Goal: Task Accomplishment & Management: Manage account settings

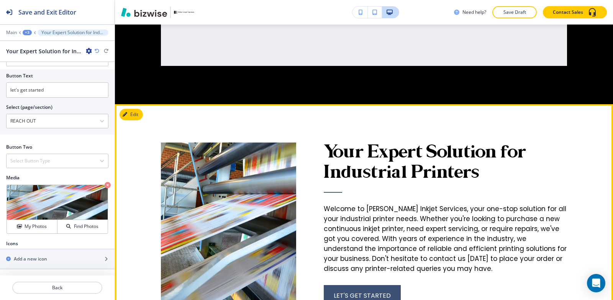
scroll to position [4339, 0]
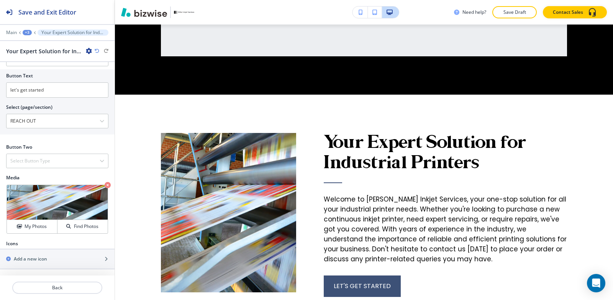
click at [27, 33] on div "+3" at bounding box center [27, 32] width 9 height 5
click at [38, 62] on p "HOME" at bounding box center [47, 58] width 39 height 7
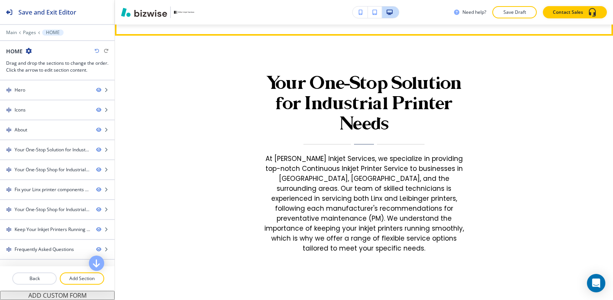
scroll to position [948, 0]
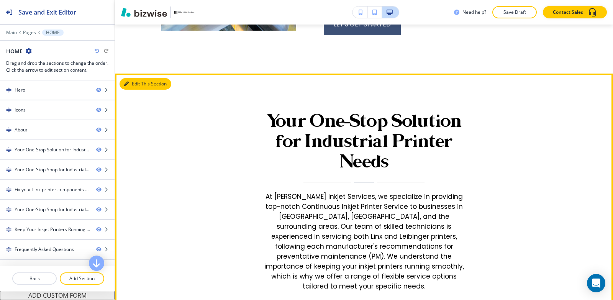
click at [136, 83] on button "Edit This Section" at bounding box center [146, 84] width 52 height 12
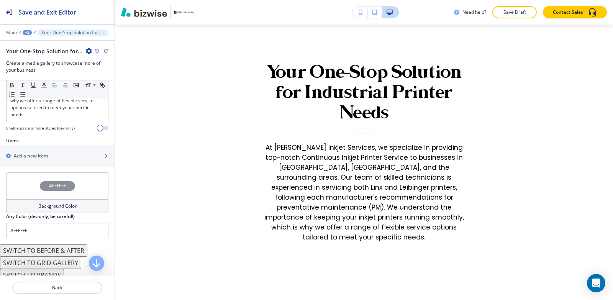
scroll to position [291, 0]
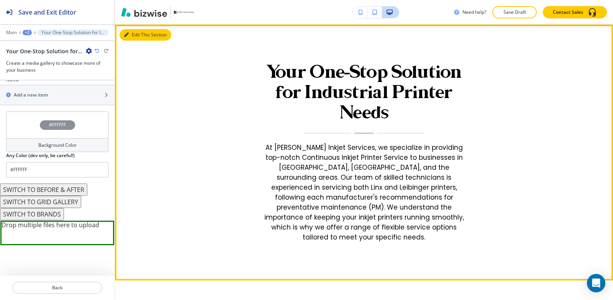
click at [140, 36] on button "Edit This Section" at bounding box center [146, 35] width 52 height 12
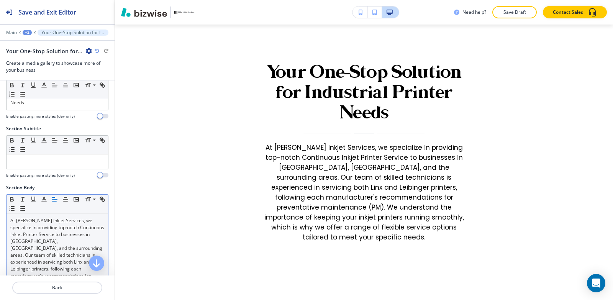
scroll to position [0, 0]
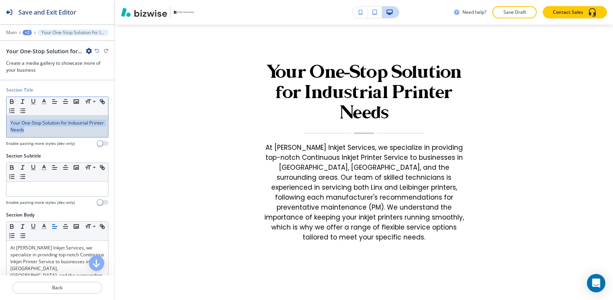
drag, startPoint x: 51, startPoint y: 134, endPoint x: 0, endPoint y: 112, distance: 55.8
click at [0, 112] on div "Section Title Small Normal Large Huge Your One-Stop Solution for Industrial Pri…" at bounding box center [57, 120] width 115 height 66
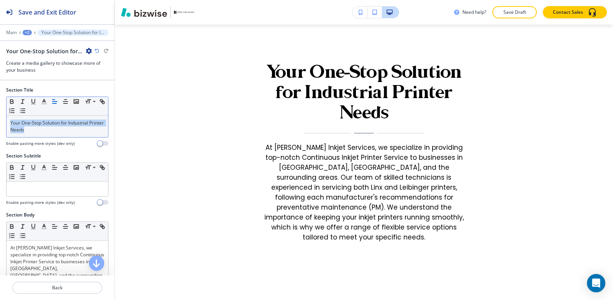
click at [52, 103] on icon "button" at bounding box center [54, 101] width 7 height 7
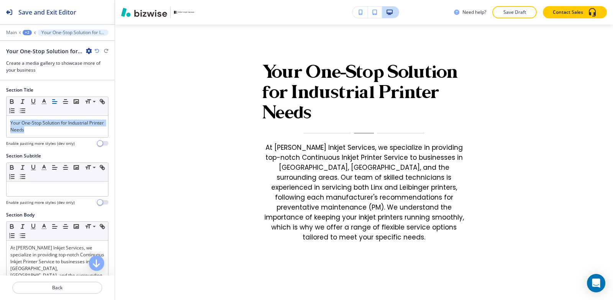
click at [29, 33] on div "+2" at bounding box center [27, 32] width 9 height 5
click at [35, 56] on p "HOME" at bounding box center [47, 58] width 39 height 7
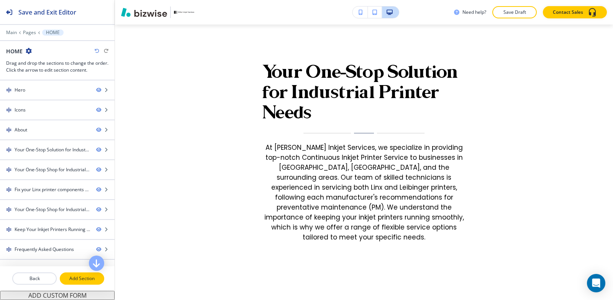
click at [69, 279] on p "Add Section" at bounding box center [82, 278] width 43 height 7
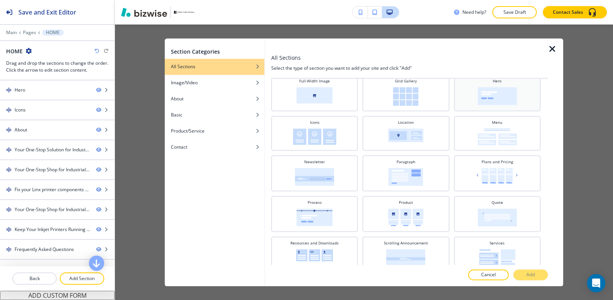
scroll to position [192, 0]
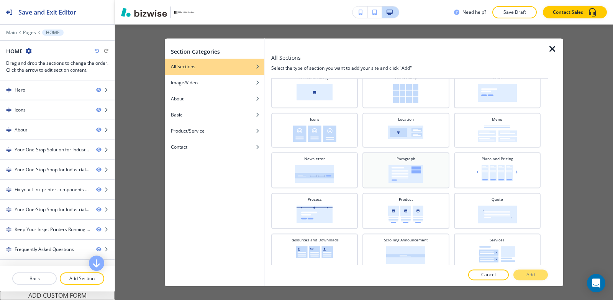
click at [400, 167] on img at bounding box center [406, 174] width 35 height 18
click at [532, 278] on p "Add" at bounding box center [531, 274] width 8 height 7
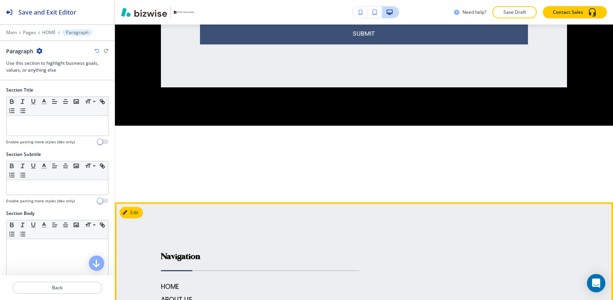
scroll to position [4503, 0]
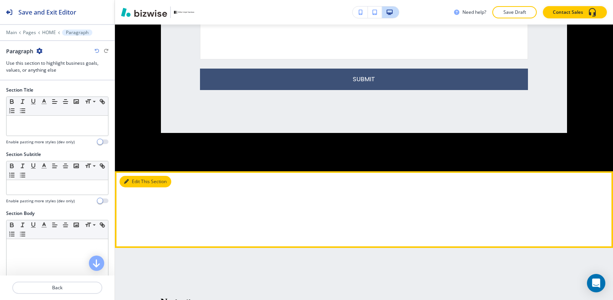
click at [128, 179] on icon "button" at bounding box center [126, 181] width 5 height 5
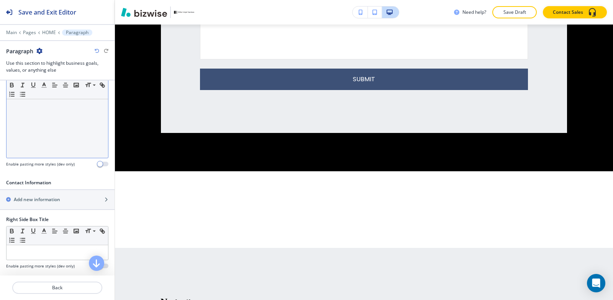
scroll to position [192, 0]
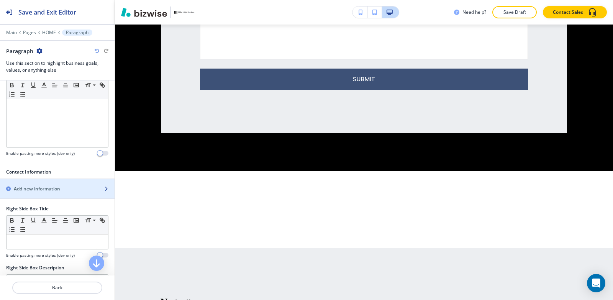
click at [47, 182] on div "button" at bounding box center [57, 182] width 115 height 6
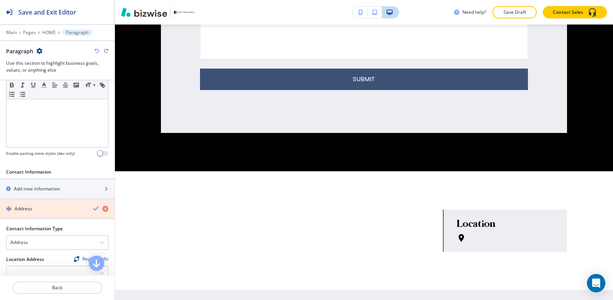
click at [102, 209] on icon "button" at bounding box center [105, 209] width 6 height 6
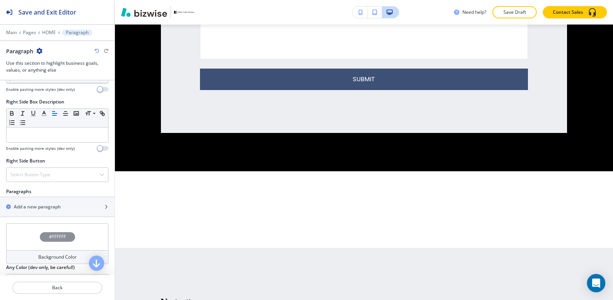
scroll to position [422, 0]
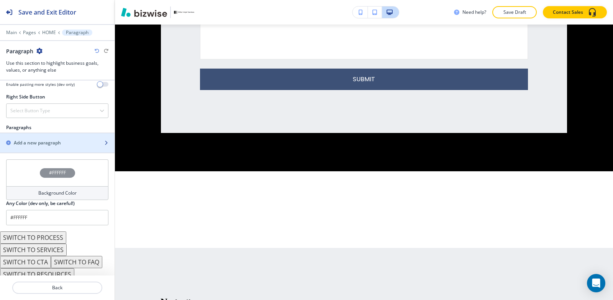
click at [29, 145] on h2 "Add a new paragraph" at bounding box center [37, 143] width 47 height 7
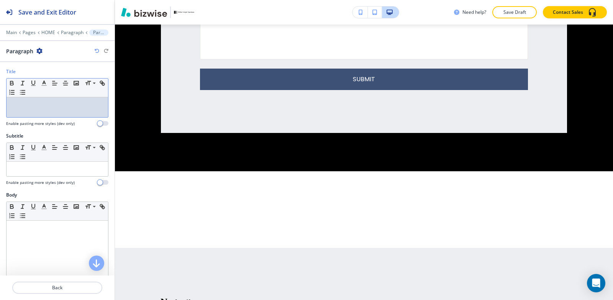
click at [50, 112] on div at bounding box center [58, 107] width 102 height 20
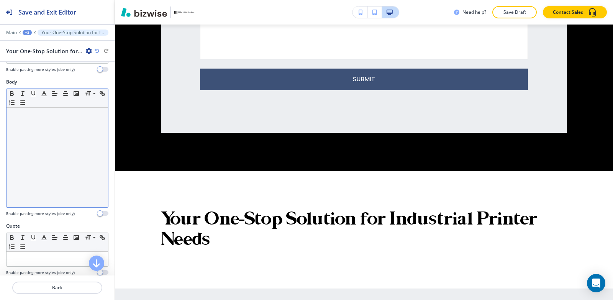
scroll to position [115, 0]
click at [34, 175] on div at bounding box center [58, 157] width 102 height 100
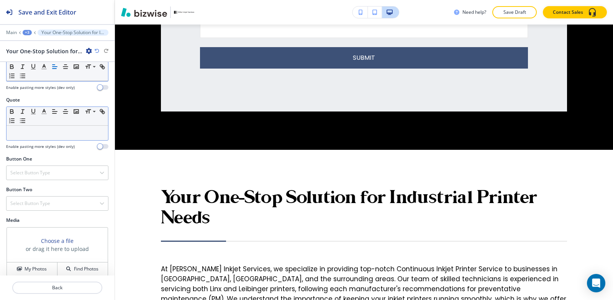
scroll to position [253, 0]
click at [53, 166] on div "Select Button Type" at bounding box center [58, 173] width 102 height 14
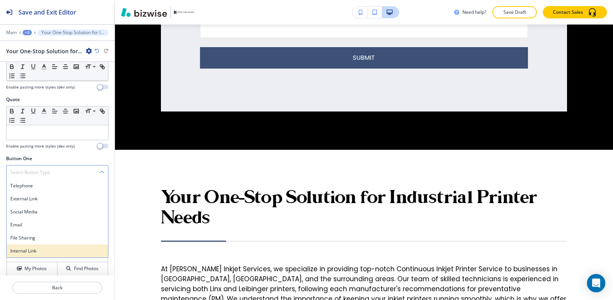
click at [50, 245] on div "Internal Link" at bounding box center [58, 251] width 102 height 13
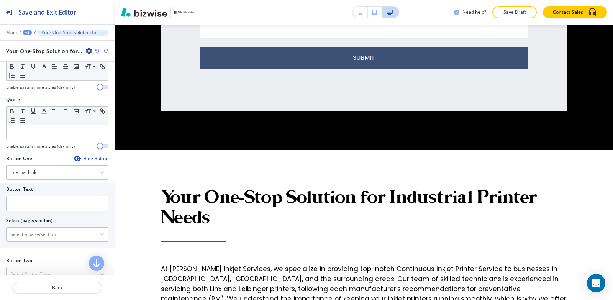
click at [47, 211] on div at bounding box center [57, 214] width 102 height 6
drag, startPoint x: 46, startPoint y: 198, endPoint x: 97, endPoint y: 8, distance: 197.0
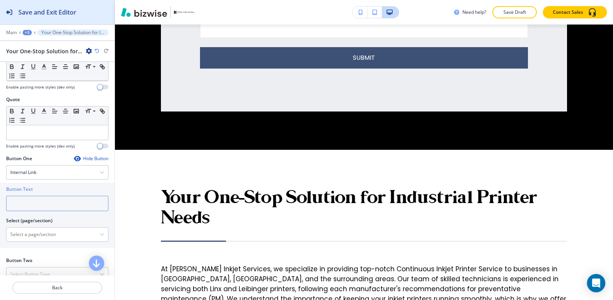
click at [46, 196] on input "text" at bounding box center [57, 203] width 102 height 15
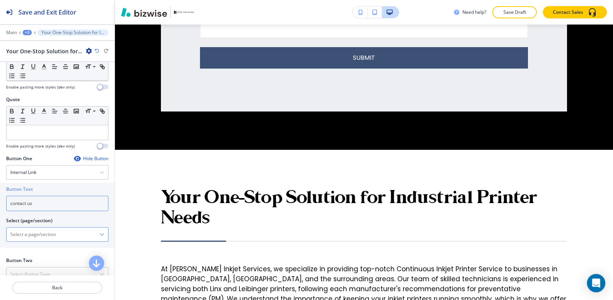
type input "contact us"
click at [20, 232] on \(page\/section\) "Manual Input" at bounding box center [53, 234] width 93 height 13
click at [53, 228] on \(page\/section\) "Manual Input" at bounding box center [53, 234] width 93 height 13
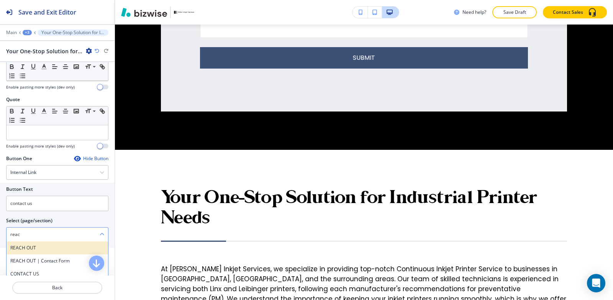
click at [26, 245] on h4 "REACH OUT" at bounding box center [57, 248] width 94 height 7
type \(page\/section\) "REACH OUT"
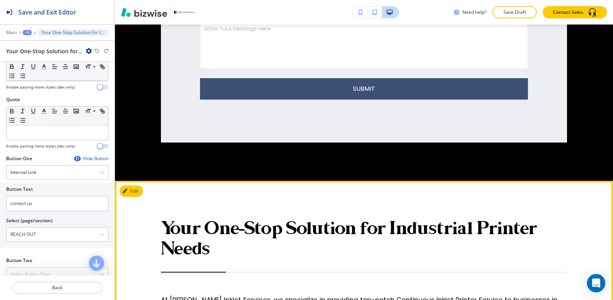
scroll to position [4371, 0]
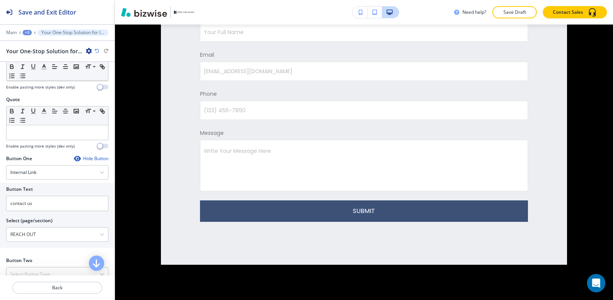
click at [28, 32] on div "+3" at bounding box center [27, 32] width 9 height 5
click at [39, 62] on button "HOME" at bounding box center [47, 58] width 49 height 13
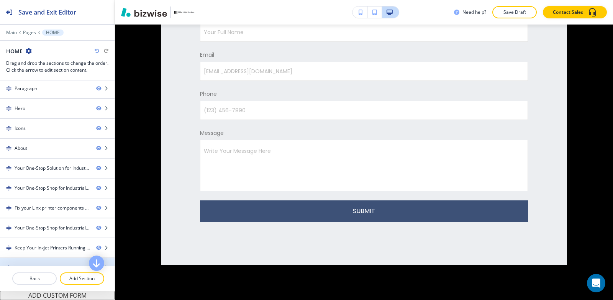
scroll to position [0, 0]
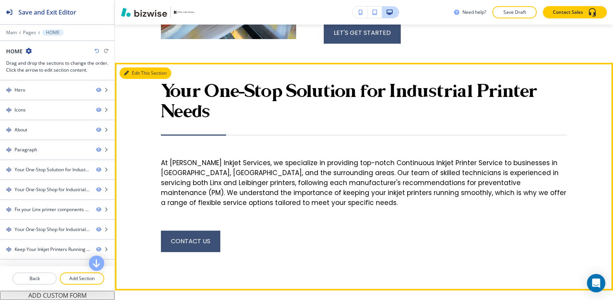
click at [131, 72] on button "Edit This Section" at bounding box center [146, 73] width 52 height 12
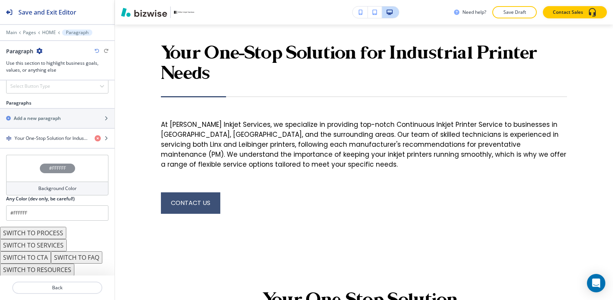
scroll to position [447, 0]
click at [47, 133] on div "button" at bounding box center [57, 131] width 115 height 6
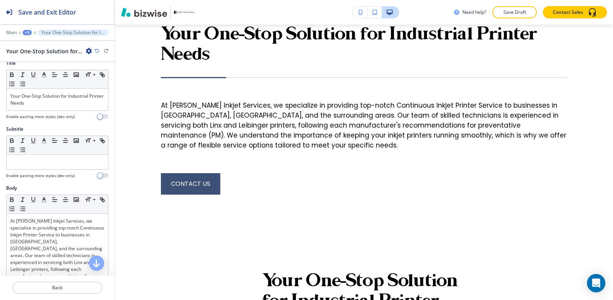
scroll to position [0, 0]
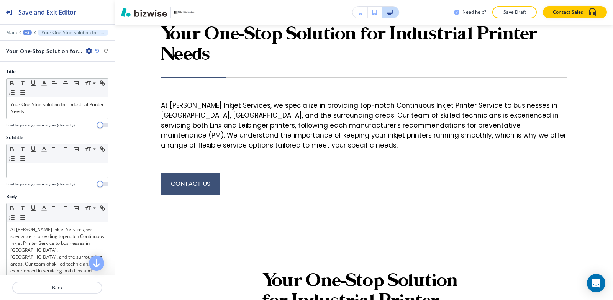
click at [25, 30] on div "+3" at bounding box center [27, 32] width 9 height 5
click at [45, 67] on button "Paragraph" at bounding box center [47, 72] width 49 height 14
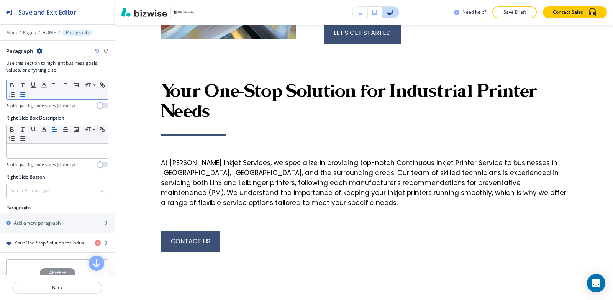
scroll to position [383, 0]
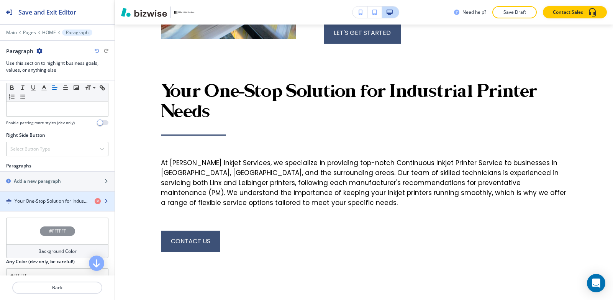
click at [46, 199] on h4 "Your One-Stop Solution for Industrial Printer Needs" at bounding box center [52, 201] width 74 height 7
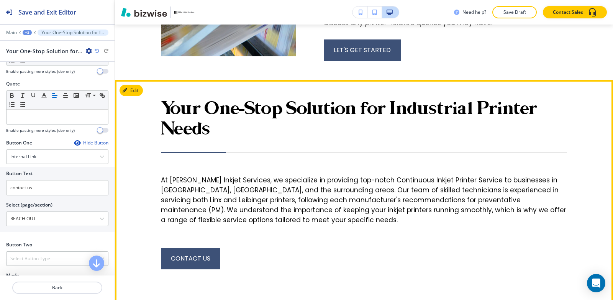
scroll to position [920, 0]
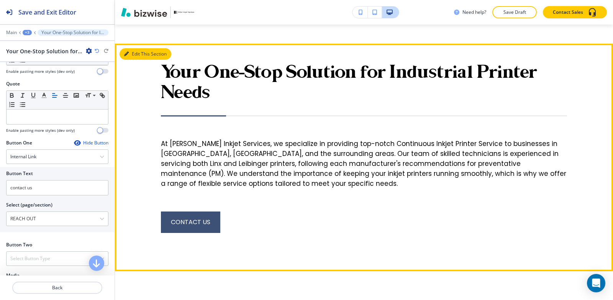
click at [132, 55] on button "Edit This Section" at bounding box center [146, 54] width 52 height 12
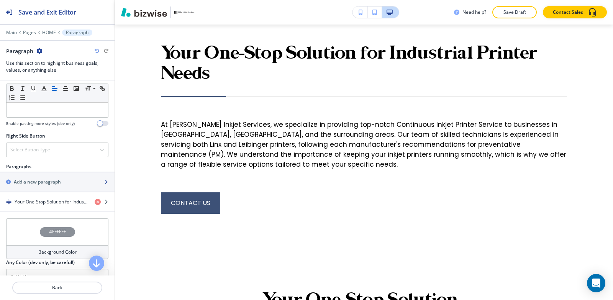
scroll to position [447, 0]
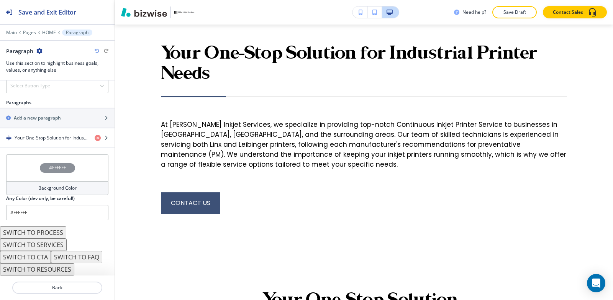
click at [38, 189] on h4 "Background Color" at bounding box center [57, 188] width 38 height 7
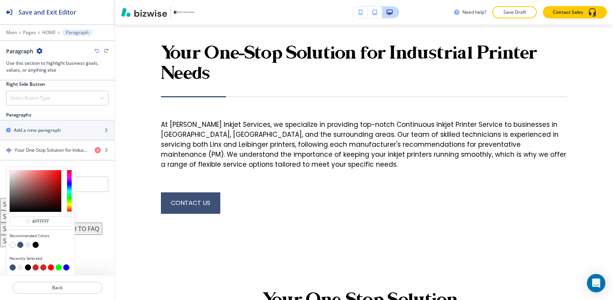
scroll to position [434, 0]
click at [28, 246] on button "button" at bounding box center [28, 245] width 6 height 6
type input "#eceef1"
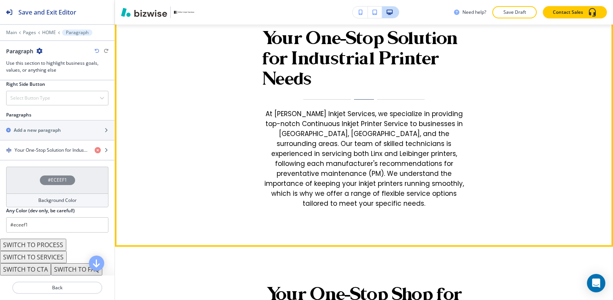
scroll to position [1112, 0]
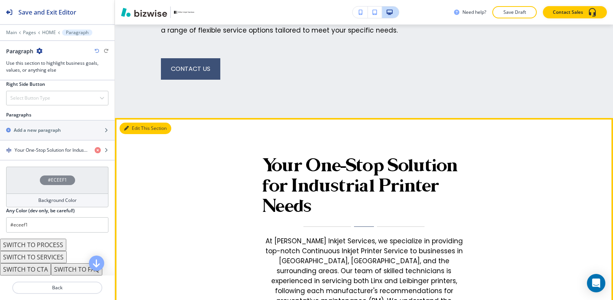
click at [131, 130] on button "Edit This Section" at bounding box center [146, 129] width 52 height 12
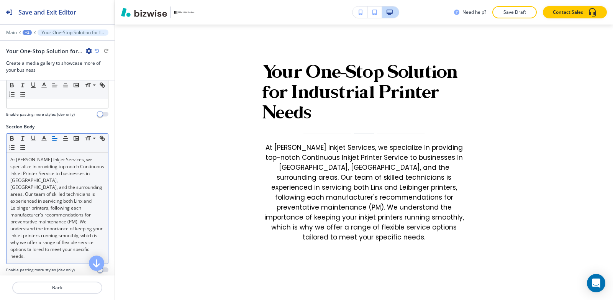
scroll to position [268, 0]
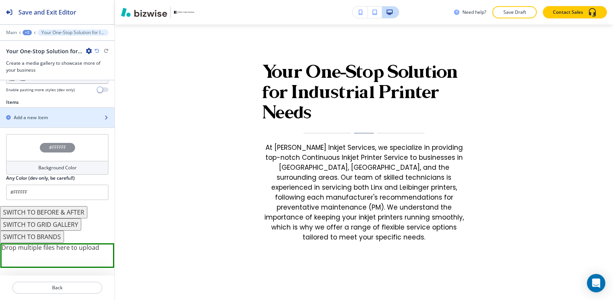
click at [58, 114] on div "Add a new item" at bounding box center [49, 117] width 98 height 7
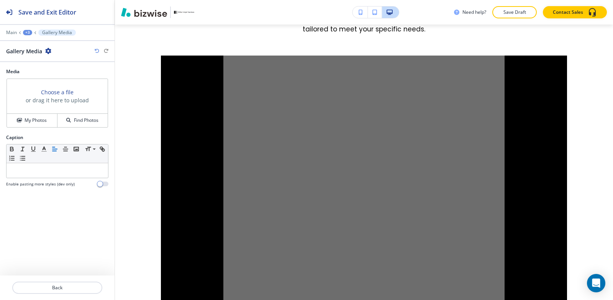
scroll to position [1435, 0]
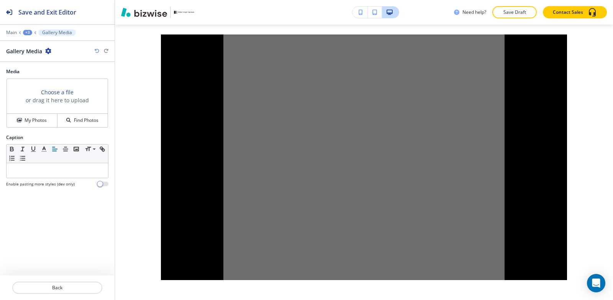
click at [44, 51] on div "Gallery Media" at bounding box center [28, 51] width 45 height 8
click at [47, 49] on icon "button" at bounding box center [48, 51] width 6 height 6
click at [84, 94] on p "Delete Gallery Media" at bounding box center [69, 91] width 39 height 7
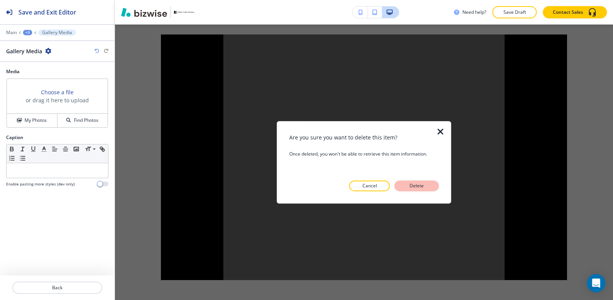
click at [421, 184] on p "Delete" at bounding box center [417, 185] width 18 height 7
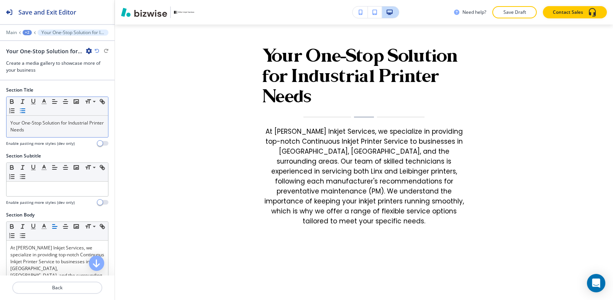
scroll to position [1205, 0]
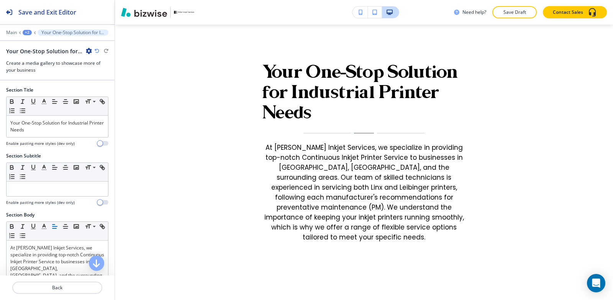
click at [87, 51] on icon "button" at bounding box center [89, 51] width 6 height 6
click at [116, 91] on p "Delete Section" at bounding box center [110, 91] width 39 height 7
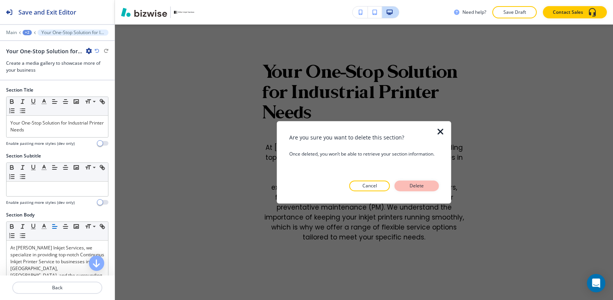
click at [436, 183] on button "Delete" at bounding box center [417, 186] width 44 height 11
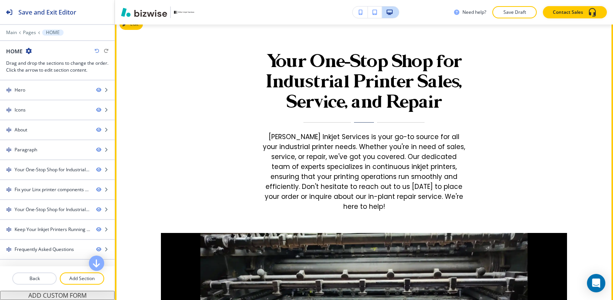
scroll to position [1151, 0]
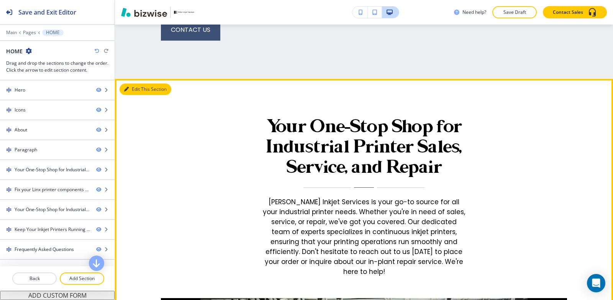
click at [146, 89] on button "Edit This Section" at bounding box center [146, 90] width 52 height 12
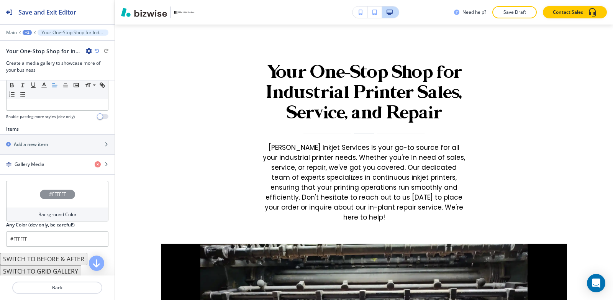
scroll to position [306, 0]
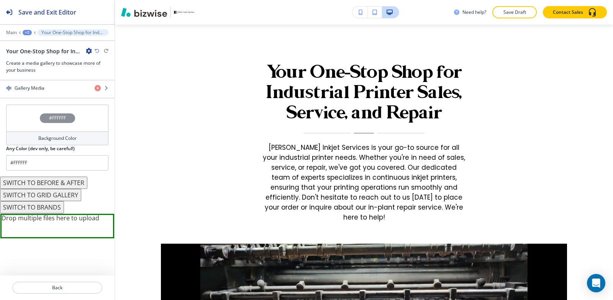
click at [40, 179] on button "SWITCH TO BEFORE & AFTER" at bounding box center [43, 183] width 87 height 12
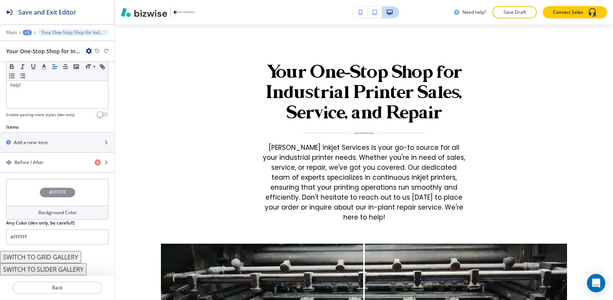
scroll to position [214, 0]
click at [42, 260] on button "SWITCH TO GRID GALLERY" at bounding box center [40, 257] width 81 height 12
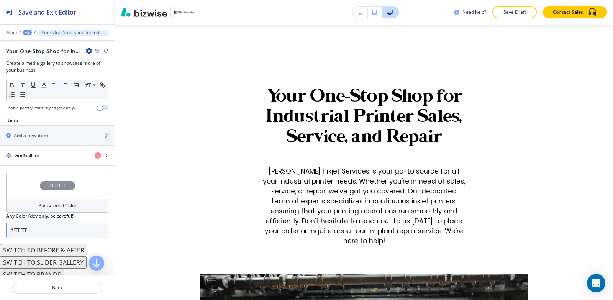
scroll to position [355, 0]
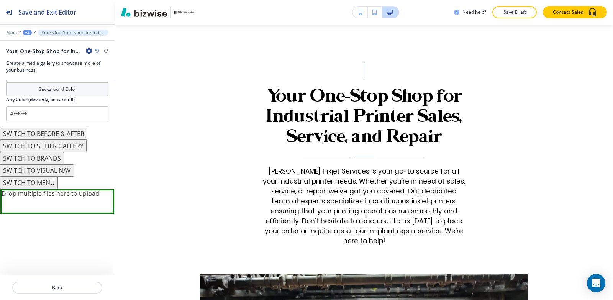
click at [47, 159] on button "SWITCH TO BRANDS" at bounding box center [32, 158] width 64 height 12
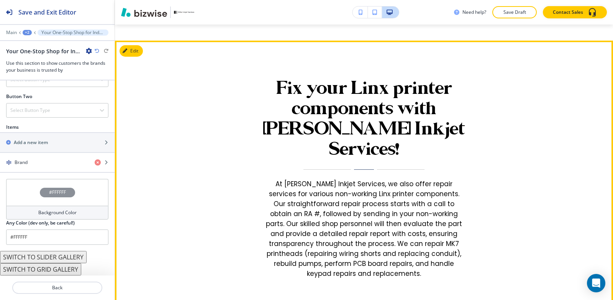
scroll to position [1397, 0]
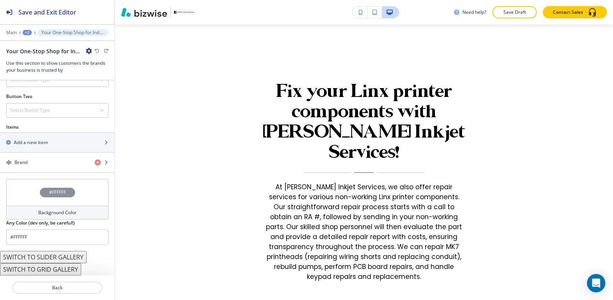
click at [27, 31] on div "+2" at bounding box center [27, 32] width 9 height 5
click at [45, 59] on p "HOME" at bounding box center [47, 58] width 39 height 7
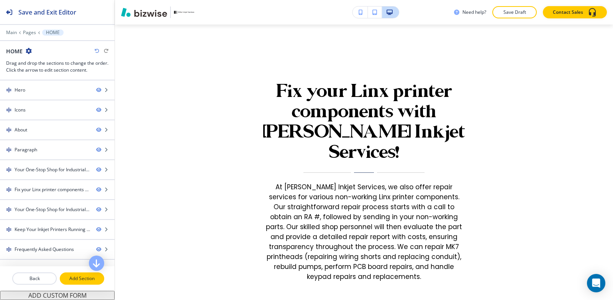
click at [77, 278] on p "Add Section" at bounding box center [82, 278] width 43 height 7
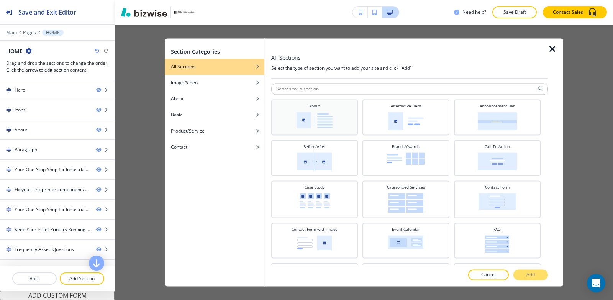
click at [311, 103] on h4 "About" at bounding box center [314, 106] width 11 height 6
click at [535, 276] on p "Add" at bounding box center [531, 274] width 8 height 7
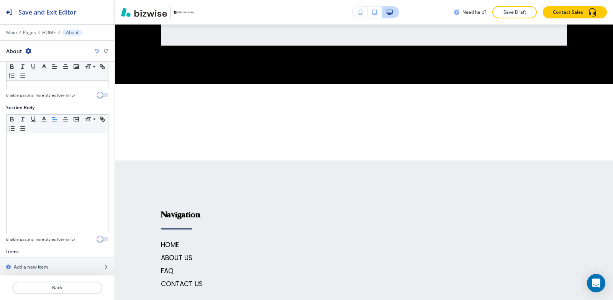
scroll to position [207, 0]
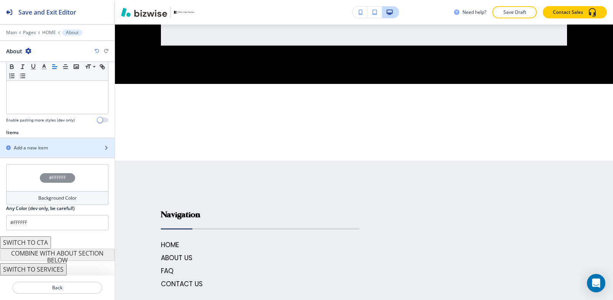
click at [43, 149] on h2 "Add a new item" at bounding box center [31, 148] width 34 height 7
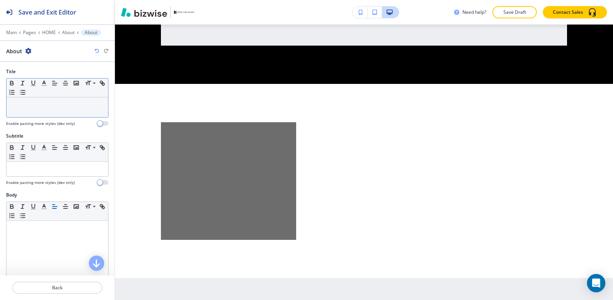
click at [70, 111] on div at bounding box center [58, 107] width 102 height 20
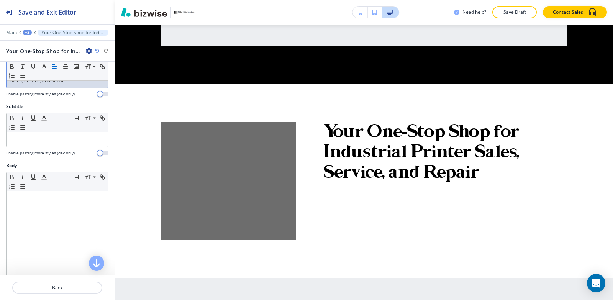
scroll to position [77, 0]
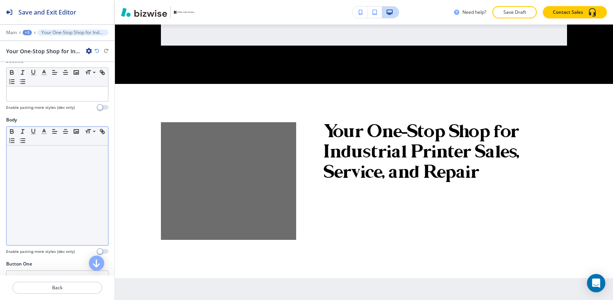
click at [35, 182] on div at bounding box center [58, 196] width 102 height 100
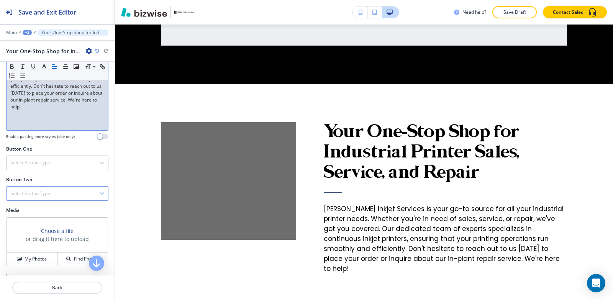
scroll to position [224, 0]
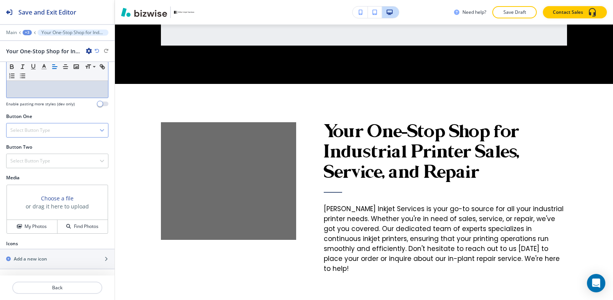
click at [38, 133] on h4 "Select Button Type" at bounding box center [30, 130] width 40 height 7
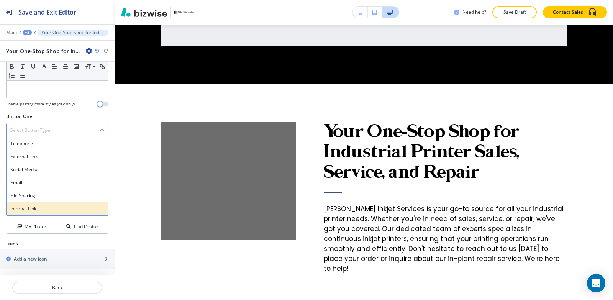
click at [41, 211] on h4 "Internal Link" at bounding box center [57, 208] width 94 height 7
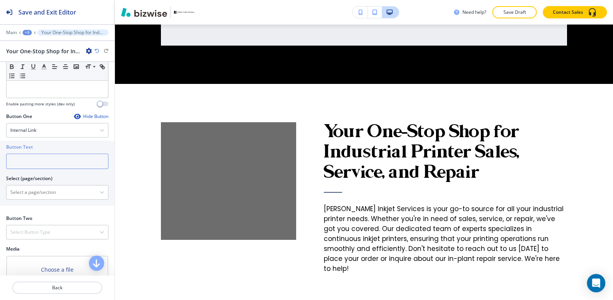
click at [36, 166] on input "text" at bounding box center [57, 161] width 102 height 15
type input "get in touch"
click at [58, 197] on \(page\/section\) "Manual Input" at bounding box center [53, 192] width 93 height 13
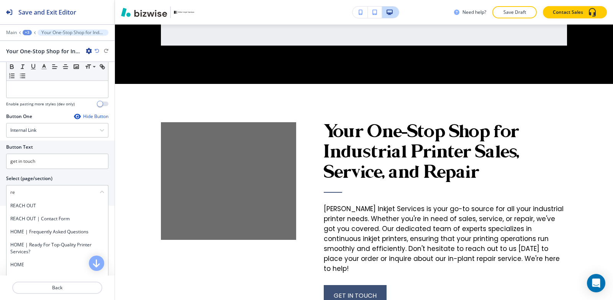
click at [27, 208] on h4 "REACH OUT" at bounding box center [57, 205] width 94 height 7
type \(page\/section\) "REACH OUT"
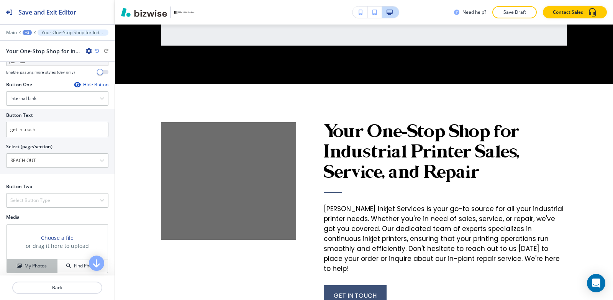
scroll to position [296, 0]
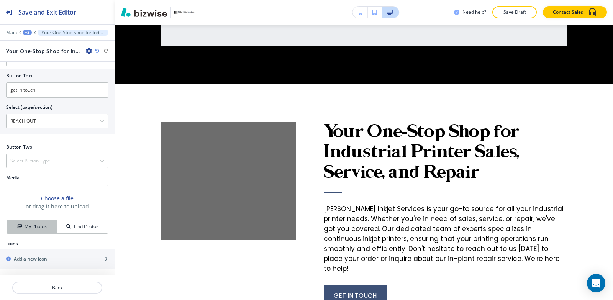
click at [28, 227] on h4 "My Photos" at bounding box center [36, 226] width 22 height 7
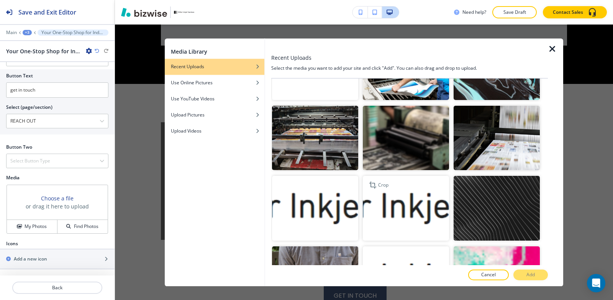
scroll to position [192, 0]
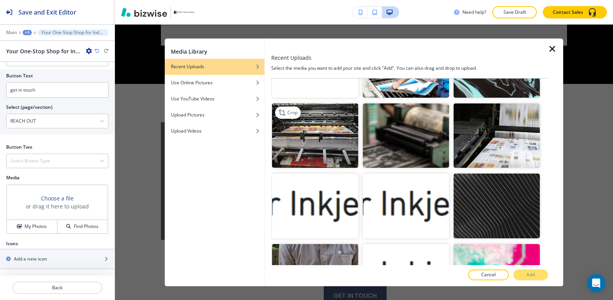
click at [320, 143] on img "button" at bounding box center [315, 136] width 86 height 65
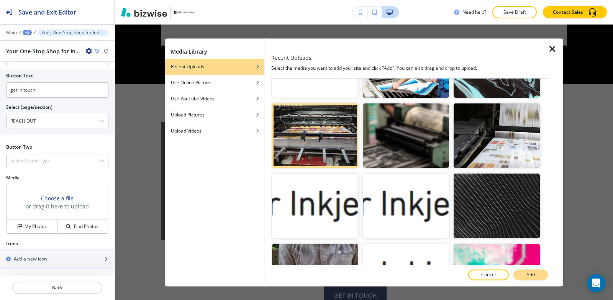
click at [534, 274] on p "Add" at bounding box center [531, 274] width 8 height 7
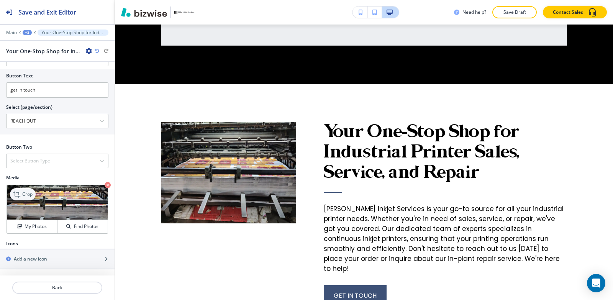
click at [27, 196] on p "Crop" at bounding box center [27, 194] width 10 height 7
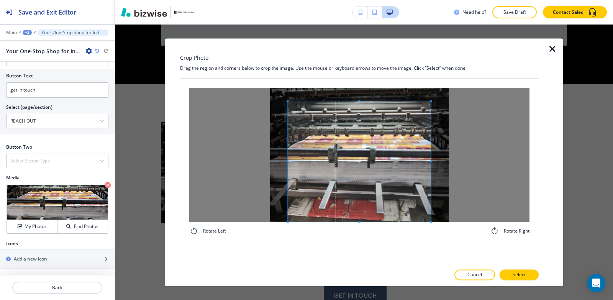
click at [361, 228] on div "Rotate Left Rotate Right" at bounding box center [359, 162] width 340 height 148
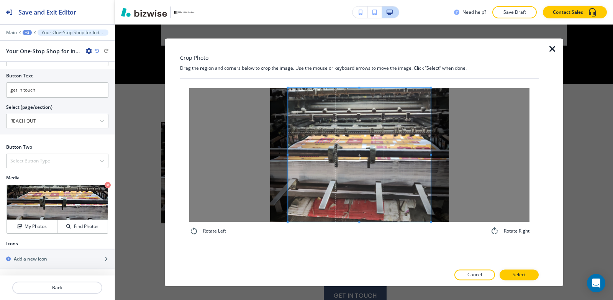
click at [323, 64] on div "Crop Photo Drag the region and corners below to crop the image. Use the mouse o…" at bounding box center [359, 162] width 359 height 248
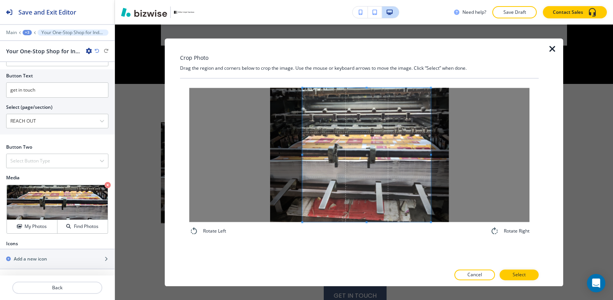
click at [303, 157] on div at bounding box center [366, 155] width 128 height 134
click at [425, 151] on span at bounding box center [426, 155] width 2 height 134
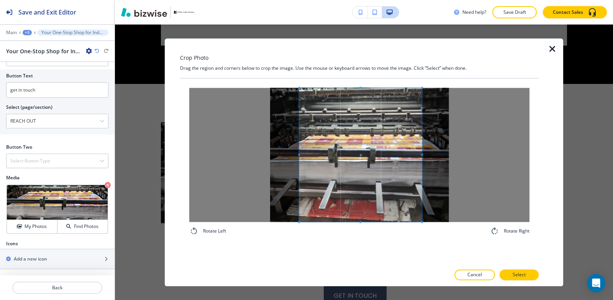
click at [398, 169] on span at bounding box center [360, 155] width 123 height 134
click at [419, 156] on div at bounding box center [359, 155] width 120 height 134
click at [515, 279] on button "Select" at bounding box center [519, 274] width 39 height 11
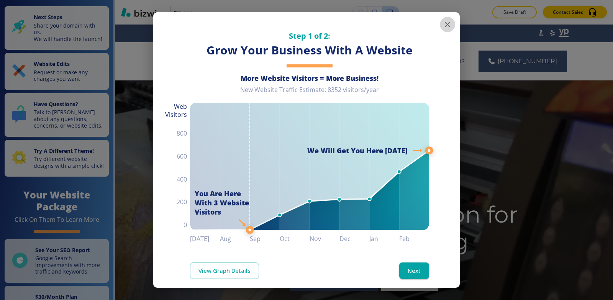
click at [443, 23] on icon "button" at bounding box center [447, 24] width 9 height 9
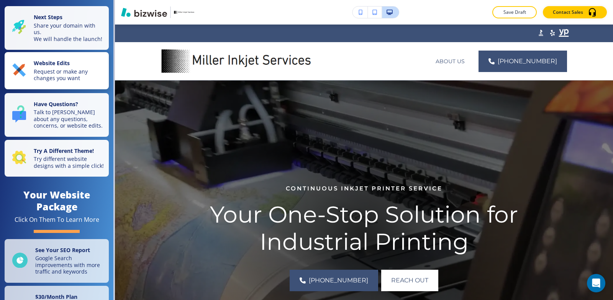
click at [47, 74] on p "Request or make any changes you want" at bounding box center [69, 74] width 71 height 13
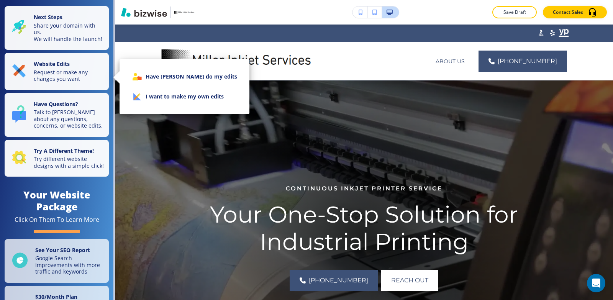
click at [177, 101] on li "I want to make my own edits" at bounding box center [185, 97] width 118 height 20
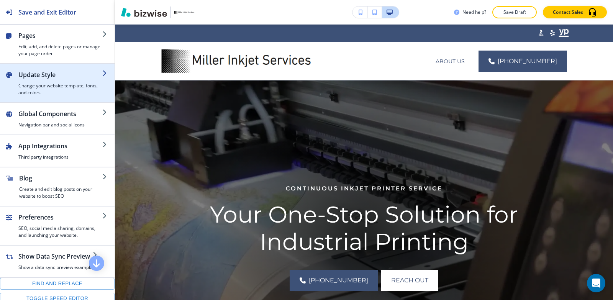
click at [58, 84] on h4 "Change your website template, fonts, and colors" at bounding box center [60, 89] width 84 height 14
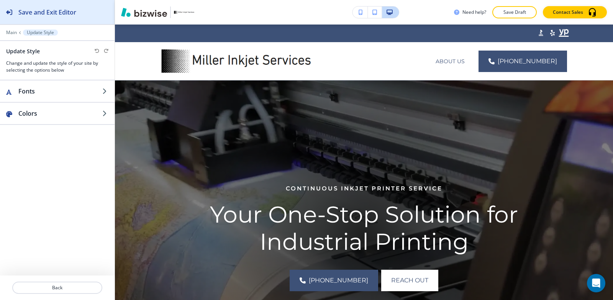
click at [60, 10] on h2 "Save and Exit Editor" at bounding box center [47, 12] width 58 height 9
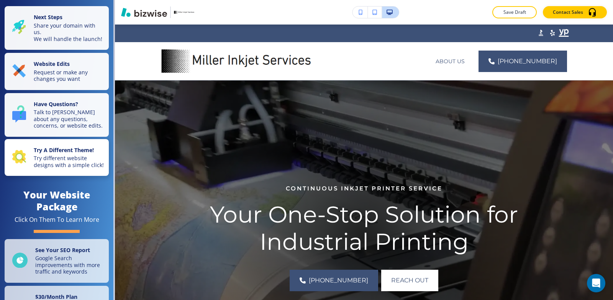
click at [33, 168] on div "Try A Different Theme! Try different website designs with a simple click!" at bounding box center [58, 158] width 92 height 22
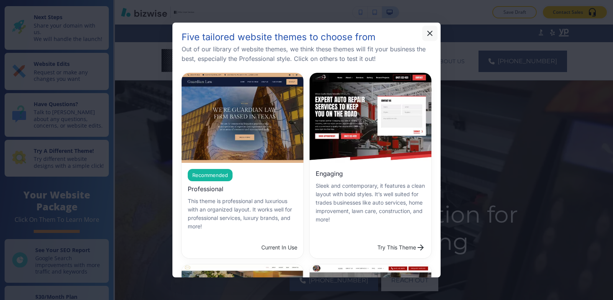
click at [430, 31] on icon "button" at bounding box center [430, 33] width 9 height 9
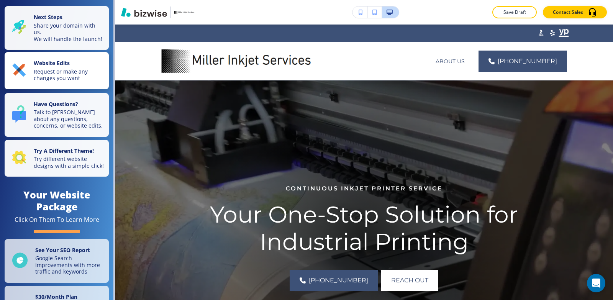
click at [78, 68] on p "Website Edits" at bounding box center [69, 64] width 71 height 8
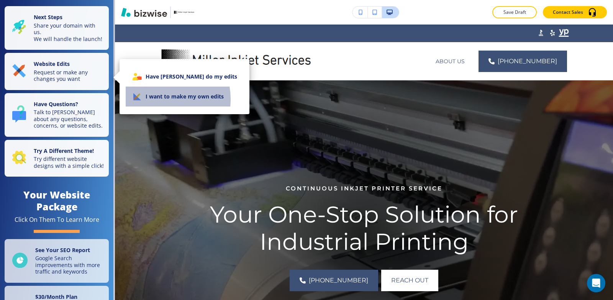
click at [154, 99] on li "I want to make my own edits" at bounding box center [185, 97] width 118 height 20
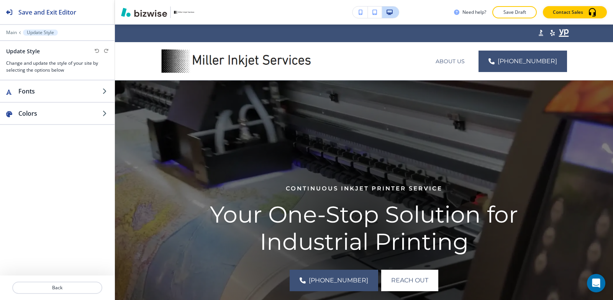
click at [158, 58] on div "ABOUT US (620) 249-5089" at bounding box center [364, 61] width 498 height 38
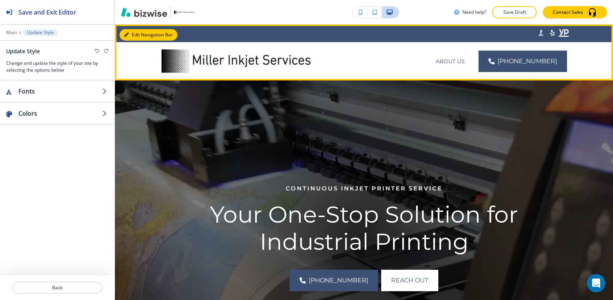
click at [127, 32] on button "Edit Navigation Bar" at bounding box center [149, 35] width 58 height 12
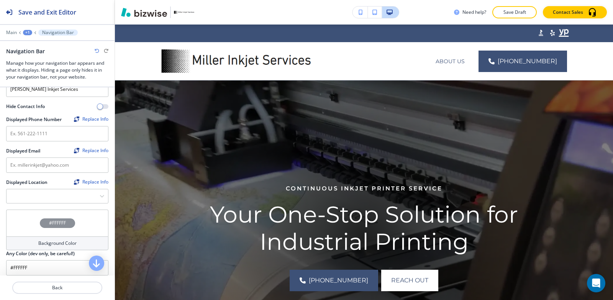
scroll to position [115, 0]
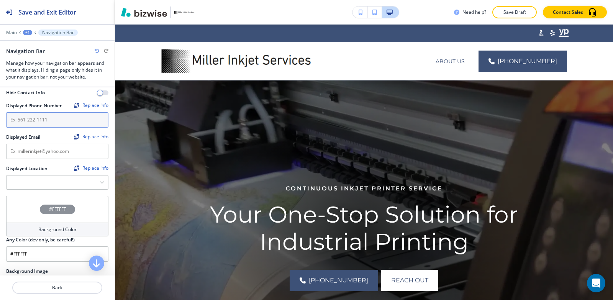
click at [58, 117] on input "text" at bounding box center [57, 119] width 102 height 15
paste input "620-249-5089"
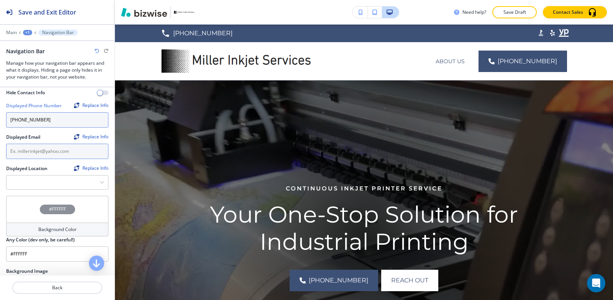
type input "620-249-5089"
click at [51, 153] on input "text" at bounding box center [57, 151] width 102 height 15
paste input "[EMAIL_ADDRESS][DOMAIN_NAME]"
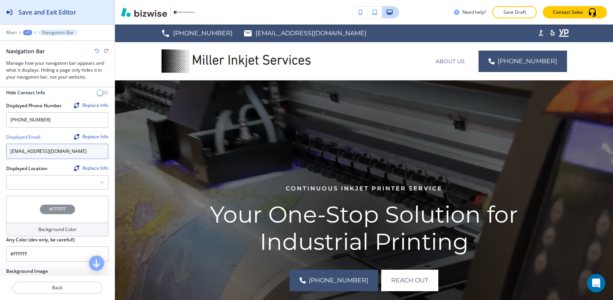
type input "[EMAIL_ADDRESS][DOMAIN_NAME]"
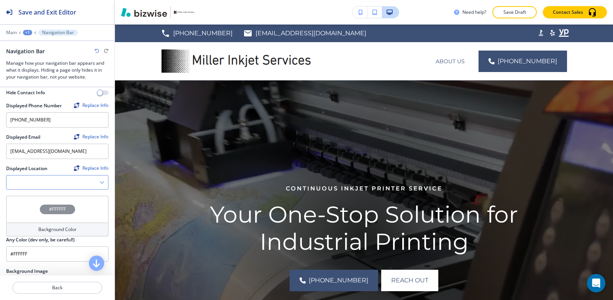
click at [49, 178] on Location "Manual Input" at bounding box center [53, 182] width 93 height 13
paste Location "[STREET_ADDRESS]"
type Location "[STREET_ADDRESS]"
click at [92, 182] on div "[STREET_ADDRESS]" at bounding box center [58, 183] width 102 height 14
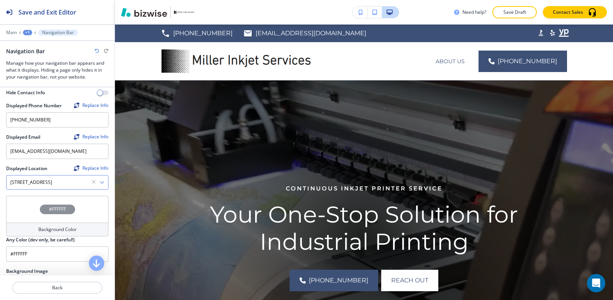
scroll to position [0, 0]
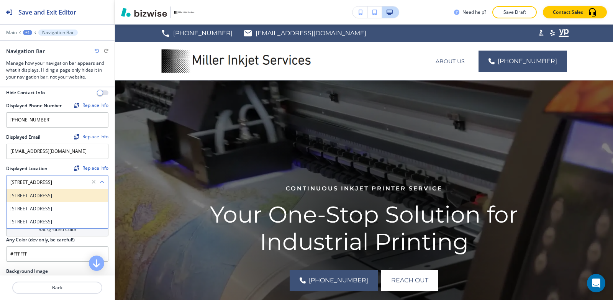
click at [86, 194] on h4 "[STREET_ADDRESS]" at bounding box center [57, 195] width 94 height 7
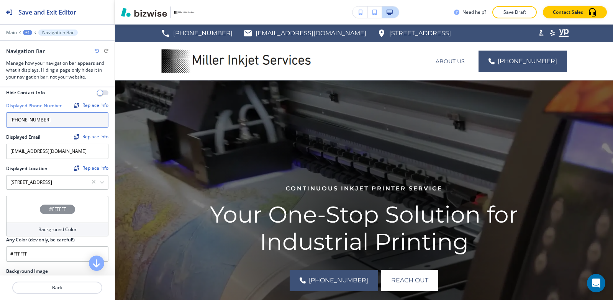
click at [10, 121] on input "620-249-5089" at bounding box center [57, 119] width 102 height 15
click at [20, 118] on input "(620-249-5089" at bounding box center [57, 119] width 102 height 15
click at [21, 118] on input "(620-249-5089" at bounding box center [57, 119] width 102 height 15
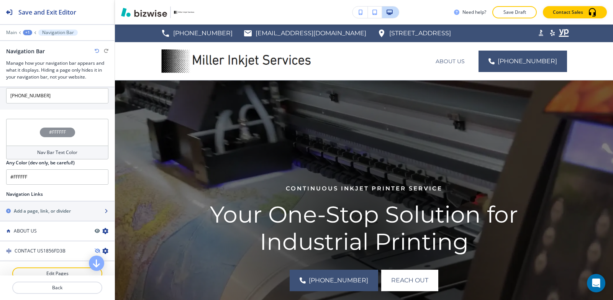
scroll to position [411, 0]
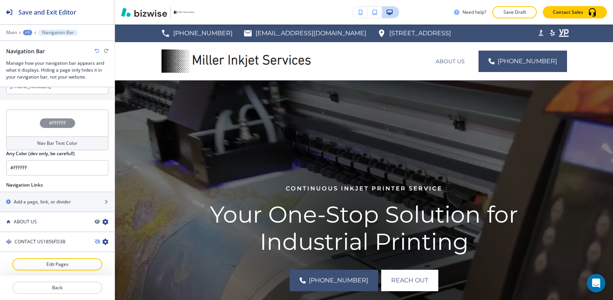
type input "[PHONE_NUMBER]"
click at [4, 33] on div "Main +1 Navigation Bar" at bounding box center [57, 33] width 115 height 6
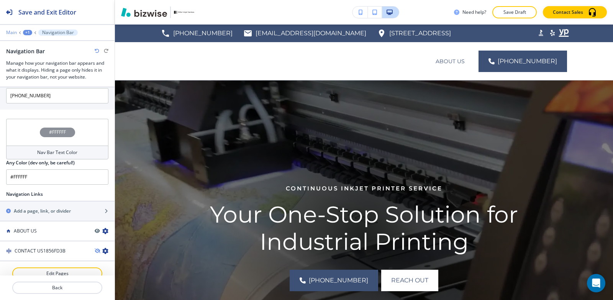
scroll to position [421, 0]
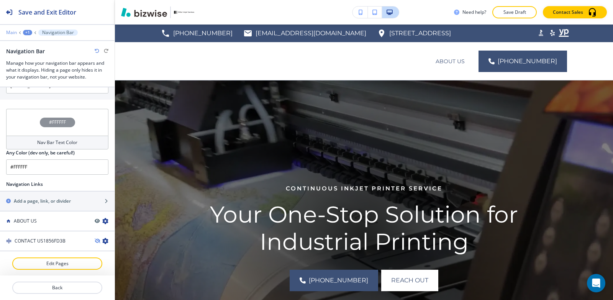
click at [15, 30] on p "Main" at bounding box center [11, 32] width 11 height 5
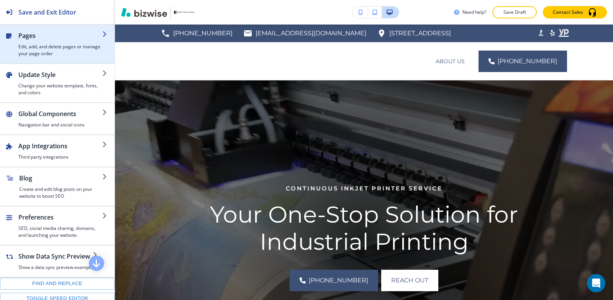
click at [35, 44] on h4 "Edit, add, and delete pages or manage your page order" at bounding box center [60, 50] width 84 height 14
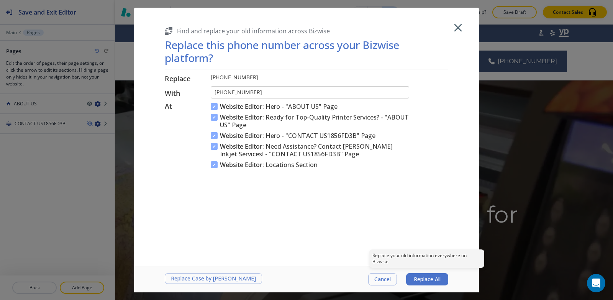
click at [429, 276] on span "Replace All" at bounding box center [427, 279] width 27 height 6
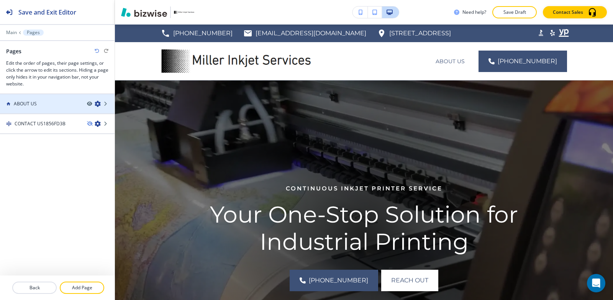
click at [36, 107] on div at bounding box center [57, 110] width 115 height 6
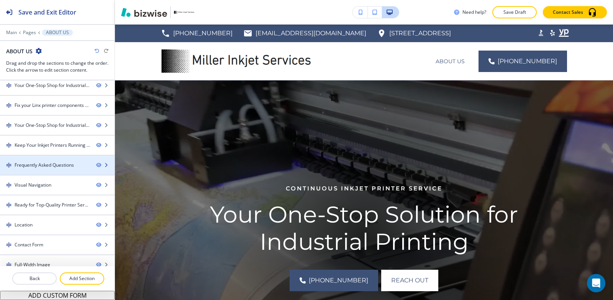
scroll to position [93, 0]
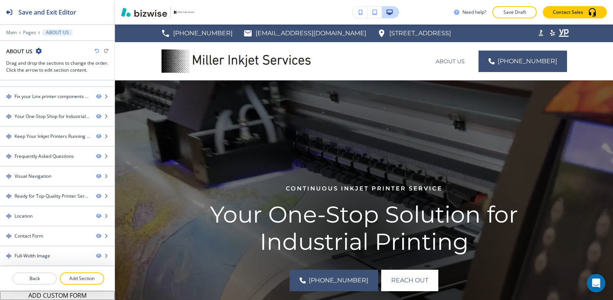
click at [36, 50] on icon "button" at bounding box center [39, 51] width 6 height 6
click at [56, 65] on p "Edit Page Settings" at bounding box center [60, 64] width 39 height 7
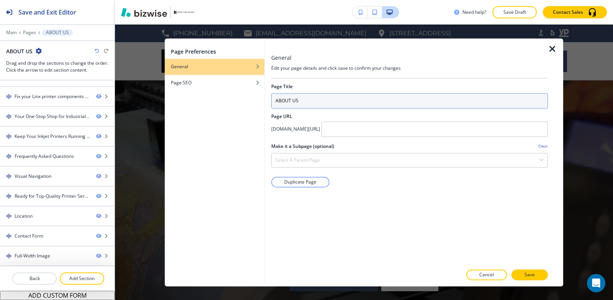
click at [375, 102] on input "ABOUT US" at bounding box center [409, 100] width 277 height 15
type input "h"
type input "HOME"
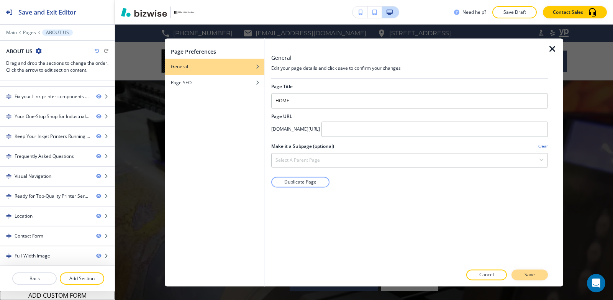
click at [530, 275] on p "Save" at bounding box center [530, 274] width 10 height 7
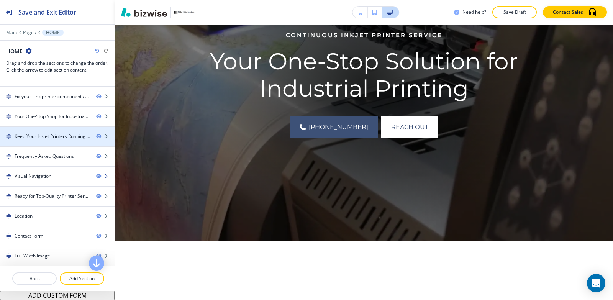
scroll to position [0, 0]
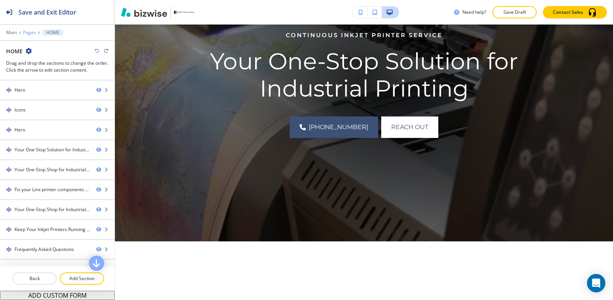
click at [30, 33] on p "Pages" at bounding box center [29, 32] width 13 height 5
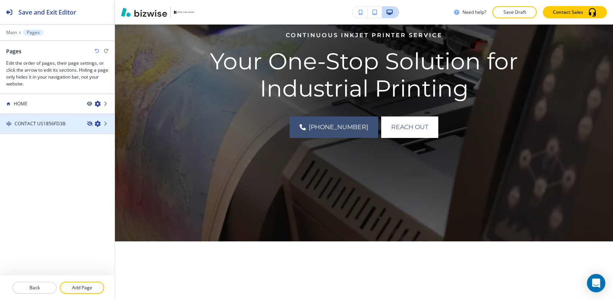
click at [89, 124] on icon "button" at bounding box center [89, 124] width 5 height 5
click at [69, 125] on div "CONTACT US1856FD3B" at bounding box center [40, 123] width 81 height 7
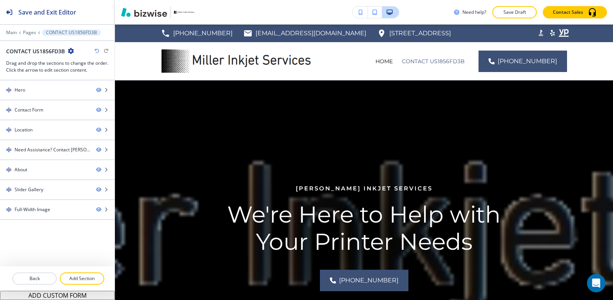
click at [69, 52] on icon "button" at bounding box center [71, 51] width 6 height 6
click at [87, 65] on p "Edit Page Settings" at bounding box center [92, 64] width 39 height 7
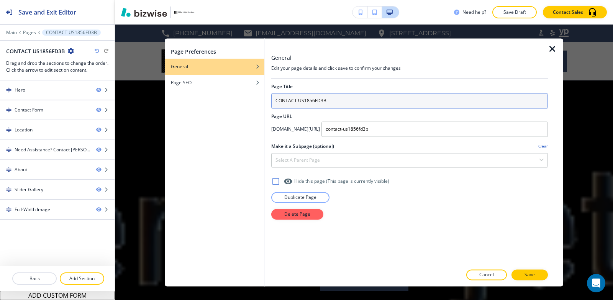
click at [358, 99] on input "CONTACT US1856FD3B" at bounding box center [409, 100] width 277 height 15
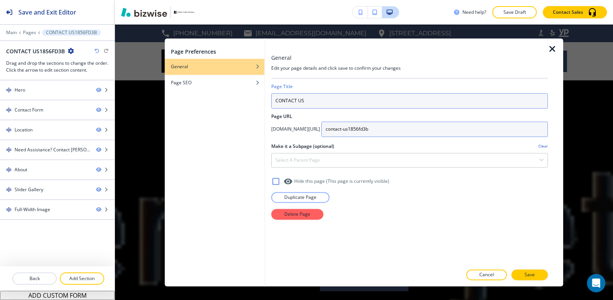
type input "CONTACT US"
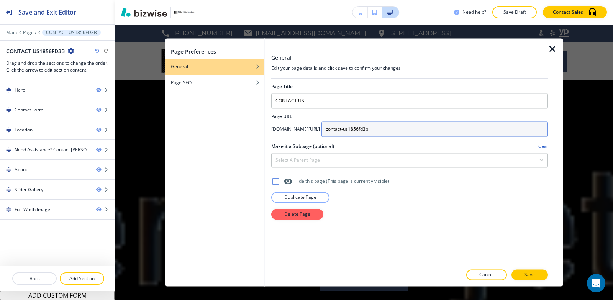
click at [434, 128] on input "contact-us1856fd3b" at bounding box center [435, 129] width 227 height 15
type input "contact-us"
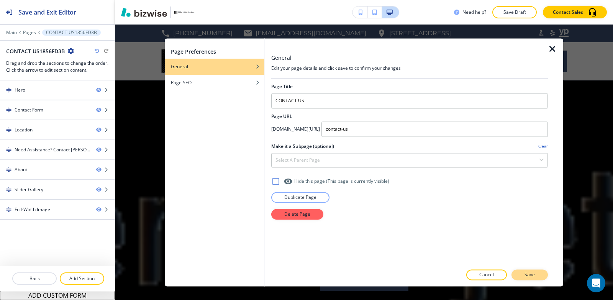
click at [529, 278] on p "Save" at bounding box center [530, 274] width 10 height 7
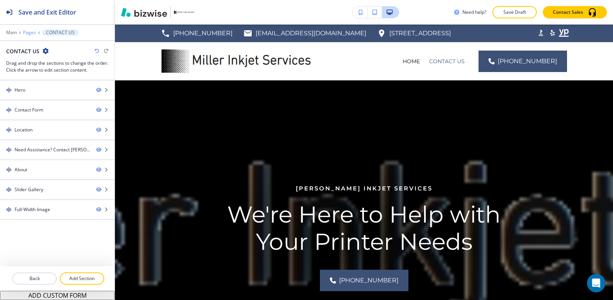
click at [29, 33] on p "Pages" at bounding box center [29, 32] width 13 height 5
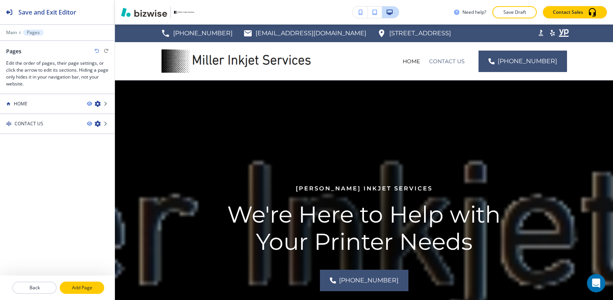
click at [93, 289] on p "Add Page" at bounding box center [82, 287] width 43 height 7
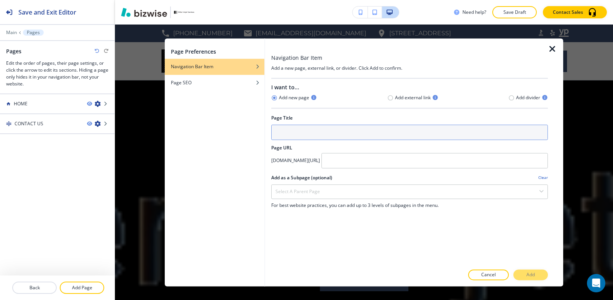
click at [301, 130] on input "text" at bounding box center [409, 132] width 277 height 15
type input "a"
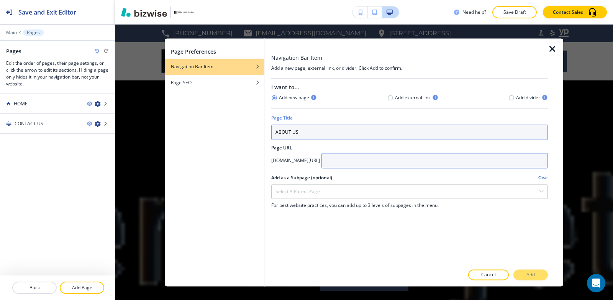
type input "ABOUT US"
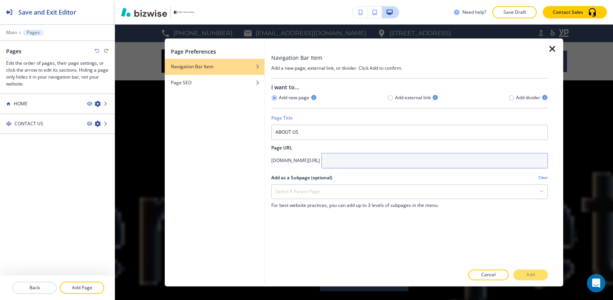
click at [381, 164] on input "text" at bounding box center [435, 160] width 227 height 15
type input "About-us"
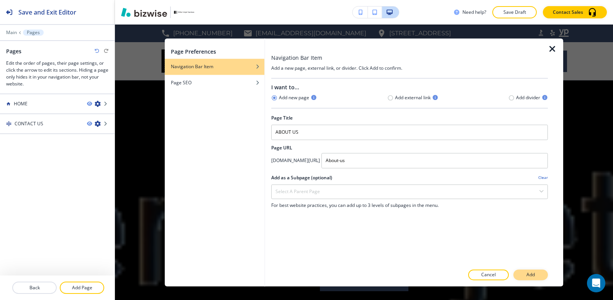
click at [533, 279] on button "Add" at bounding box center [531, 274] width 35 height 11
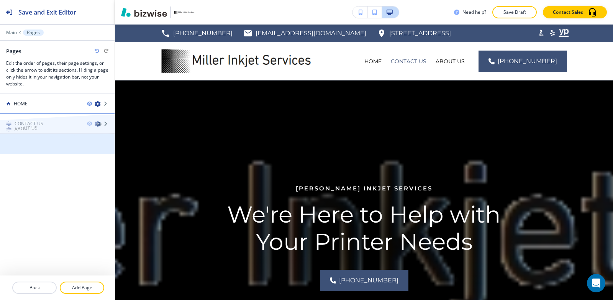
drag, startPoint x: 33, startPoint y: 141, endPoint x: 33, endPoint y: 112, distance: 29.9
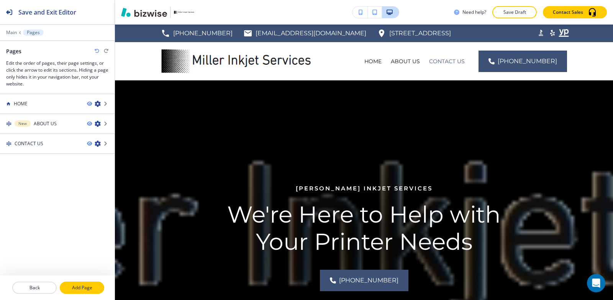
click at [80, 286] on p "Add Page" at bounding box center [82, 287] width 43 height 7
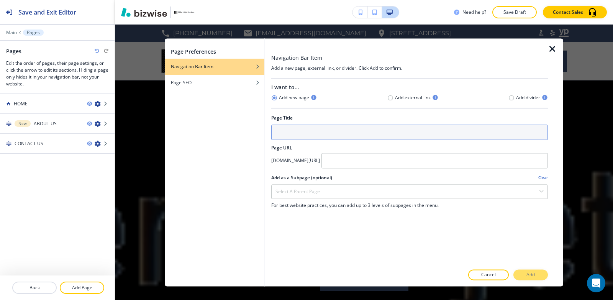
click at [341, 128] on input "text" at bounding box center [409, 132] width 277 height 15
type input "f"
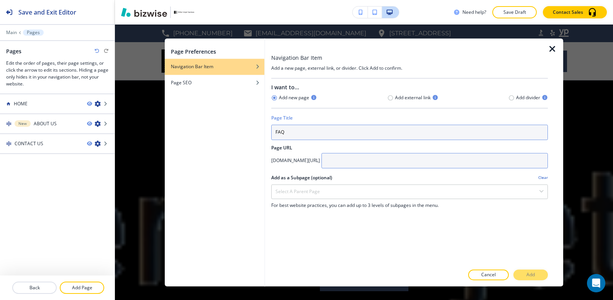
type input "FAQ"
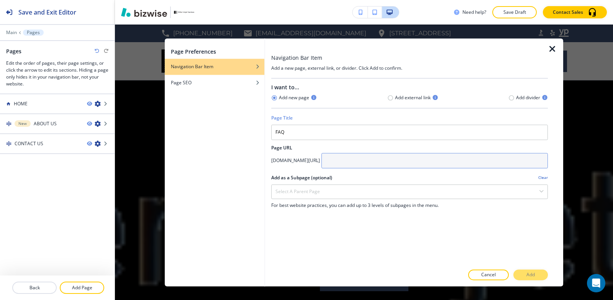
click at [379, 159] on input "text" at bounding box center [435, 160] width 227 height 15
type input "FAQ"
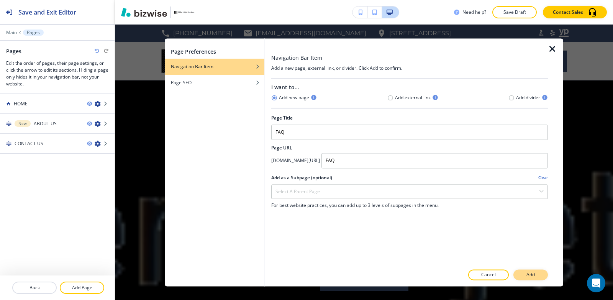
click at [523, 277] on button "Add" at bounding box center [531, 274] width 35 height 11
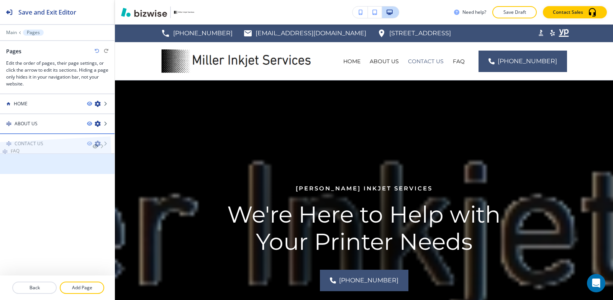
drag, startPoint x: 44, startPoint y: 163, endPoint x: 40, endPoint y: 135, distance: 27.9
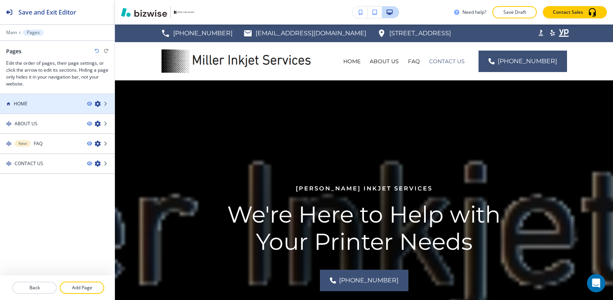
click at [41, 100] on div "HOME" at bounding box center [40, 103] width 81 height 7
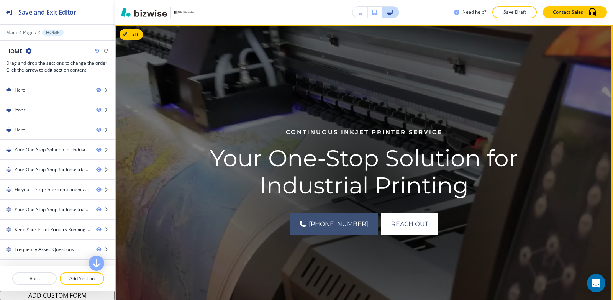
scroll to position [38, 0]
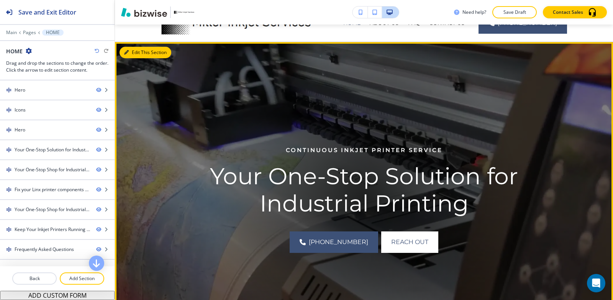
click at [131, 51] on button "Edit This Section" at bounding box center [146, 53] width 52 height 12
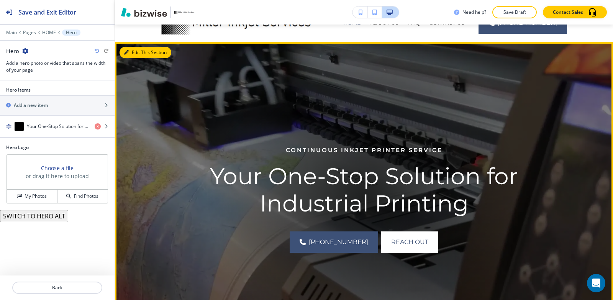
scroll to position [56, 0]
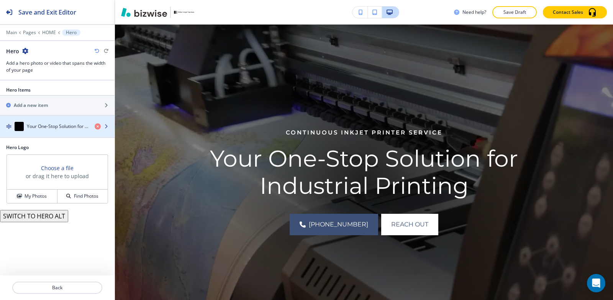
click at [41, 127] on h4 "Your One-Stop Solution for Industrial Printing" at bounding box center [58, 126] width 62 height 7
click at [53, 130] on h4 "Your One-Stop Solution for Industrial Printing" at bounding box center [58, 126] width 62 height 7
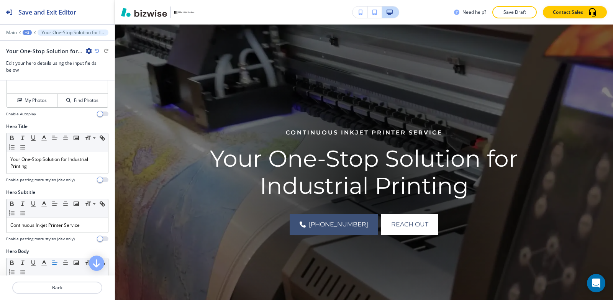
scroll to position [77, 0]
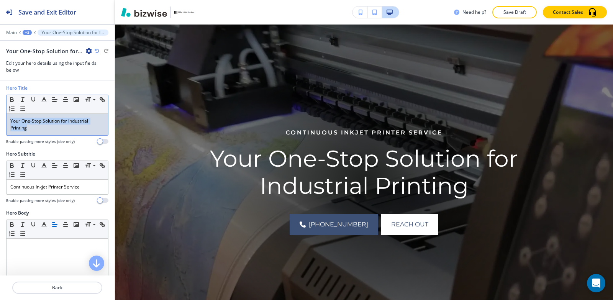
drag, startPoint x: 36, startPoint y: 130, endPoint x: 0, endPoint y: 110, distance: 41.2
click at [0, 110] on div "Hero Title Small Normal Large Huge Your One-Stop Solution for Industrial Printi…" at bounding box center [57, 118] width 115 height 66
copy p "Your One-Stop Solution for Industrial Printing"
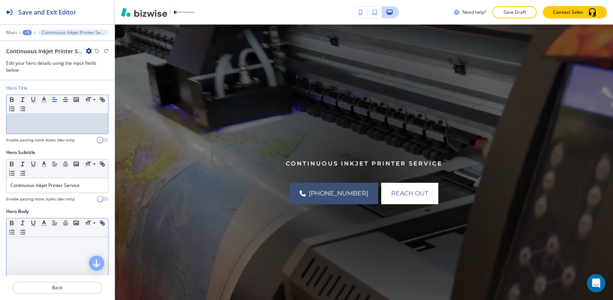
click at [56, 243] on p at bounding box center [57, 244] width 94 height 7
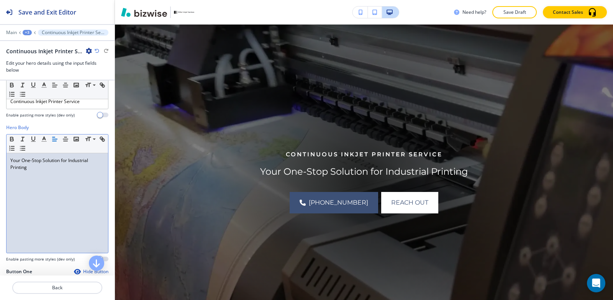
scroll to position [109, 0]
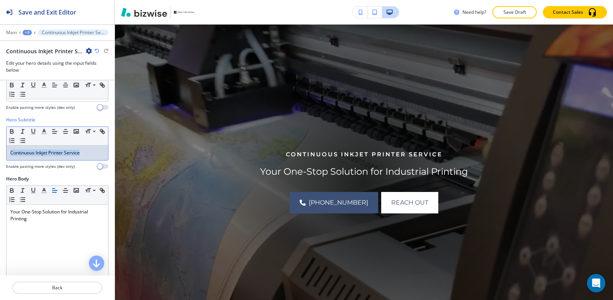
drag, startPoint x: 86, startPoint y: 154, endPoint x: 0, endPoint y: 152, distance: 86.3
click at [0, 152] on div "Hero Subtitle Small Normal Large Huge Continuous Inkjet Printer Service Enable …" at bounding box center [57, 146] width 115 height 59
copy p "Continuous Inkjet Printer Service"
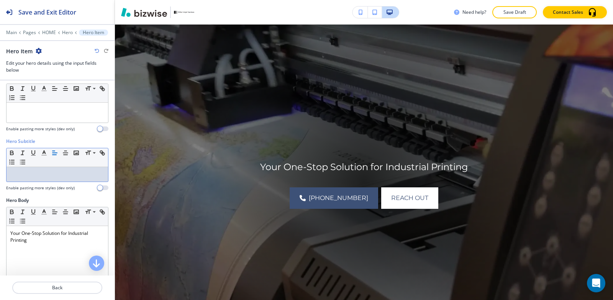
scroll to position [71, 0]
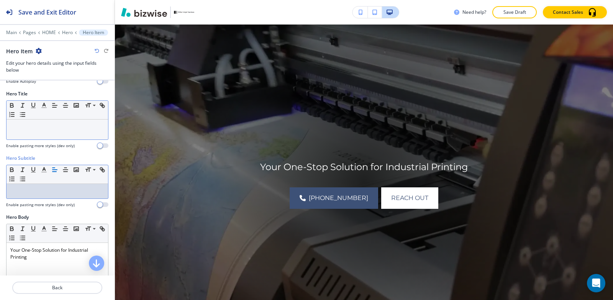
click at [39, 127] on p at bounding box center [57, 126] width 94 height 7
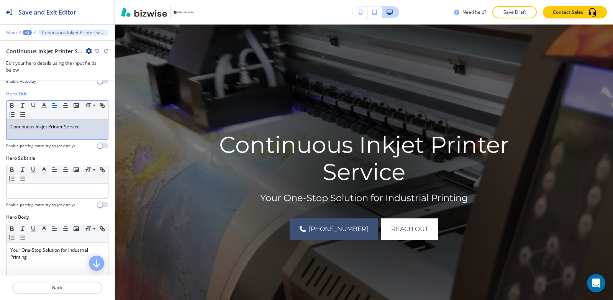
click at [15, 34] on p "Main" at bounding box center [11, 32] width 11 height 5
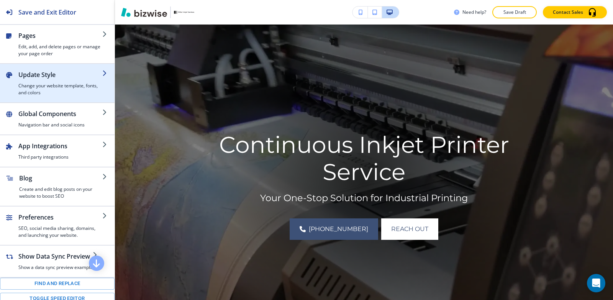
click at [48, 77] on h2 "Update Style" at bounding box center [60, 74] width 84 height 9
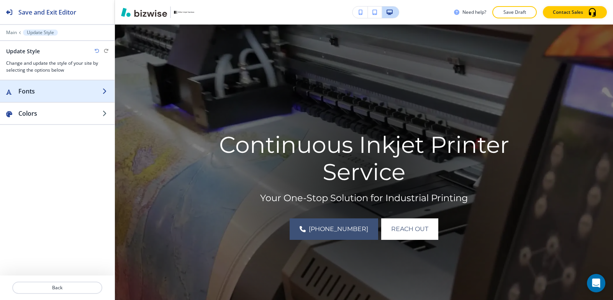
click at [48, 93] on h2 "Fonts" at bounding box center [60, 91] width 84 height 9
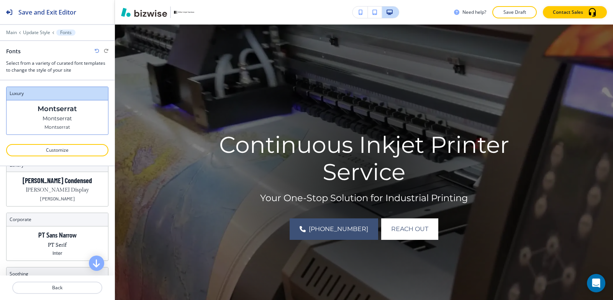
scroll to position [0, 0]
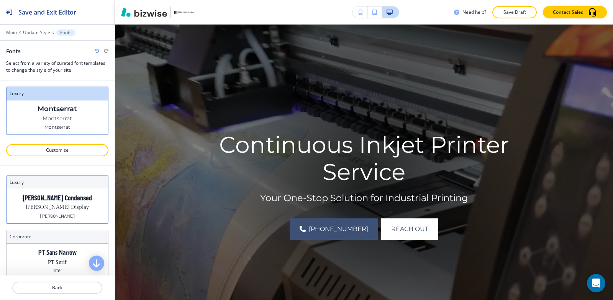
click at [65, 209] on p "Gilda Display" at bounding box center [57, 208] width 63 height 8
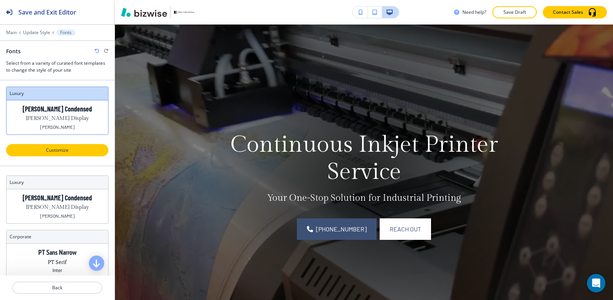
click at [58, 149] on p "Customize" at bounding box center [57, 150] width 82 height 7
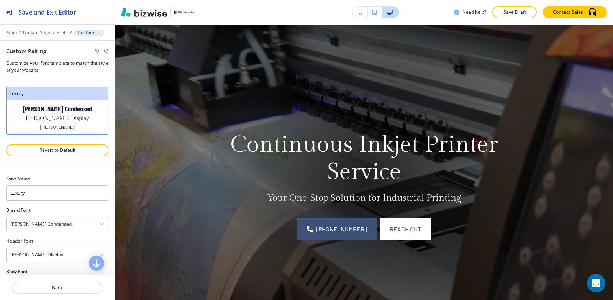
scroll to position [26, 0]
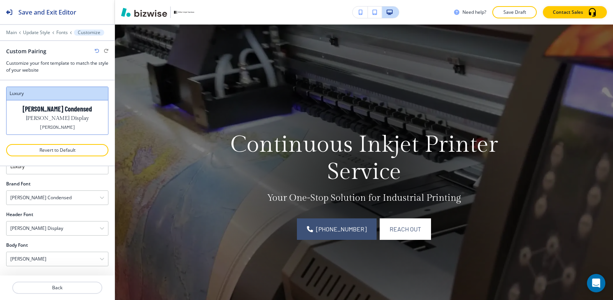
click at [39, 220] on div at bounding box center [57, 219] width 102 height 3
click at [36, 232] on div "Gilda Display" at bounding box center [58, 229] width 102 height 14
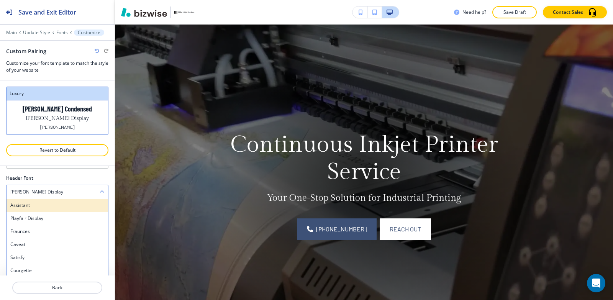
click at [36, 205] on h4 "Assistant" at bounding box center [57, 205] width 94 height 7
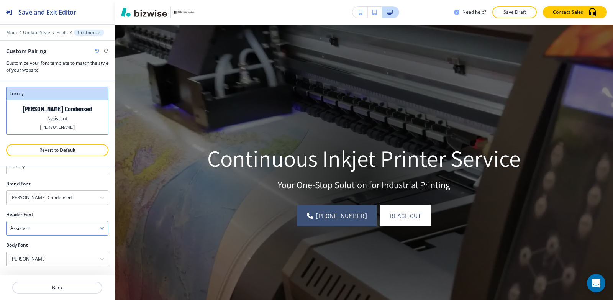
scroll to position [26, 0]
click at [36, 202] on div "Barlow Condensed" at bounding box center [58, 198] width 102 height 14
click at [38, 200] on h4 "Barlow Condensed" at bounding box center [40, 197] width 61 height 7
click at [36, 227] on div "Assistant" at bounding box center [58, 229] width 102 height 14
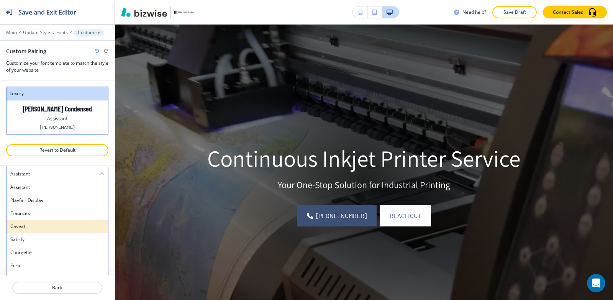
scroll to position [63, 0]
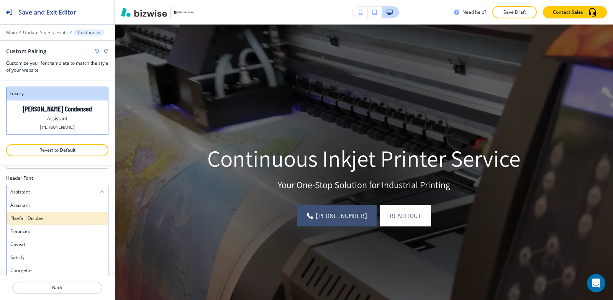
click at [35, 218] on h4 "Playfair Display" at bounding box center [57, 218] width 94 height 7
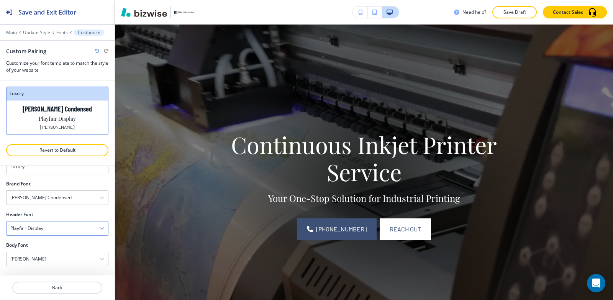
scroll to position [26, 0]
click at [60, 200] on div "Barlow Condensed" at bounding box center [58, 198] width 102 height 14
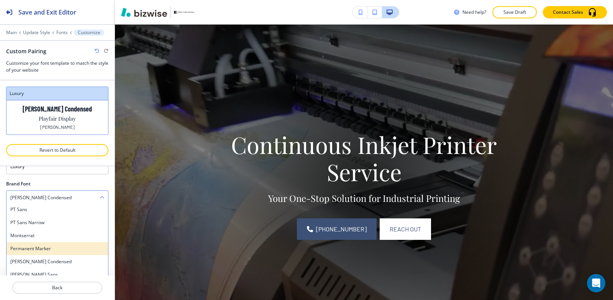
click at [46, 248] on h4 "Permanent Marker" at bounding box center [57, 248] width 94 height 7
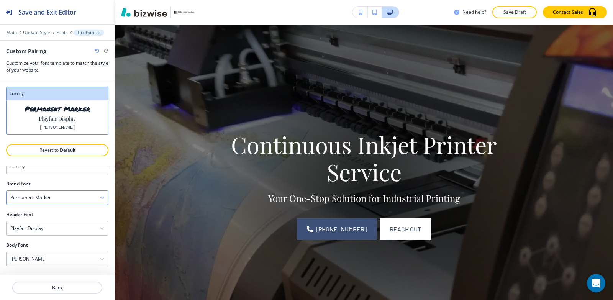
click at [51, 199] on h4 "Permanent Marker" at bounding box center [30, 197] width 41 height 7
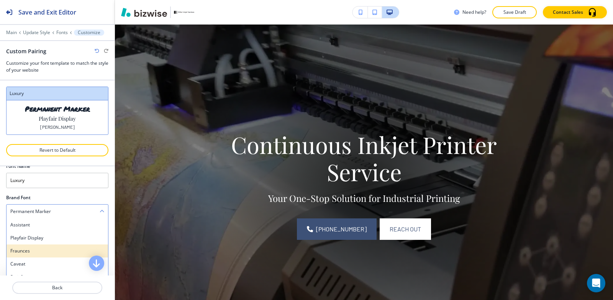
scroll to position [0, 0]
click at [39, 250] on h4 "Playfair Display" at bounding box center [57, 250] width 94 height 7
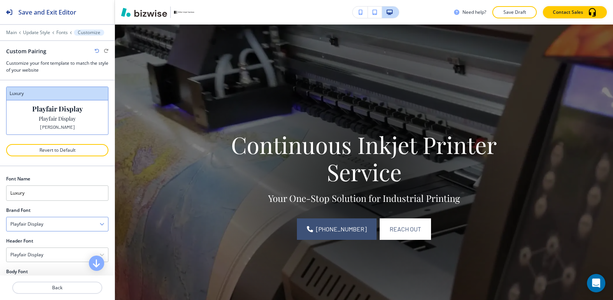
click at [53, 225] on div "Playfair Display" at bounding box center [58, 224] width 102 height 14
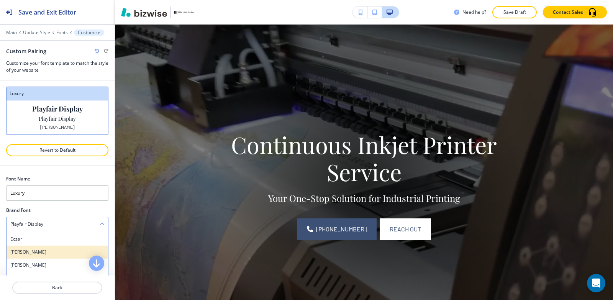
click at [44, 252] on h4 "Merriweather" at bounding box center [57, 252] width 94 height 7
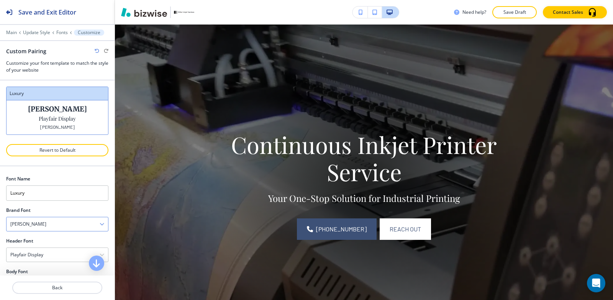
click at [60, 225] on div "Merriweather" at bounding box center [58, 224] width 102 height 14
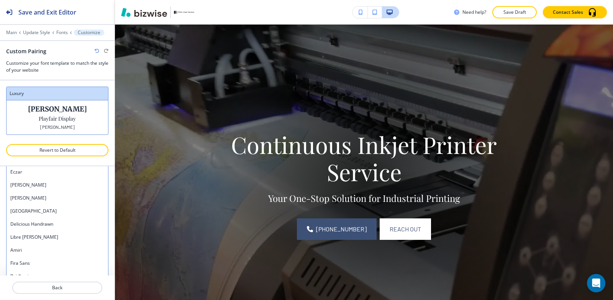
scroll to position [71, 0]
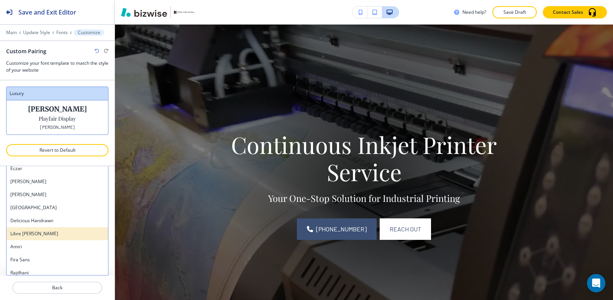
click at [51, 233] on h4 "Libre Baskerville" at bounding box center [57, 233] width 94 height 7
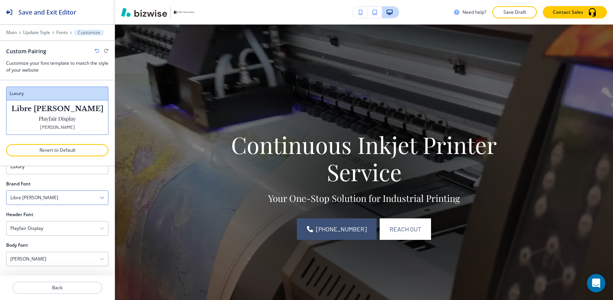
scroll to position [26, 0]
click at [61, 196] on div "Libre Baskerville" at bounding box center [58, 198] width 102 height 14
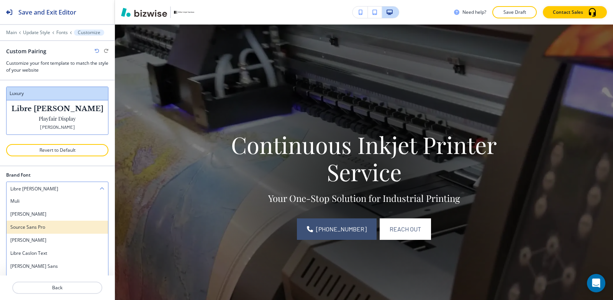
scroll to position [345, 0]
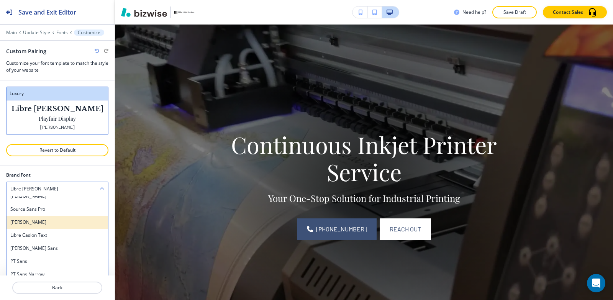
click at [64, 218] on div "Oswald" at bounding box center [58, 222] width 102 height 13
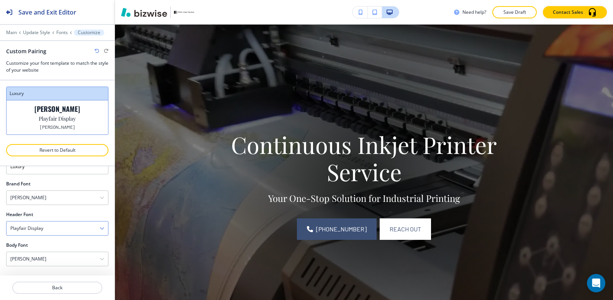
click at [43, 232] on div "Playfair Display" at bounding box center [58, 229] width 102 height 14
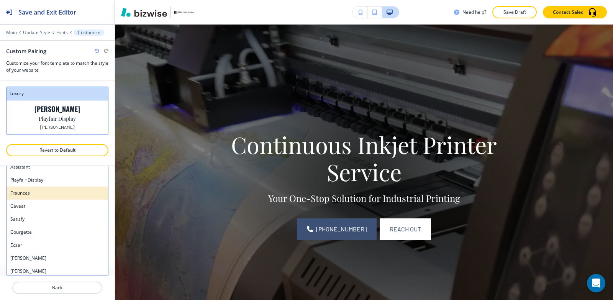
click at [40, 192] on h4 "Fraunces" at bounding box center [57, 193] width 94 height 7
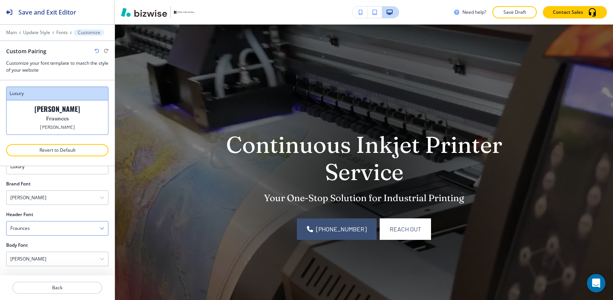
scroll to position [26, 0]
click at [37, 227] on div "Fraunces" at bounding box center [58, 229] width 102 height 14
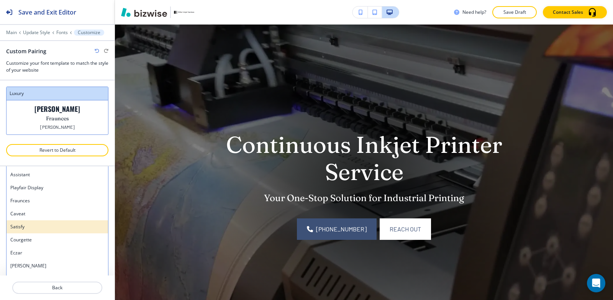
scroll to position [101, 0]
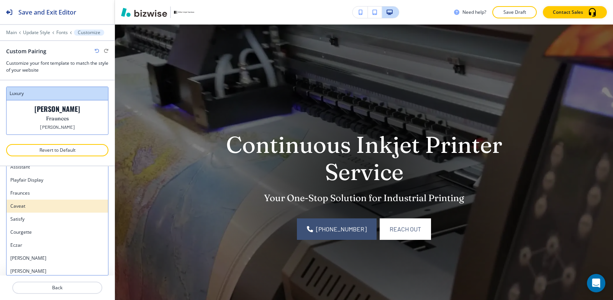
click at [36, 209] on h4 "Caveat" at bounding box center [57, 206] width 94 height 7
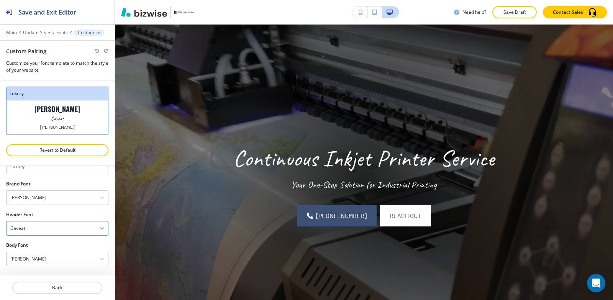
scroll to position [26, 0]
click at [41, 198] on div "Oswald" at bounding box center [58, 198] width 102 height 14
click at [33, 223] on div "Caveat" at bounding box center [58, 229] width 102 height 14
click at [33, 222] on h4 "Satisfy" at bounding box center [57, 219] width 94 height 7
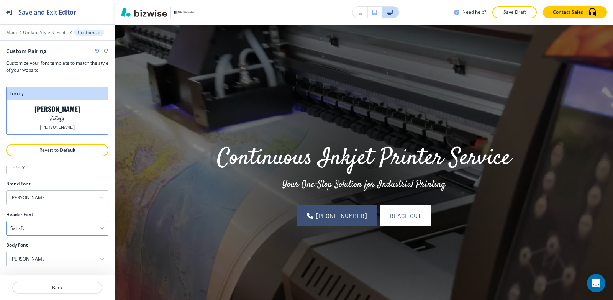
click at [32, 231] on div "Satisfy" at bounding box center [58, 229] width 102 height 14
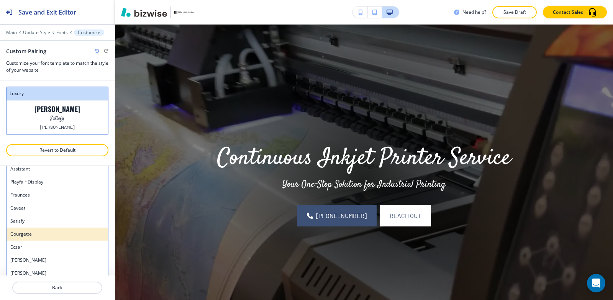
click at [31, 234] on h4 "Courgette" at bounding box center [57, 234] width 94 height 7
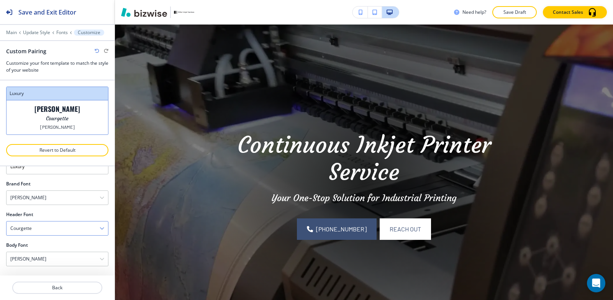
click at [35, 231] on div "Courgette" at bounding box center [58, 229] width 102 height 14
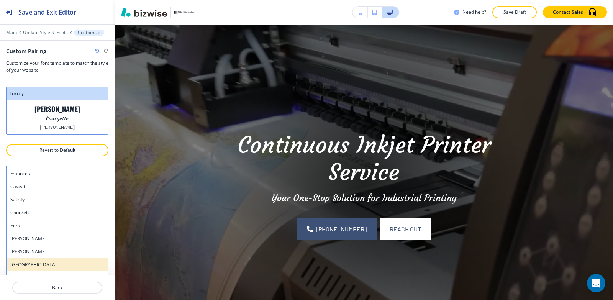
scroll to position [38, 0]
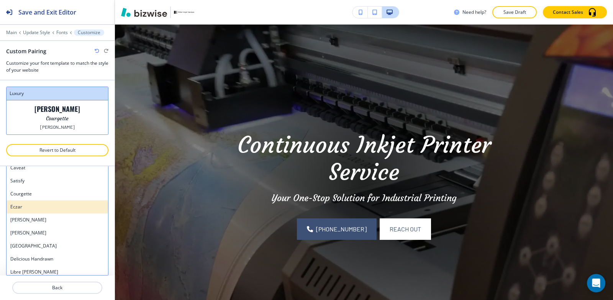
click at [35, 213] on div "Eczar" at bounding box center [58, 206] width 102 height 13
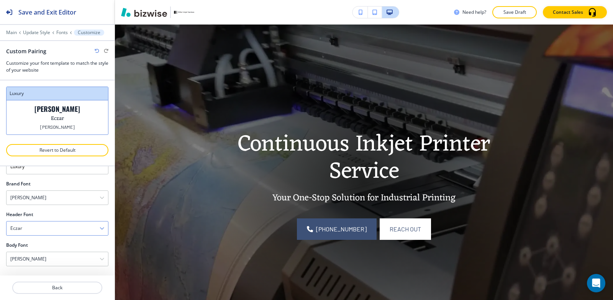
click at [38, 229] on div "Eczar" at bounding box center [58, 229] width 102 height 14
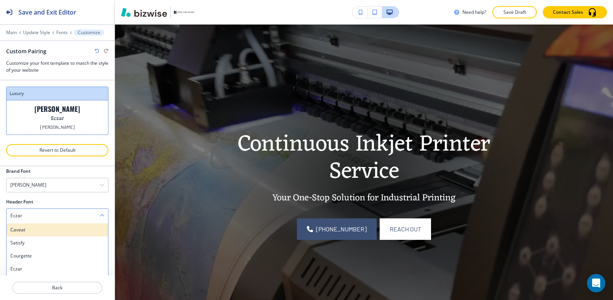
click at [35, 235] on div "Caveat" at bounding box center [58, 229] width 102 height 13
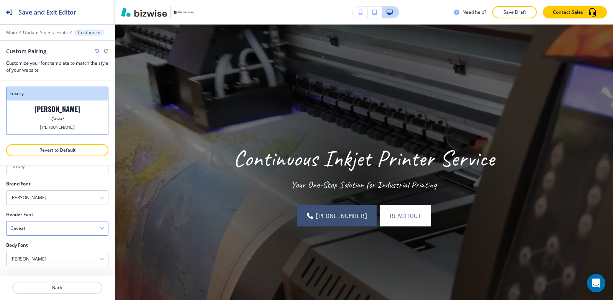
scroll to position [26, 0]
click at [35, 234] on div "Caveat" at bounding box center [58, 229] width 102 height 14
click at [34, 253] on h4 "Merriweather" at bounding box center [57, 256] width 94 height 7
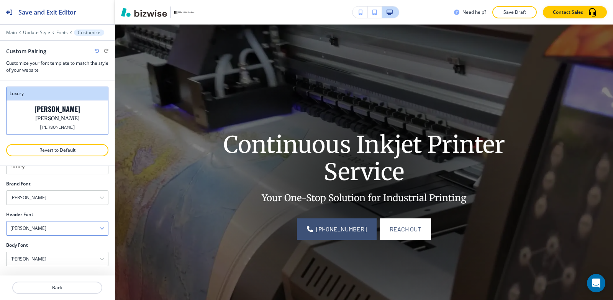
click at [31, 231] on h4 "Merriweather" at bounding box center [28, 228] width 36 height 7
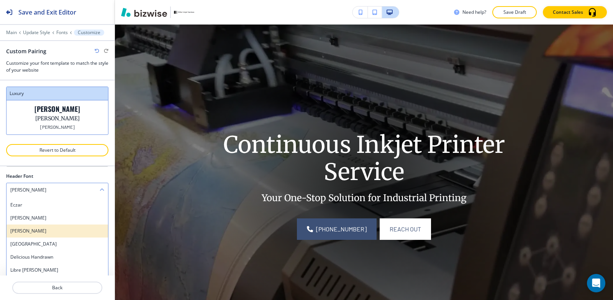
click at [35, 233] on h4 "Josefin Slab" at bounding box center [57, 231] width 94 height 7
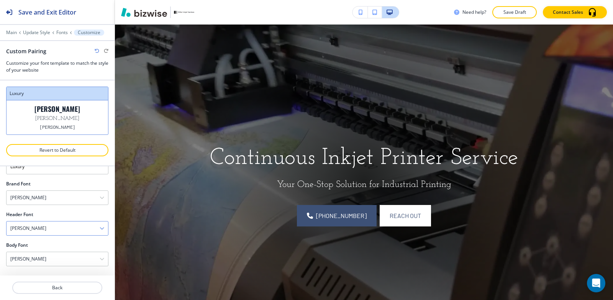
scroll to position [26, 0]
click at [51, 233] on div "Josefin Slab" at bounding box center [58, 229] width 102 height 14
click at [42, 248] on div "Sacramento" at bounding box center [58, 243] width 102 height 13
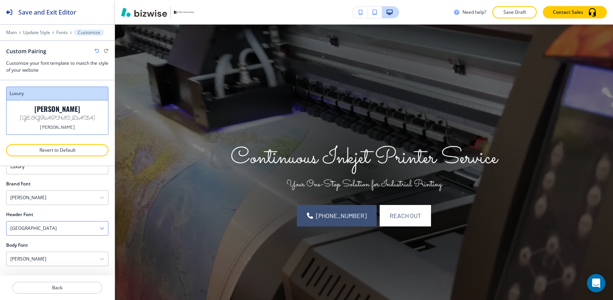
scroll to position [26, 0]
click at [52, 233] on div "Sacramento" at bounding box center [58, 229] width 102 height 14
click at [47, 260] on h4 "Delicious Handrawn" at bounding box center [57, 257] width 94 height 7
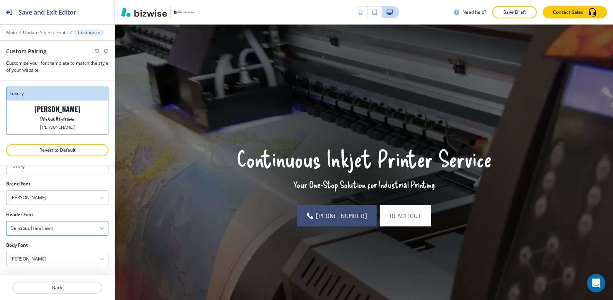
click at [57, 233] on div "Delicious Handrawn" at bounding box center [58, 229] width 102 height 14
click at [44, 268] on h4 "Libre Baskerville" at bounding box center [57, 270] width 94 height 7
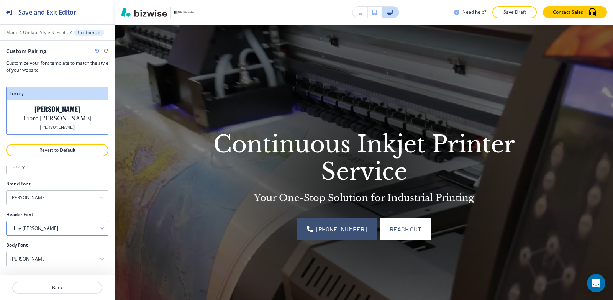
click at [54, 232] on div "Libre Baskerville" at bounding box center [58, 229] width 102 height 14
click at [57, 248] on h4 "Great Vibes" at bounding box center [57, 245] width 94 height 7
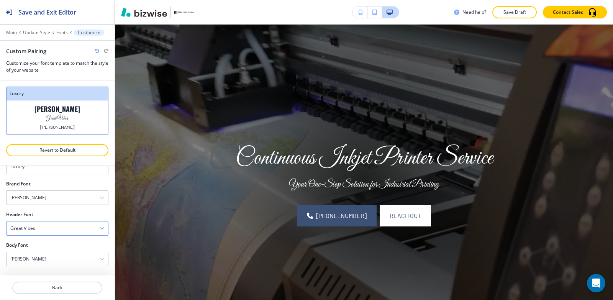
click at [60, 234] on div "Great Vibes" at bounding box center [58, 229] width 102 height 14
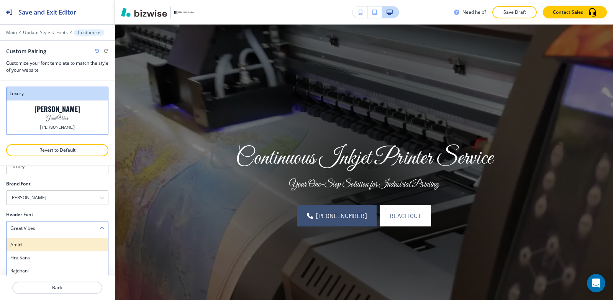
click at [51, 246] on h4 "Amiri" at bounding box center [57, 245] width 94 height 7
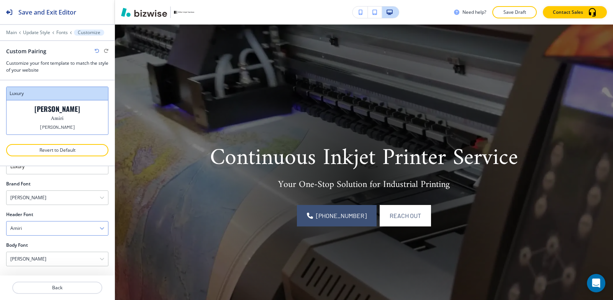
click at [57, 234] on div "Amiri" at bounding box center [58, 229] width 102 height 14
click at [52, 266] on h4 "Pinyon Script" at bounding box center [57, 265] width 94 height 7
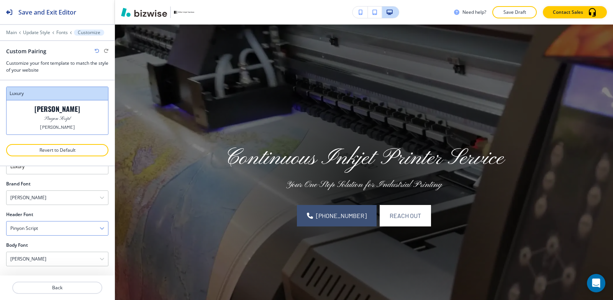
click at [54, 230] on div "Pinyon Script" at bounding box center [58, 229] width 102 height 14
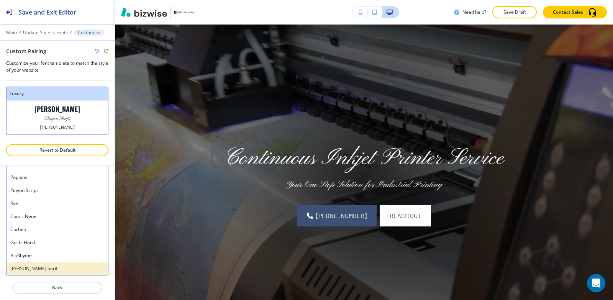
click at [44, 271] on h4 "Noto Serif" at bounding box center [57, 268] width 94 height 7
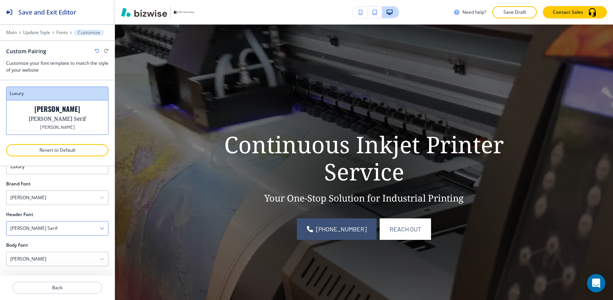
scroll to position [26, 0]
click at [51, 226] on div "Noto Serif" at bounding box center [58, 229] width 102 height 14
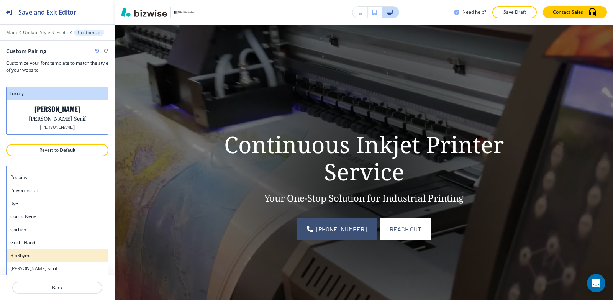
click at [42, 255] on h4 "BioRhyme" at bounding box center [57, 255] width 94 height 7
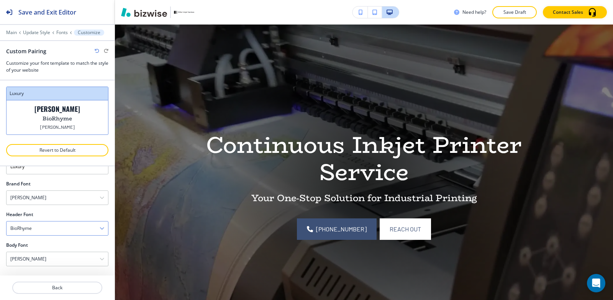
click at [50, 230] on div "BioRhyme" at bounding box center [58, 229] width 102 height 14
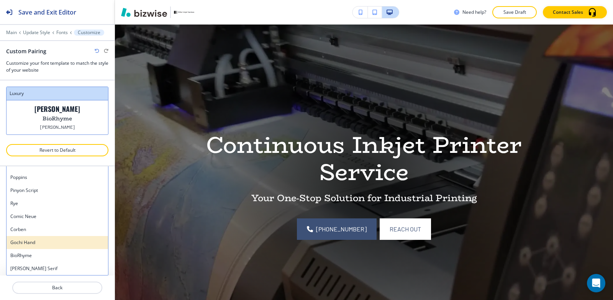
click at [43, 242] on h4 "Gochi Hand" at bounding box center [57, 242] width 94 height 7
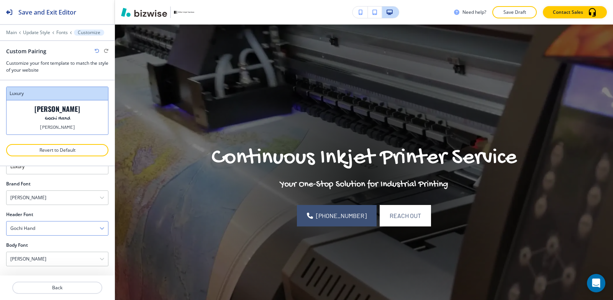
scroll to position [26, 0]
click at [51, 229] on div "Gochi Hand" at bounding box center [58, 229] width 102 height 14
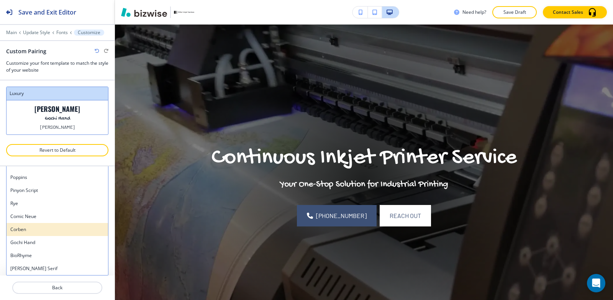
click at [48, 231] on h4 "Corben" at bounding box center [57, 229] width 94 height 7
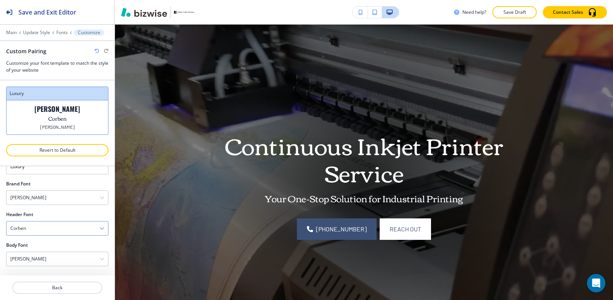
click at [50, 225] on div "Corben" at bounding box center [58, 229] width 102 height 14
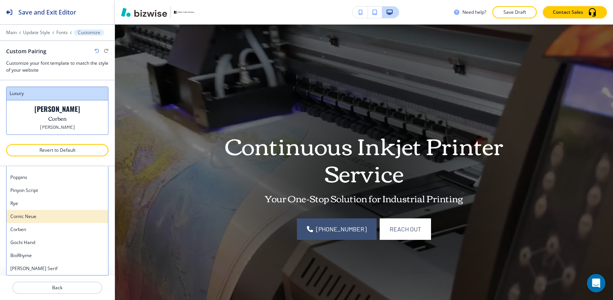
click at [48, 218] on h4 "Comic Neue" at bounding box center [57, 216] width 94 height 7
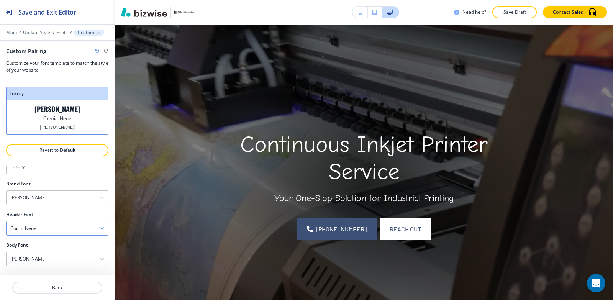
scroll to position [26, 0]
click at [45, 229] on div "Comic Neue" at bounding box center [58, 229] width 102 height 14
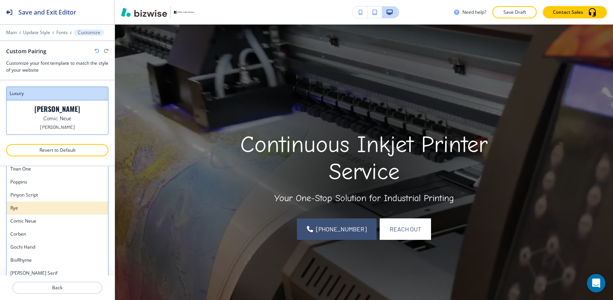
click at [43, 213] on div "Rye" at bounding box center [58, 208] width 102 height 13
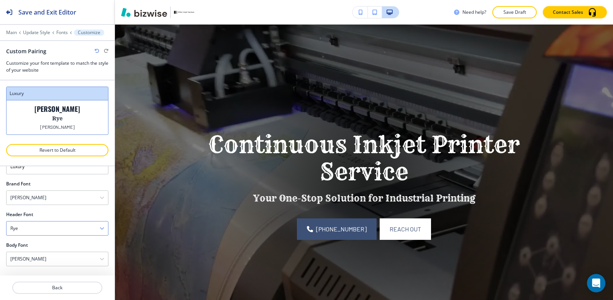
scroll to position [26, 0]
click at [42, 227] on div "Rye" at bounding box center [58, 229] width 102 height 14
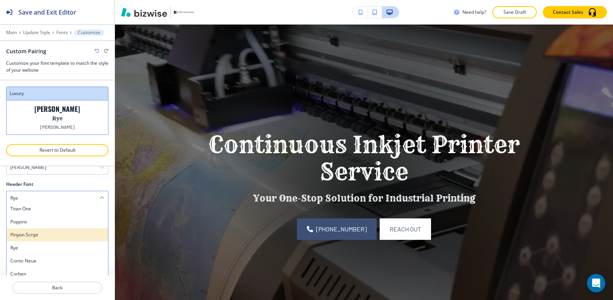
scroll to position [74, 0]
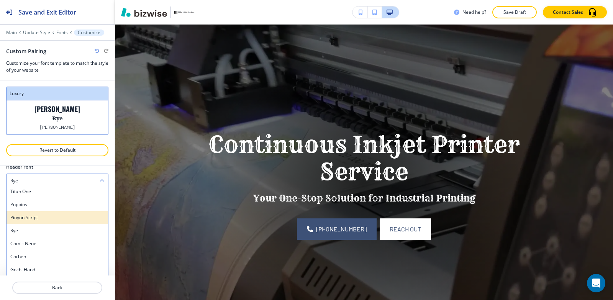
click at [43, 217] on h4 "Pinyon Script" at bounding box center [57, 217] width 94 height 7
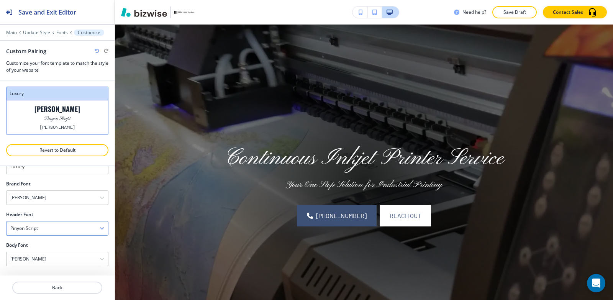
scroll to position [26, 0]
click at [42, 226] on div "Pinyon Script" at bounding box center [58, 229] width 102 height 14
click at [40, 254] on h4 "Poppins" at bounding box center [57, 252] width 94 height 7
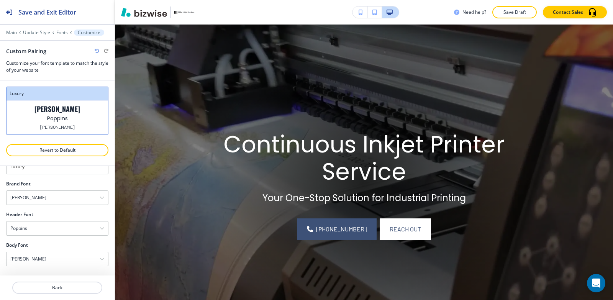
click at [43, 237] on div at bounding box center [57, 239] width 102 height 6
click at [47, 227] on div "Poppins" at bounding box center [58, 229] width 102 height 14
click at [40, 242] on h4 "Titan One" at bounding box center [57, 239] width 94 height 7
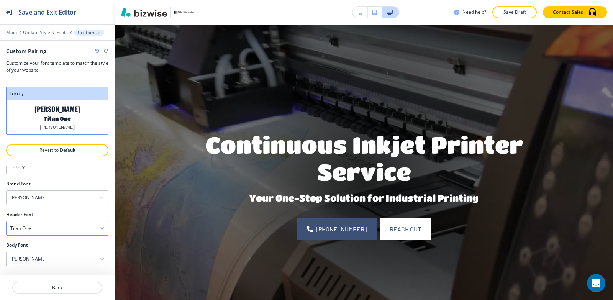
click at [41, 232] on div "Titan One" at bounding box center [58, 229] width 102 height 14
click at [32, 264] on h4 "Barlow" at bounding box center [57, 267] width 94 height 7
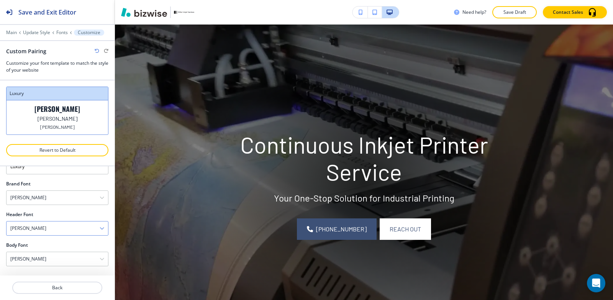
click at [47, 232] on div "Barlow" at bounding box center [58, 229] width 102 height 14
click at [34, 256] on h4 "Inter" at bounding box center [57, 254] width 94 height 7
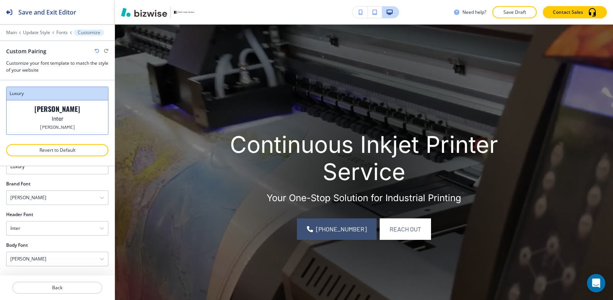
click at [49, 240] on div at bounding box center [57, 239] width 102 height 6
click at [47, 230] on div "Inter" at bounding box center [58, 229] width 102 height 14
click at [38, 246] on div "Anton" at bounding box center [58, 241] width 102 height 13
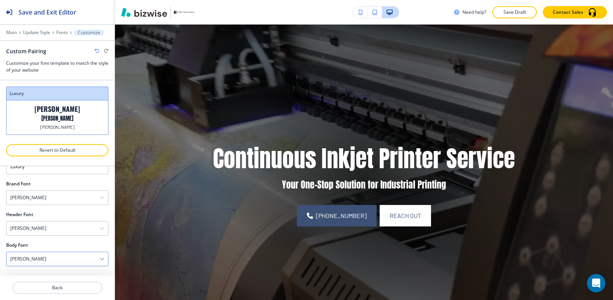
click at [55, 258] on div "Barlow" at bounding box center [58, 259] width 102 height 14
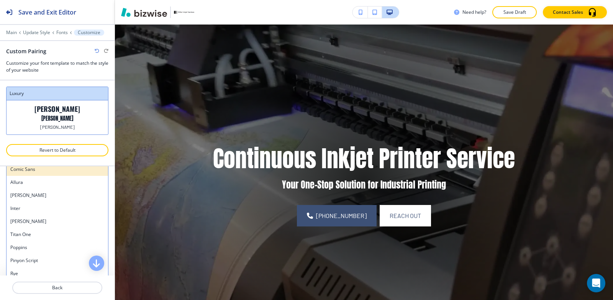
scroll to position [575, 0]
click at [56, 241] on div "Poppins" at bounding box center [58, 247] width 102 height 13
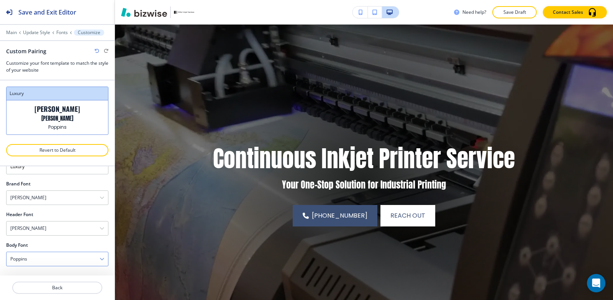
scroll to position [26, 0]
click at [50, 191] on div "Oswald" at bounding box center [58, 198] width 102 height 14
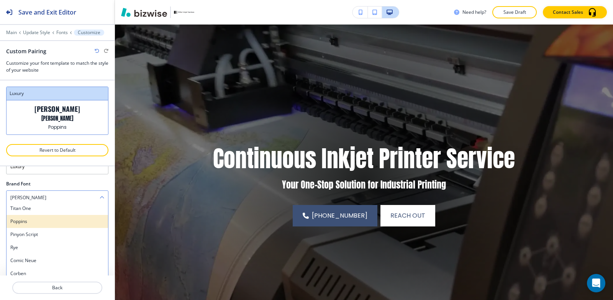
click at [44, 223] on h4 "Poppins" at bounding box center [57, 221] width 94 height 7
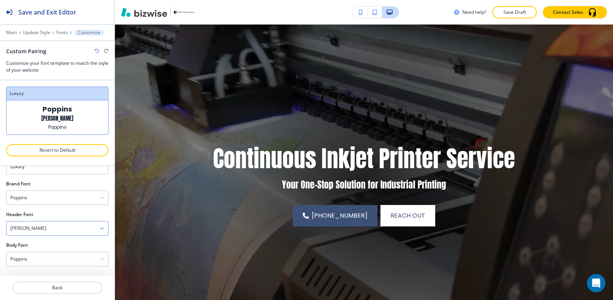
click at [48, 232] on div "Anton" at bounding box center [58, 229] width 102 height 14
click at [52, 266] on h4 "Allura" at bounding box center [57, 267] width 94 height 7
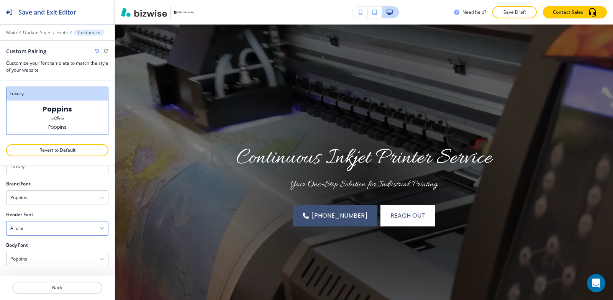
click at [69, 234] on div "Allura" at bounding box center [58, 229] width 102 height 14
click at [56, 254] on h4 "Comic Sans" at bounding box center [57, 254] width 94 height 7
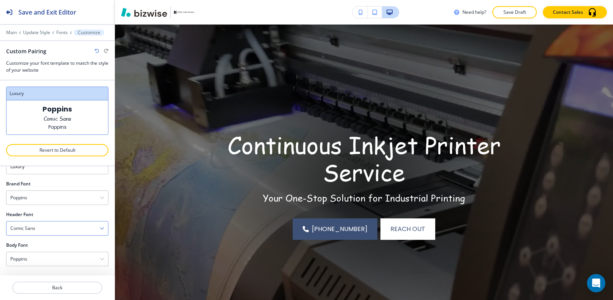
click at [63, 234] on div "Comic Sans" at bounding box center [58, 229] width 102 height 14
click at [54, 246] on div "Gecko Lunch" at bounding box center [58, 241] width 102 height 13
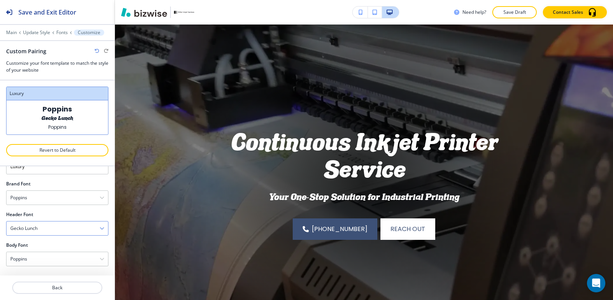
click at [57, 231] on div "Gecko Lunch" at bounding box center [58, 229] width 102 height 14
click at [51, 265] on h4 "Kavarian Serif" at bounding box center [57, 267] width 94 height 7
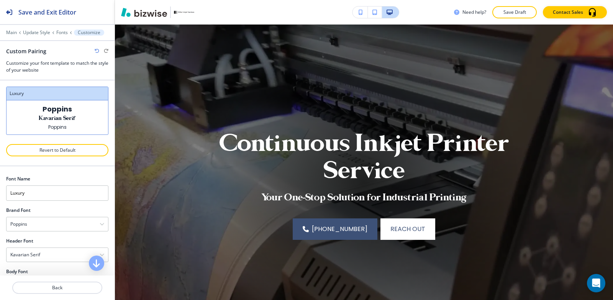
scroll to position [26, 0]
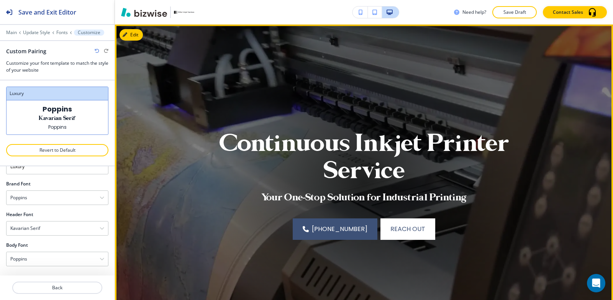
click at [194, 154] on video at bounding box center [364, 182] width 498 height 314
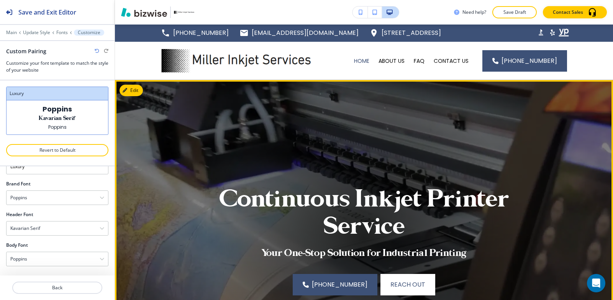
scroll to position [0, 0]
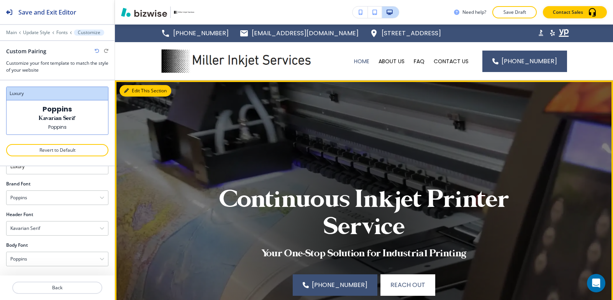
click at [127, 89] on icon "button" at bounding box center [126, 91] width 5 height 5
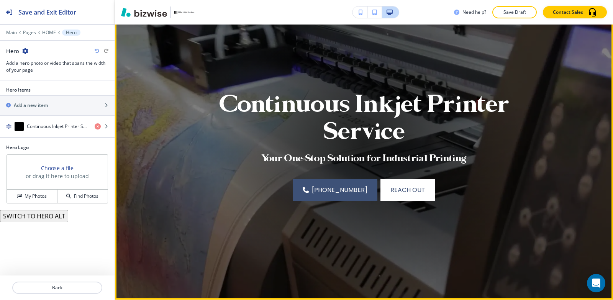
scroll to position [77, 0]
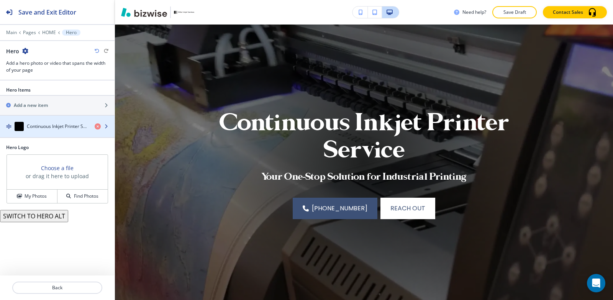
click at [41, 125] on h4 "Continuous Inkjet Printer Service" at bounding box center [58, 126] width 62 height 7
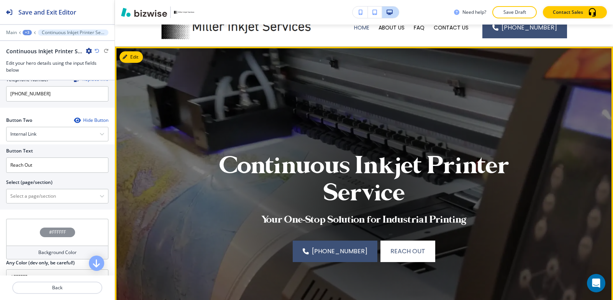
scroll to position [0, 0]
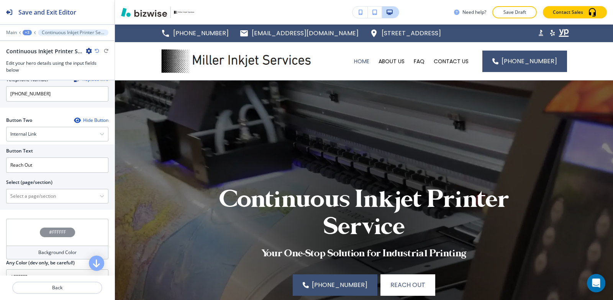
click at [17, 33] on div "Main +3 Continuous Inkjet Printer Service" at bounding box center [57, 33] width 102 height 6
click at [9, 29] on div at bounding box center [57, 27] width 115 height 5
click at [10, 33] on p "Main" at bounding box center [11, 32] width 11 height 5
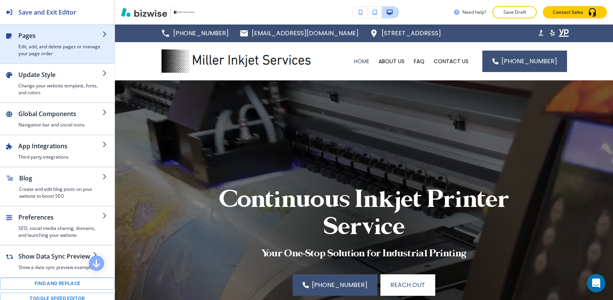
click at [52, 58] on div "button" at bounding box center [57, 60] width 115 height 6
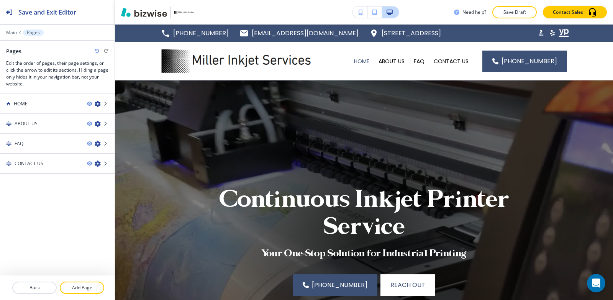
drag, startPoint x: 82, startPoint y: 284, endPoint x: 98, endPoint y: 277, distance: 16.8
click at [82, 283] on button "Add Page" at bounding box center [82, 288] width 44 height 12
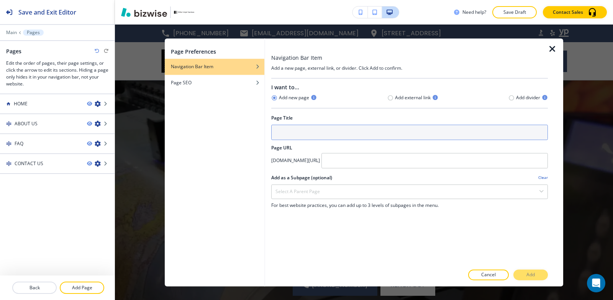
click at [320, 133] on input "text" at bounding box center [409, 132] width 277 height 15
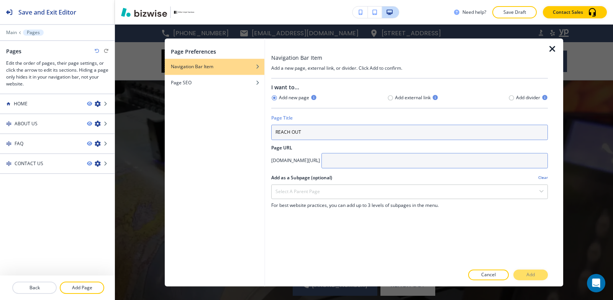
type input "REACH OUT"
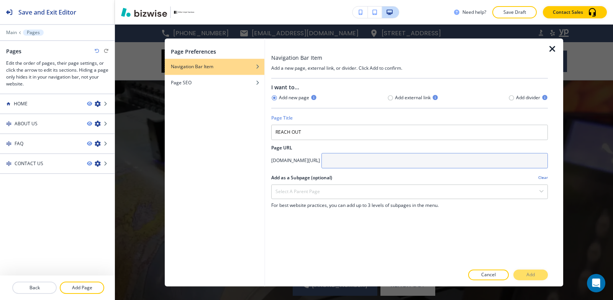
click at [413, 168] on input "text" at bounding box center [435, 160] width 227 height 15
type input "Reach-out"
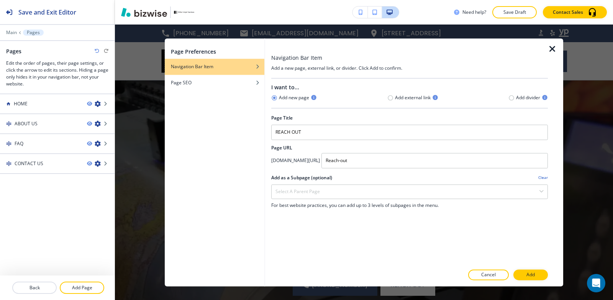
click at [536, 273] on button "Add" at bounding box center [531, 274] width 35 height 11
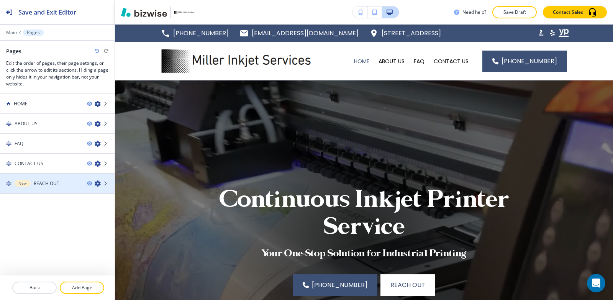
click at [30, 187] on div at bounding box center [57, 190] width 115 height 6
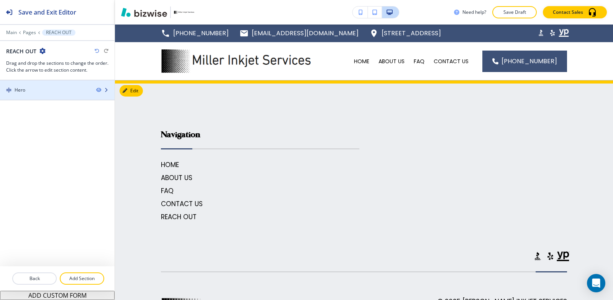
click at [30, 87] on div "Hero" at bounding box center [45, 90] width 90 height 7
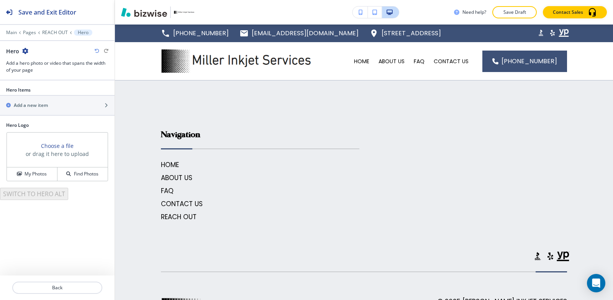
scroll to position [56, 0]
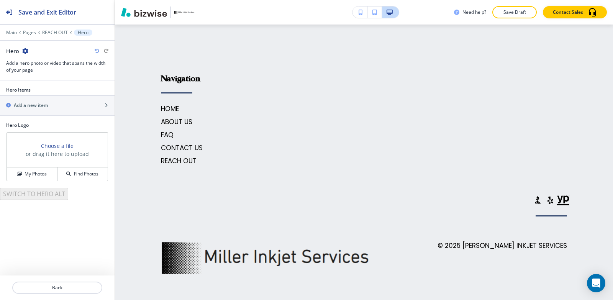
click at [26, 51] on icon "button" at bounding box center [25, 51] width 6 height 6
drag, startPoint x: 53, startPoint y: 95, endPoint x: 88, endPoint y: 104, distance: 36.0
click at [53, 95] on button "Delete Section" at bounding box center [46, 91] width 49 height 14
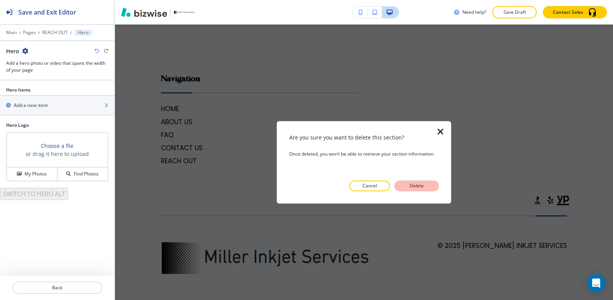
click at [415, 188] on p "Delete" at bounding box center [417, 185] width 18 height 7
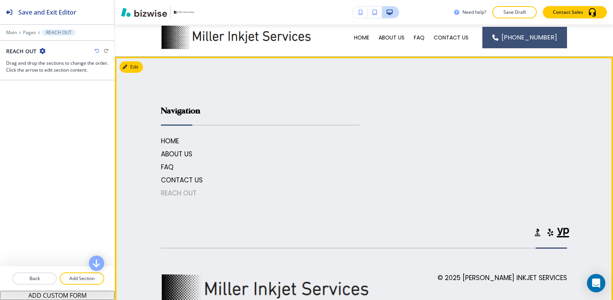
scroll to position [0, 0]
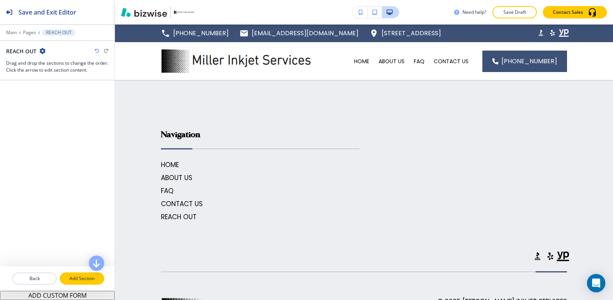
click at [72, 278] on p "Add Section" at bounding box center [82, 278] width 43 height 7
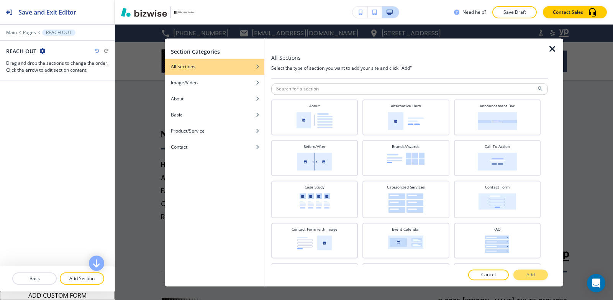
scroll to position [38, 0]
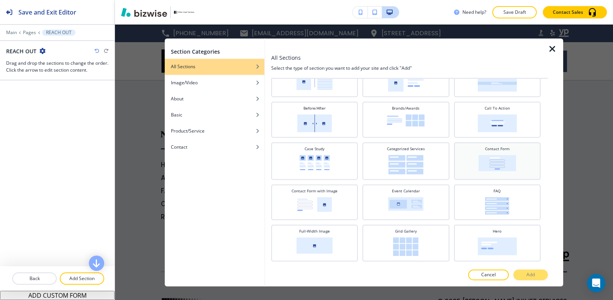
click at [475, 172] on div "Contact Form" at bounding box center [497, 160] width 79 height 28
click at [523, 275] on button "Add" at bounding box center [531, 274] width 35 height 11
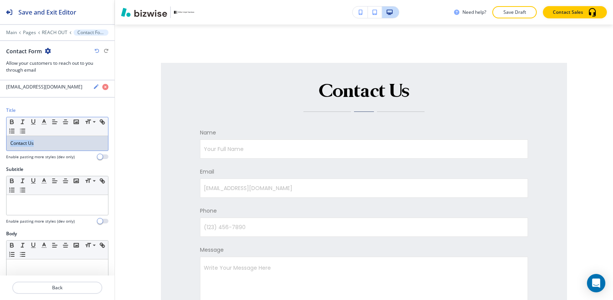
drag, startPoint x: 55, startPoint y: 146, endPoint x: 0, endPoint y: 140, distance: 55.2
click at [0, 140] on div "Title Small Normal Large Huge Contact Us Enable pasting more styles (dev only)" at bounding box center [57, 136] width 115 height 59
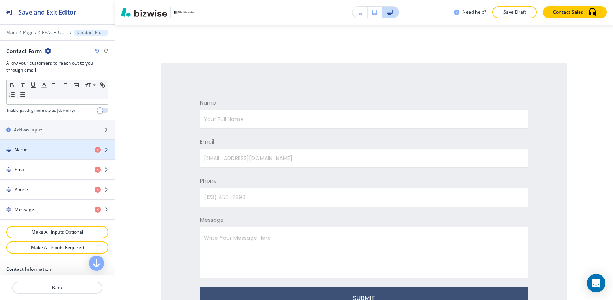
scroll to position [307, 0]
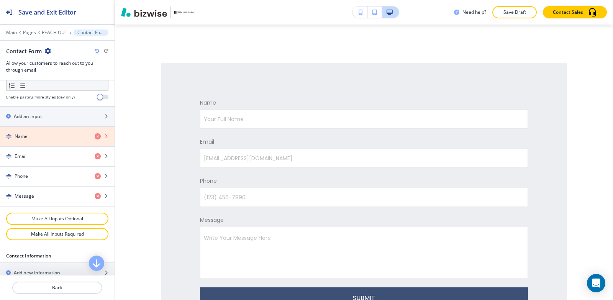
click at [95, 137] on icon "button" at bounding box center [98, 136] width 6 height 6
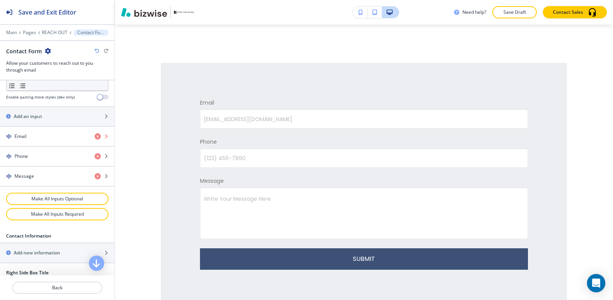
click at [95, 137] on icon "button" at bounding box center [98, 136] width 6 height 6
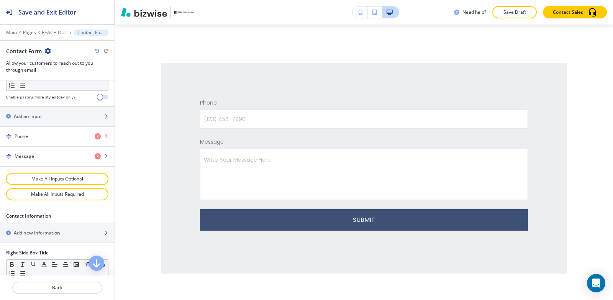
click at [95, 137] on icon "button" at bounding box center [98, 136] width 6 height 6
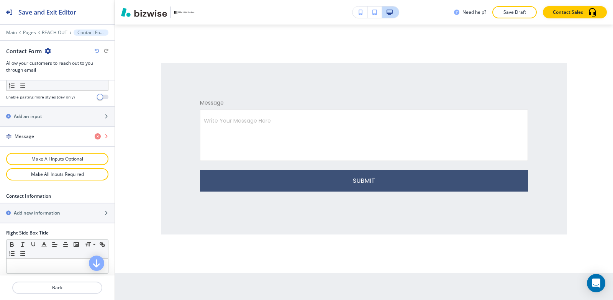
click at [95, 137] on icon "button" at bounding box center [98, 136] width 6 height 6
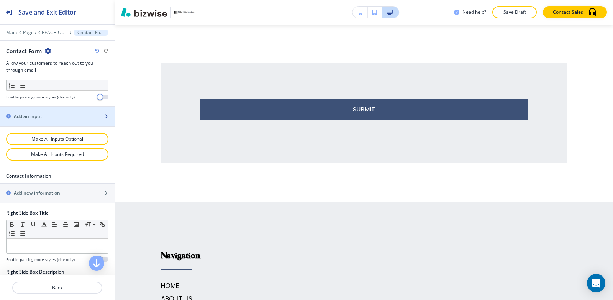
click at [66, 120] on div "button" at bounding box center [57, 123] width 115 height 6
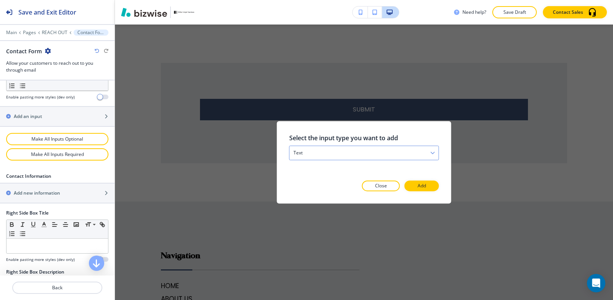
click at [345, 156] on div "text" at bounding box center [364, 153] width 149 height 14
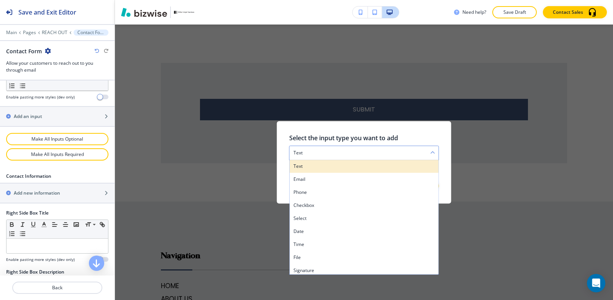
click at [342, 166] on h4 "text" at bounding box center [364, 166] width 141 height 7
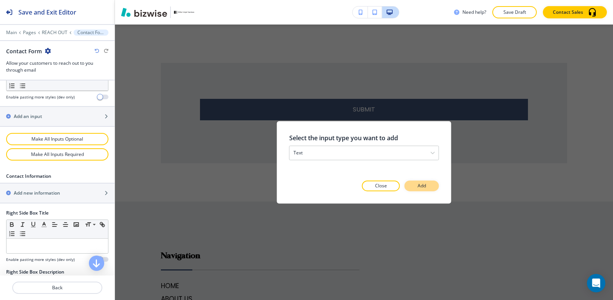
click at [427, 184] on button "Add" at bounding box center [422, 186] width 35 height 11
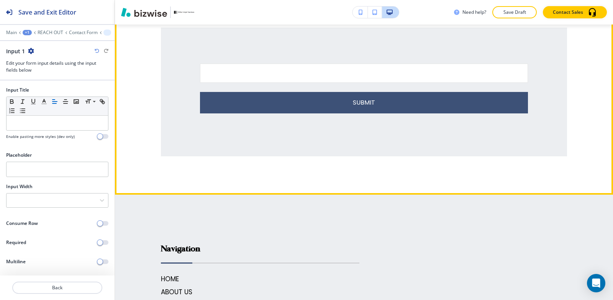
scroll to position [54, 0]
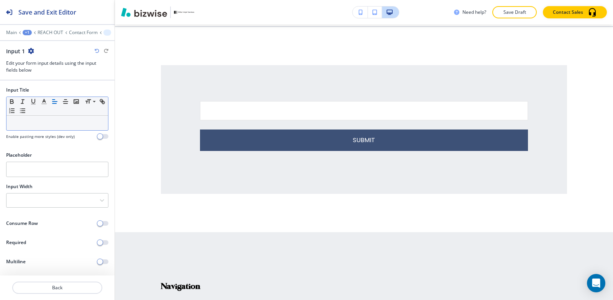
click at [48, 128] on div at bounding box center [58, 123] width 102 height 15
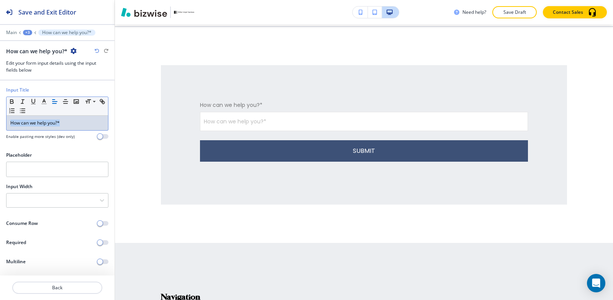
drag, startPoint x: 67, startPoint y: 121, endPoint x: 0, endPoint y: 123, distance: 67.1
click at [0, 123] on div "Input Title Small Normal Large Huge How can we help you?* Enable pasting more s…" at bounding box center [57, 116] width 115 height 59
click at [42, 103] on icon "button" at bounding box center [44, 101] width 7 height 7
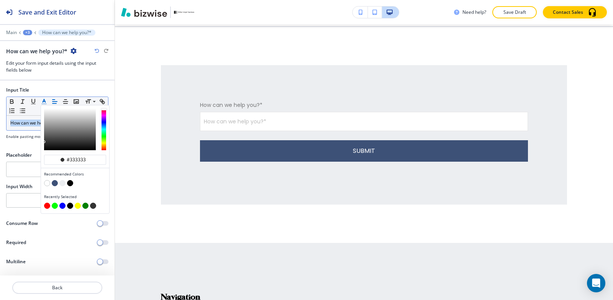
click at [69, 181] on button "button" at bounding box center [70, 183] width 6 height 6
type input "#000000"
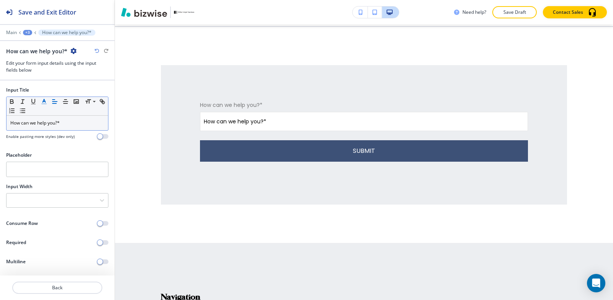
click at [23, 149] on div at bounding box center [57, 149] width 115 height 6
click at [59, 173] on input "text" at bounding box center [57, 169] width 102 height 15
type input "X"
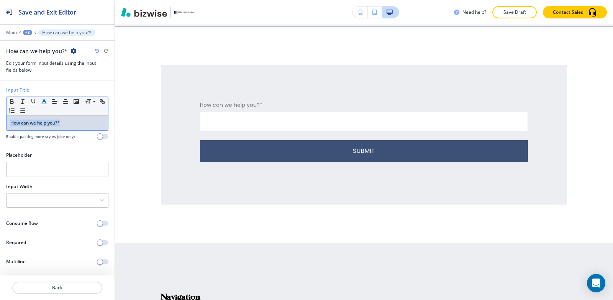
drag, startPoint x: 65, startPoint y: 122, endPoint x: 0, endPoint y: 135, distance: 66.4
click at [0, 135] on div "Input Title Small Normal Large Huge How can we help you?* Enable pasting more s…" at bounding box center [57, 116] width 115 height 59
click at [46, 103] on icon "button" at bounding box center [44, 101] width 7 height 7
click at [26, 147] on div at bounding box center [57, 149] width 115 height 6
drag, startPoint x: 72, startPoint y: 123, endPoint x: 0, endPoint y: 120, distance: 72.1
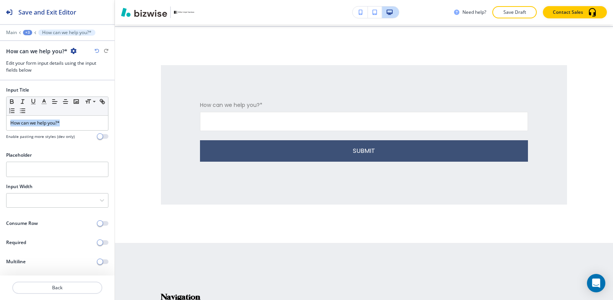
click at [0, 120] on div "Input Title Small Normal Large Huge How can we help you?* Enable pasting more s…" at bounding box center [57, 116] width 115 height 59
click at [8, 100] on icon "button" at bounding box center [11, 101] width 7 height 7
click at [12, 102] on icon "button" at bounding box center [11, 101] width 7 height 7
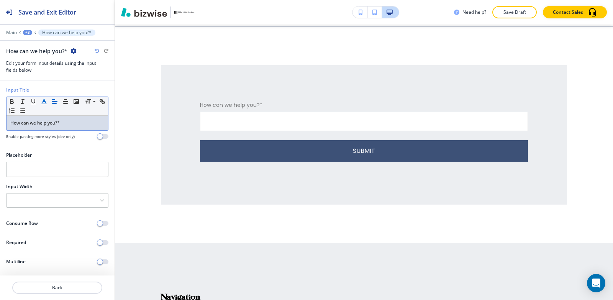
click at [44, 102] on line "button" at bounding box center [44, 102] width 2 height 0
click at [9, 100] on icon "button" at bounding box center [11, 101] width 7 height 7
click at [102, 242] on span "button" at bounding box center [100, 243] width 6 height 6
click at [82, 128] on div "How can we help you?*" at bounding box center [58, 123] width 102 height 15
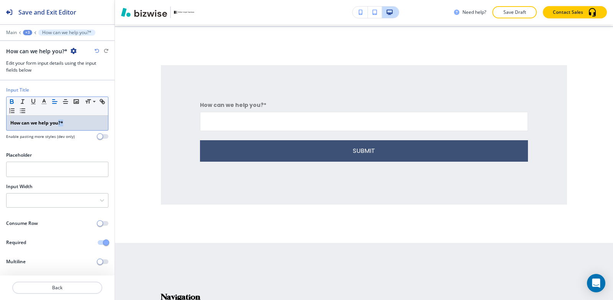
drag, startPoint x: 81, startPoint y: 123, endPoint x: 60, endPoint y: 124, distance: 20.7
click at [60, 124] on p "How can we help you?*" at bounding box center [57, 123] width 94 height 7
click at [66, 122] on p "How can we help you?*" at bounding box center [57, 123] width 94 height 7
drag, startPoint x: 66, startPoint y: 122, endPoint x: 62, endPoint y: 124, distance: 4.5
click at [62, 124] on p "How can we help you?*" at bounding box center [57, 123] width 94 height 7
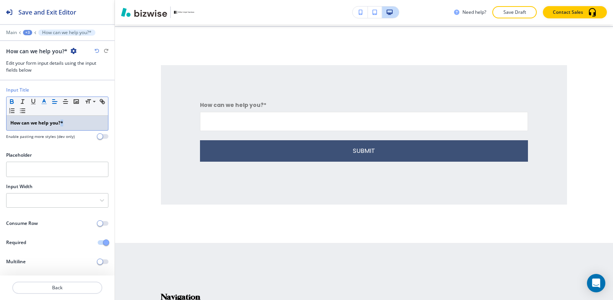
click at [45, 99] on icon "button" at bounding box center [44, 101] width 7 height 7
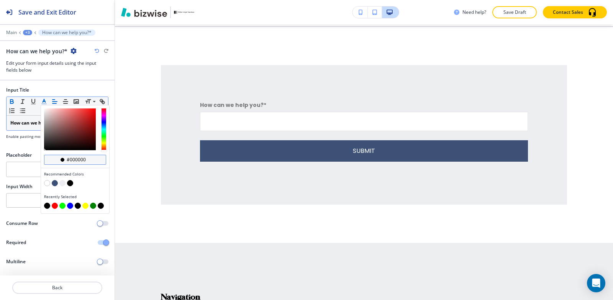
click at [88, 157] on input "#000000" at bounding box center [79, 160] width 27 height 6
click at [87, 158] on input "#000000" at bounding box center [79, 160] width 27 height 6
type input "#ca2a24"
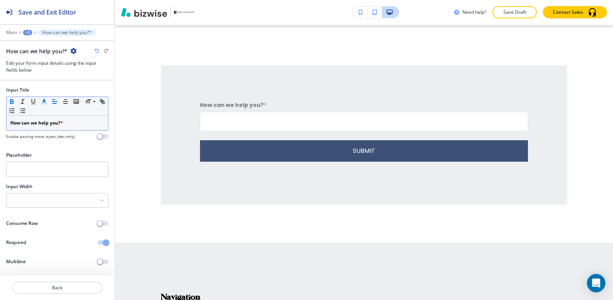
click at [26, 149] on div at bounding box center [57, 149] width 115 height 6
drag, startPoint x: 89, startPoint y: 123, endPoint x: 0, endPoint y: 122, distance: 88.6
click at [0, 122] on div "Input Title Small Normal Large Huge How can we help you? * Enable pasting more …" at bounding box center [57, 116] width 115 height 59
click at [11, 100] on icon "button" at bounding box center [11, 101] width 3 height 2
click at [28, 34] on div "+3" at bounding box center [27, 32] width 9 height 5
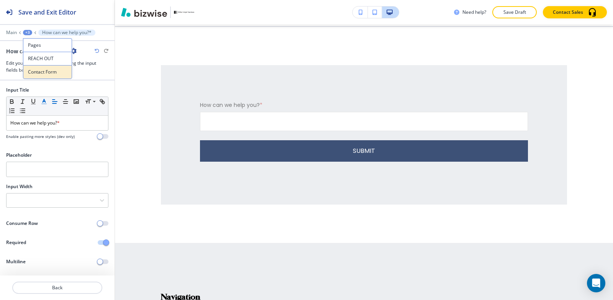
click at [53, 71] on p "Contact Form" at bounding box center [47, 72] width 39 height 7
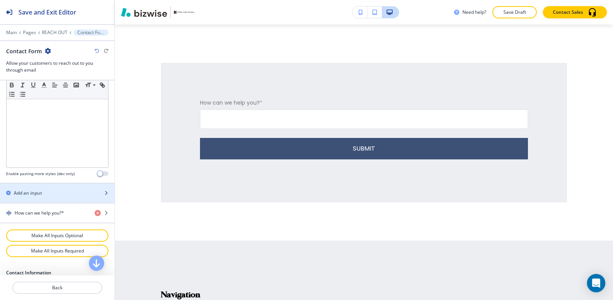
scroll to position [307, 0]
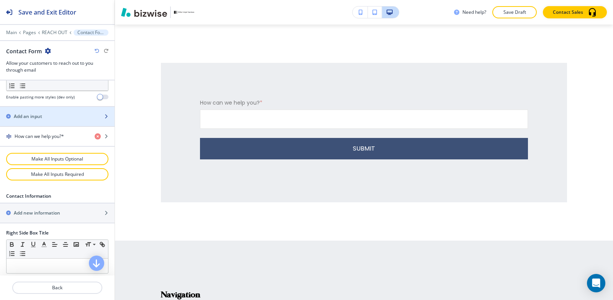
click at [43, 114] on div "Add an input" at bounding box center [49, 116] width 98 height 7
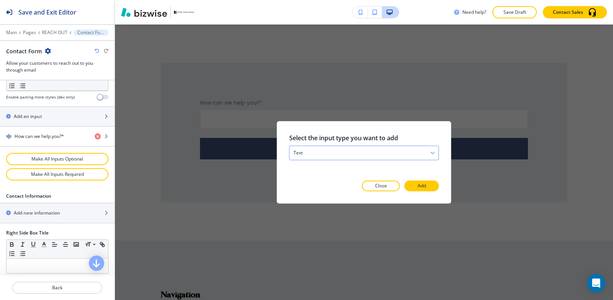
click at [300, 153] on h4 "text" at bounding box center [298, 153] width 9 height 7
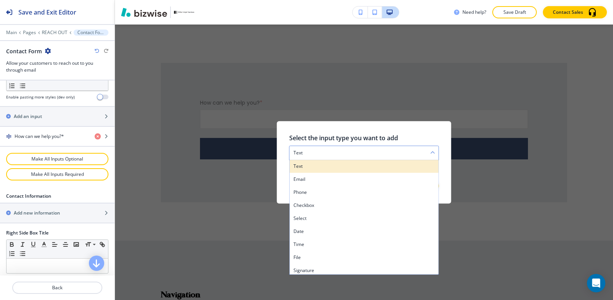
click at [307, 164] on h4 "text" at bounding box center [364, 166] width 141 height 7
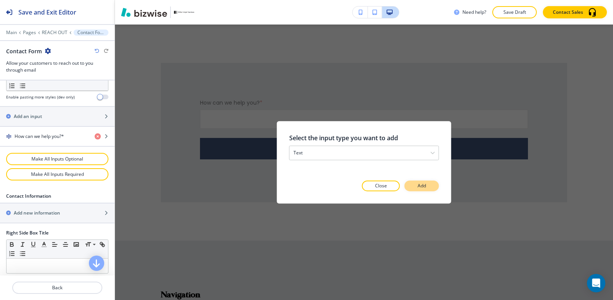
click at [410, 187] on button "Add" at bounding box center [422, 186] width 35 height 11
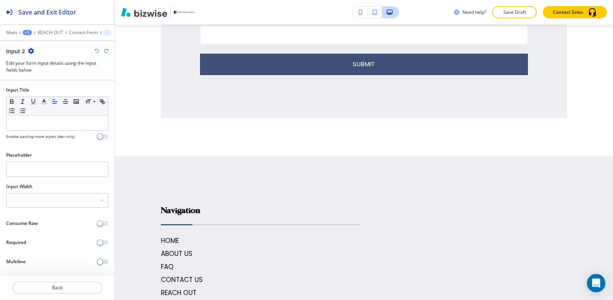
scroll to position [169, 0]
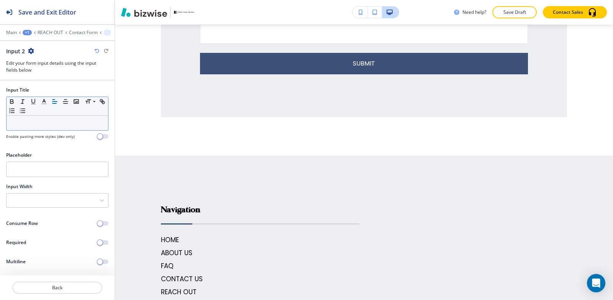
click at [39, 128] on div at bounding box center [58, 123] width 102 height 15
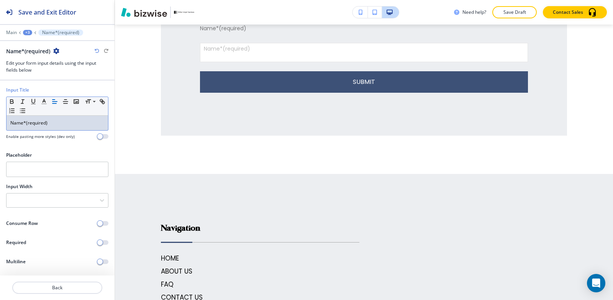
scroll to position [0, 0]
drag, startPoint x: 59, startPoint y: 123, endPoint x: 26, endPoint y: 121, distance: 33.0
click at [26, 121] on p "Name*(required)" at bounding box center [57, 123] width 94 height 7
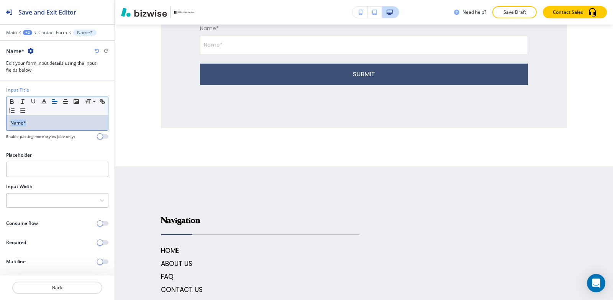
drag, startPoint x: 35, startPoint y: 121, endPoint x: 0, endPoint y: 121, distance: 35.3
click at [0, 121] on div "Input Title Small Normal Large Huge Name* Enable pasting more styles (dev only)" at bounding box center [57, 116] width 115 height 59
click at [45, 102] on line "button" at bounding box center [44, 102] width 2 height 0
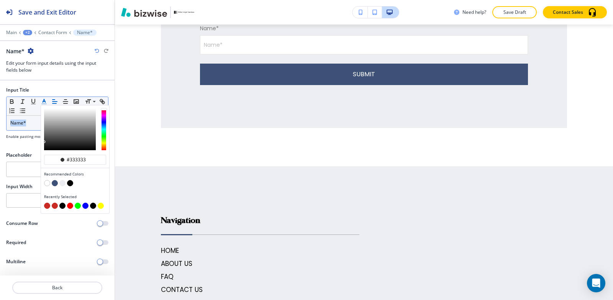
click at [69, 182] on button "button" at bounding box center [70, 183] width 6 height 6
type input "#000000"
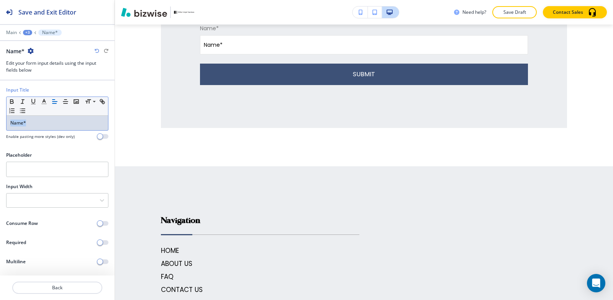
click at [30, 123] on p "Name*" at bounding box center [57, 123] width 94 height 7
drag, startPoint x: 30, startPoint y: 123, endPoint x: 24, endPoint y: 124, distance: 6.6
click at [24, 124] on p "Name*" at bounding box center [57, 123] width 94 height 7
click at [46, 102] on icon "button" at bounding box center [44, 101] width 7 height 7
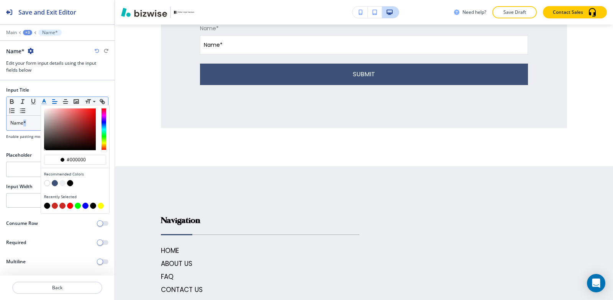
click at [54, 207] on button "button" at bounding box center [55, 206] width 6 height 6
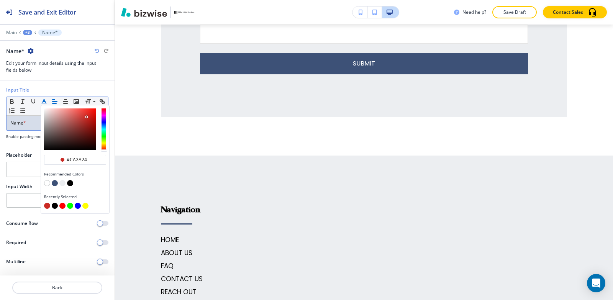
type input "#ca2a24"
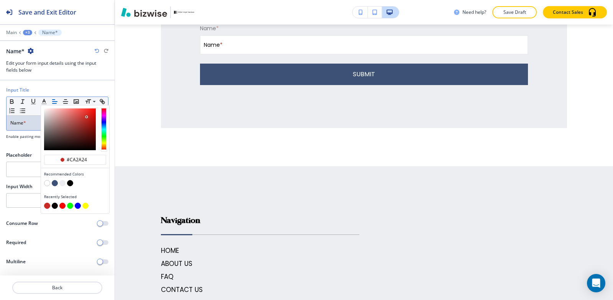
click at [31, 146] on div at bounding box center [57, 149] width 115 height 6
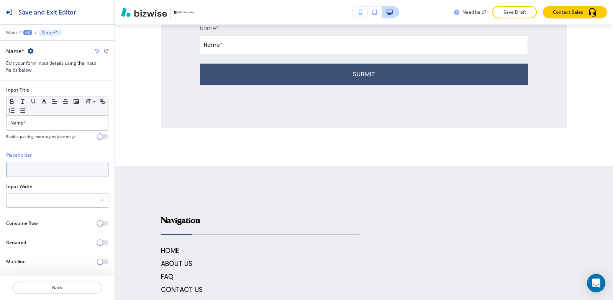
click at [36, 171] on input "text" at bounding box center [57, 169] width 102 height 15
type input "f"
type input "First"
click at [99, 244] on span "button" at bounding box center [100, 243] width 6 height 6
click at [102, 197] on div at bounding box center [58, 201] width 102 height 14
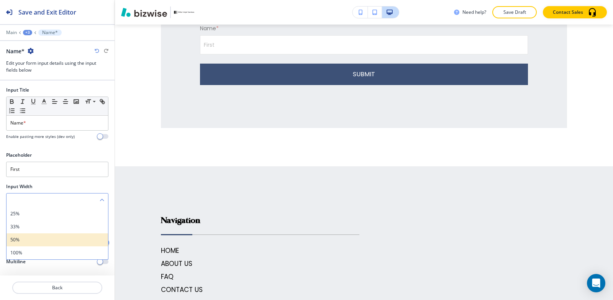
click at [53, 241] on h4 "50%" at bounding box center [57, 240] width 94 height 7
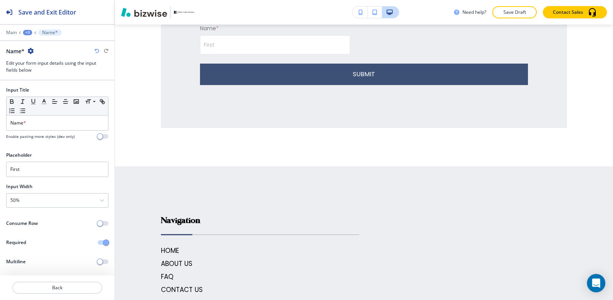
click at [26, 31] on div "+3" at bounding box center [27, 32] width 9 height 5
click at [41, 76] on button "Contact Form" at bounding box center [47, 72] width 49 height 14
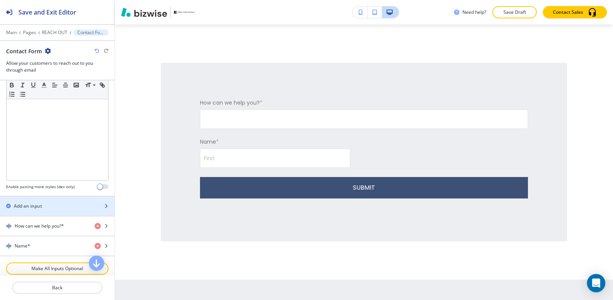
scroll to position [230, 0]
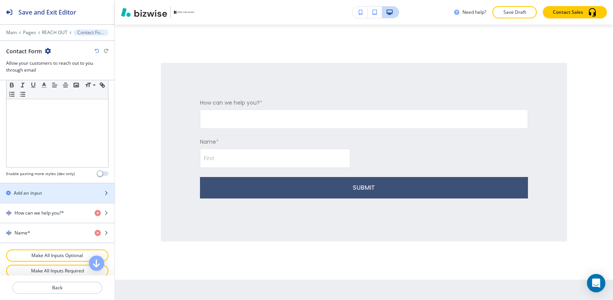
click at [50, 190] on div "Add an input" at bounding box center [49, 193] width 98 height 7
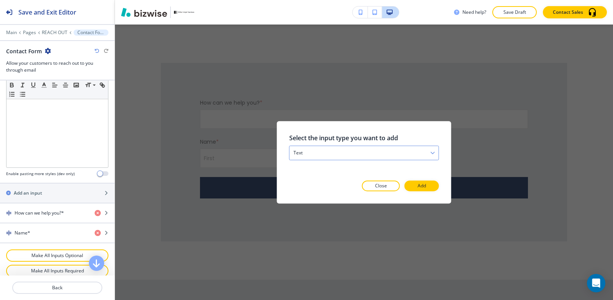
click at [337, 150] on div "text" at bounding box center [364, 153] width 149 height 14
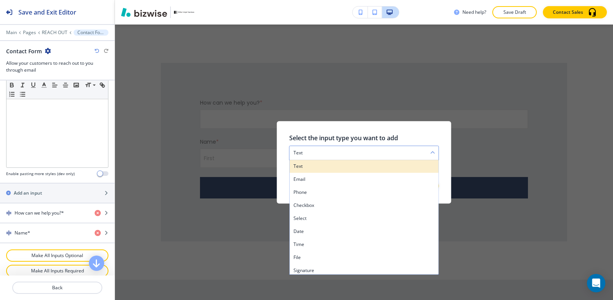
click at [327, 169] on h4 "text" at bounding box center [364, 166] width 141 height 7
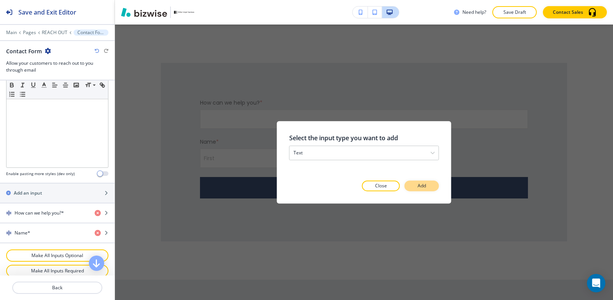
click at [418, 185] on p "Add" at bounding box center [422, 185] width 8 height 7
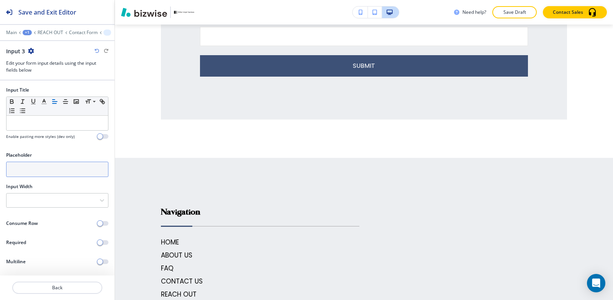
scroll to position [209, 0]
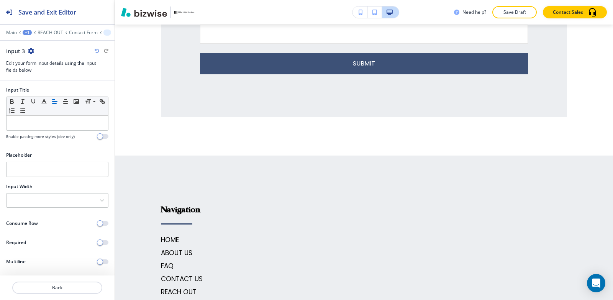
click at [31, 131] on div at bounding box center [57, 132] width 102 height 3
click at [31, 125] on p at bounding box center [57, 123] width 94 height 7
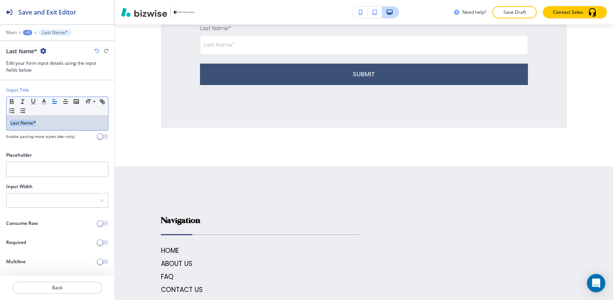
drag, startPoint x: 48, startPoint y: 122, endPoint x: 0, endPoint y: 124, distance: 48.4
click at [0, 124] on div "Input Title Small Normal Large Huge Last Name* Enable pasting more styles (dev …" at bounding box center [57, 116] width 115 height 59
click at [43, 102] on polyline "button" at bounding box center [44, 100] width 3 height 3
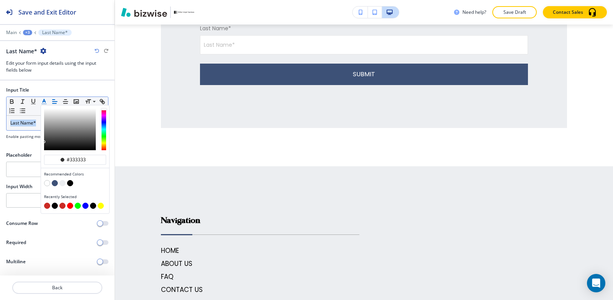
click at [71, 183] on button "button" at bounding box center [70, 183] width 6 height 6
type input "#000000"
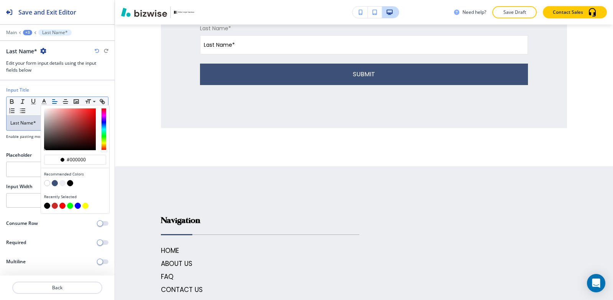
click at [32, 130] on div "Last Name*" at bounding box center [58, 123] width 102 height 15
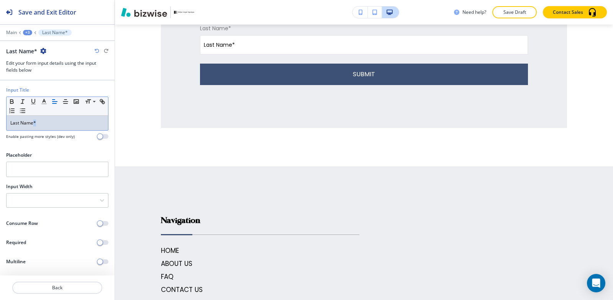
drag, startPoint x: 40, startPoint y: 123, endPoint x: 58, endPoint y: 107, distance: 24.2
click at [33, 121] on p "Last Name*" at bounding box center [57, 123] width 94 height 7
click at [44, 103] on icon "button" at bounding box center [44, 101] width 7 height 7
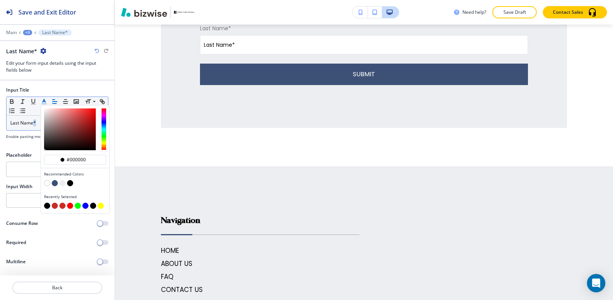
click at [55, 205] on button "button" at bounding box center [55, 206] width 6 height 6
type input "#ca2a24"
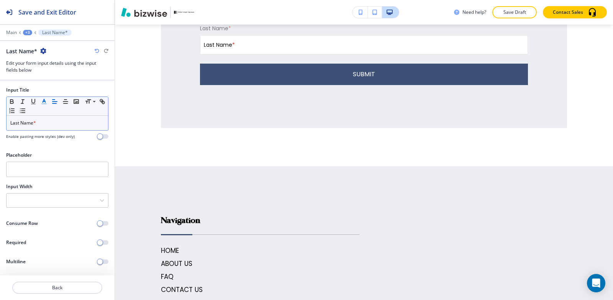
click at [13, 141] on div "Input Title Small Normal Large Huge Last Name * Enable pasting more styles (dev…" at bounding box center [57, 116] width 115 height 59
click at [41, 169] on input "text" at bounding box center [57, 169] width 102 height 15
type input "Last"
click at [62, 199] on div at bounding box center [58, 201] width 102 height 14
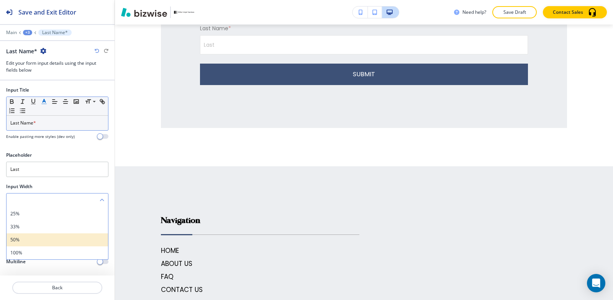
click at [53, 238] on h4 "50%" at bounding box center [57, 240] width 94 height 7
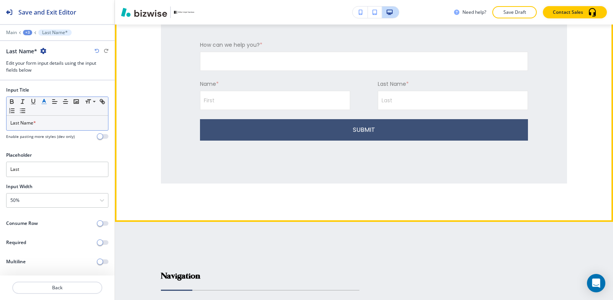
scroll to position [132, 0]
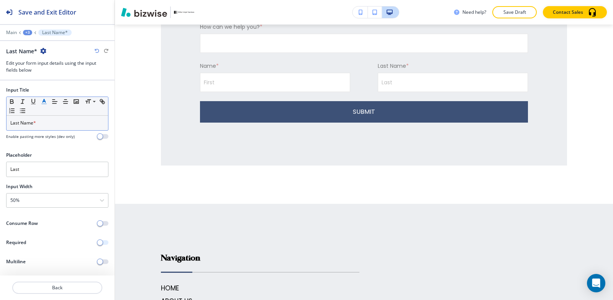
click at [100, 243] on span "button" at bounding box center [100, 243] width 6 height 6
click at [27, 32] on div "+3" at bounding box center [27, 32] width 9 height 5
click at [50, 73] on p "Contact Form" at bounding box center [47, 72] width 39 height 7
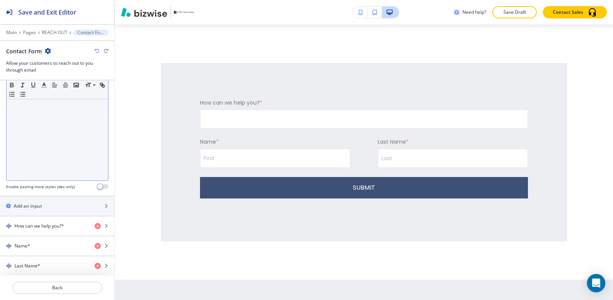
scroll to position [268, 0]
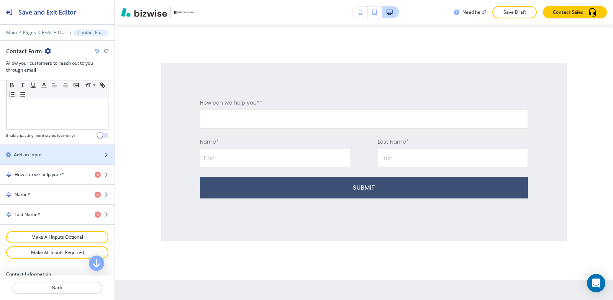
click at [60, 157] on div "Add an input" at bounding box center [49, 154] width 98 height 7
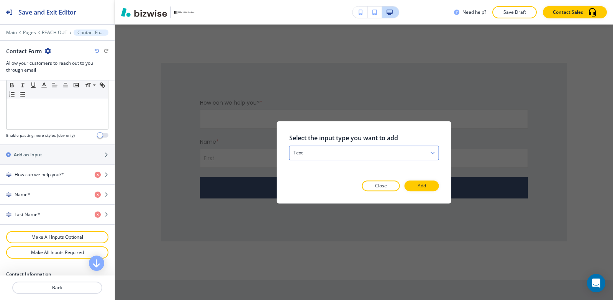
click at [312, 154] on div "text" at bounding box center [364, 153] width 149 height 14
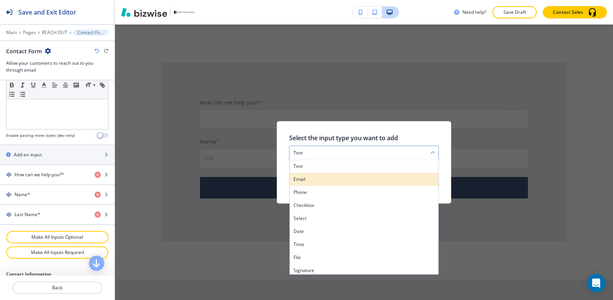
click at [315, 181] on h4 "email" at bounding box center [364, 179] width 141 height 7
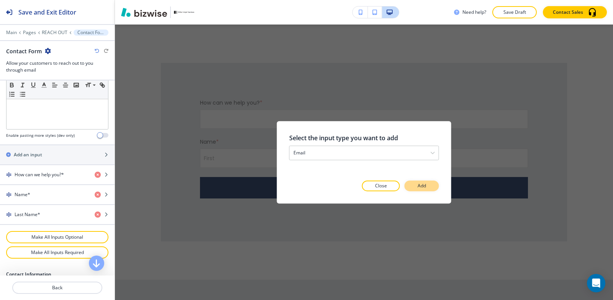
click at [418, 188] on p "Add" at bounding box center [422, 185] width 8 height 7
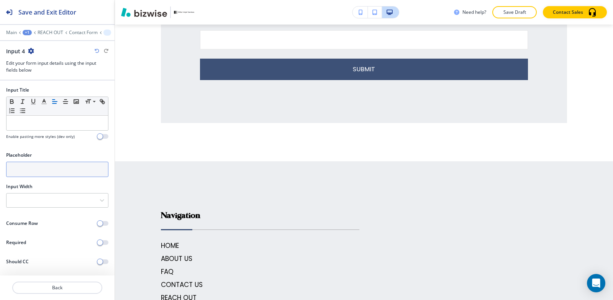
scroll to position [209, 0]
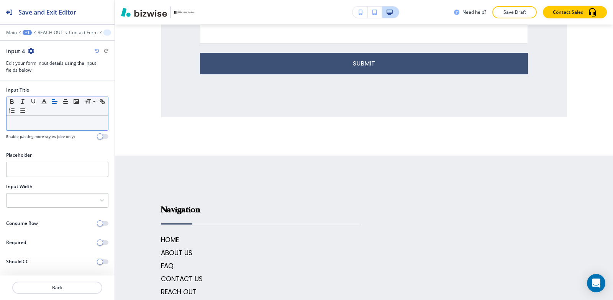
click at [53, 127] on div at bounding box center [58, 123] width 102 height 15
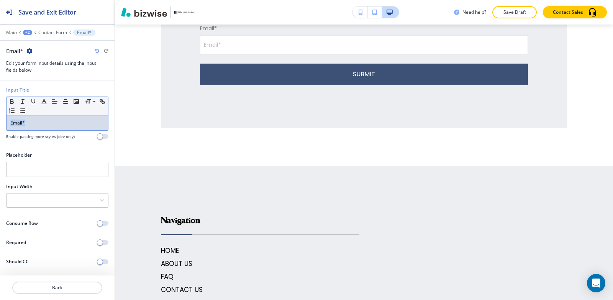
drag, startPoint x: 45, startPoint y: 125, endPoint x: 2, endPoint y: 125, distance: 43.3
click at [0, 126] on div "Input Title Small Normal Large Huge Email* Enable pasting more styles (dev only)" at bounding box center [57, 116] width 115 height 59
click at [43, 102] on line "button" at bounding box center [44, 102] width 2 height 0
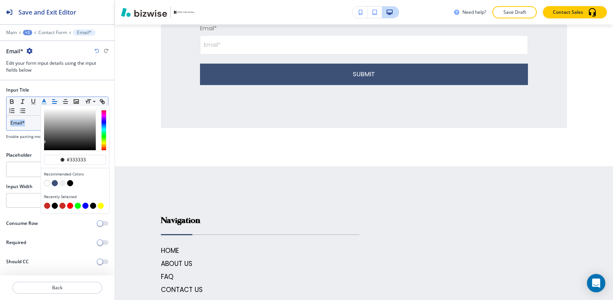
click at [56, 206] on button "button" at bounding box center [55, 206] width 6 height 6
type input "#000000"
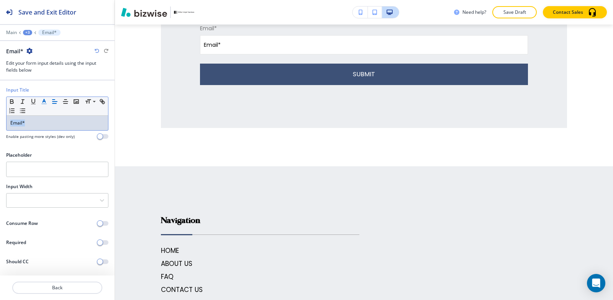
click at [30, 125] on p "Email*" at bounding box center [57, 123] width 94 height 7
drag, startPoint x: 30, startPoint y: 125, endPoint x: 23, endPoint y: 123, distance: 7.3
click at [23, 123] on p "Email*" at bounding box center [57, 123] width 94 height 7
click at [41, 103] on icon "button" at bounding box center [44, 101] width 7 height 7
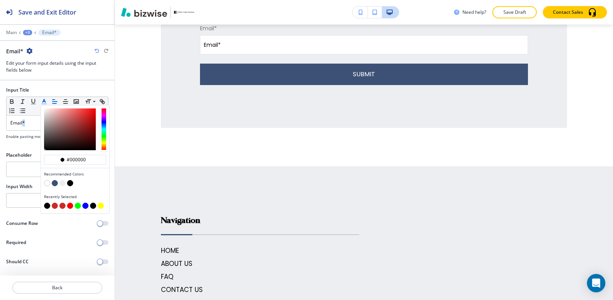
click at [54, 206] on button "button" at bounding box center [55, 206] width 6 height 6
type input "#ca2a24"
click at [23, 168] on input "text" at bounding box center [57, 169] width 102 height 15
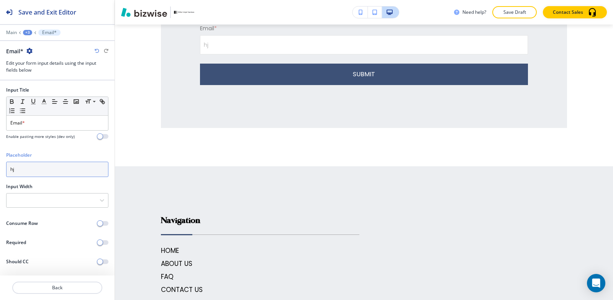
type input "h"
click at [44, 198] on div at bounding box center [58, 201] width 102 height 14
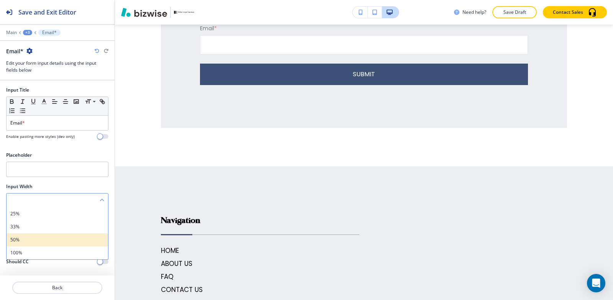
click at [46, 242] on h4 "50%" at bounding box center [57, 240] width 94 height 7
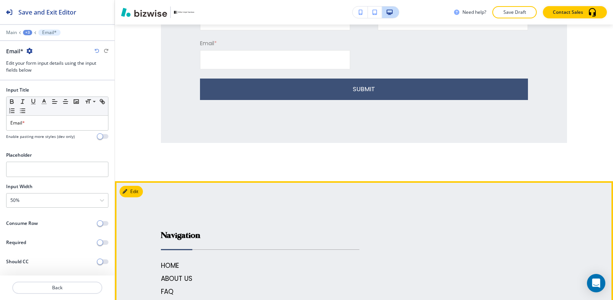
scroll to position [170, 0]
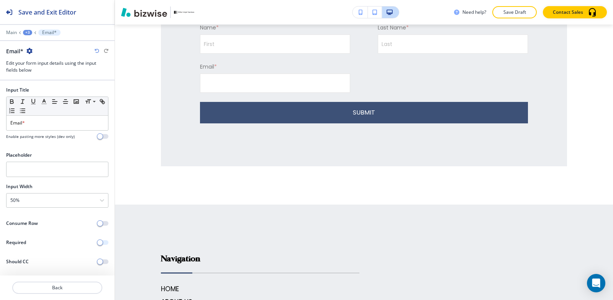
click at [99, 242] on span "button" at bounding box center [100, 243] width 6 height 6
click at [29, 28] on div at bounding box center [57, 27] width 115 height 5
click at [27, 31] on div "+3" at bounding box center [27, 32] width 9 height 5
click at [37, 76] on button "Contact Form" at bounding box center [47, 72] width 49 height 14
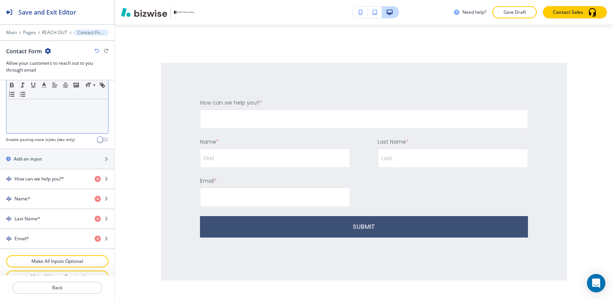
scroll to position [268, 0]
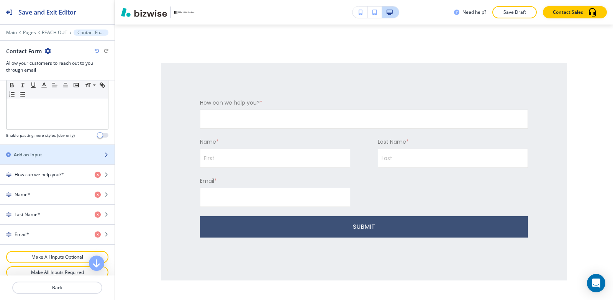
click at [50, 157] on div "Add an input" at bounding box center [49, 154] width 98 height 7
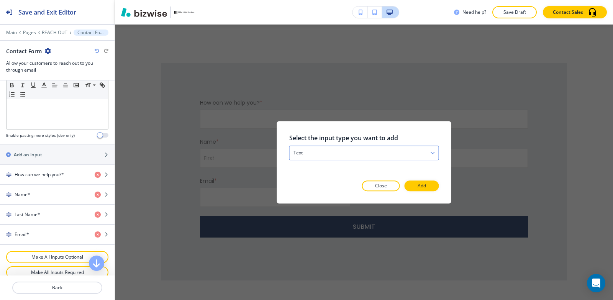
click at [368, 158] on div "text" at bounding box center [364, 153] width 149 height 14
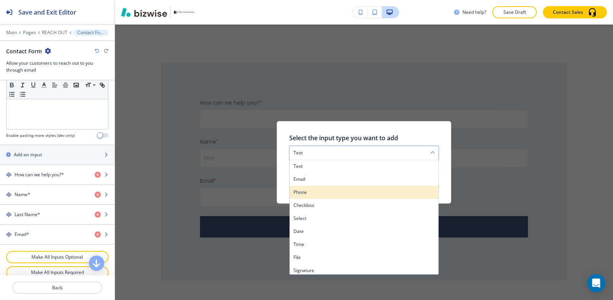
click at [342, 190] on h4 "phone" at bounding box center [364, 192] width 141 height 7
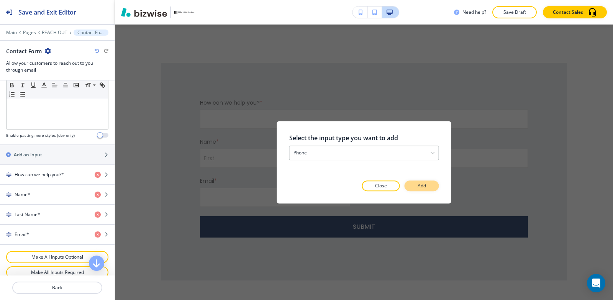
click at [416, 188] on button "Add" at bounding box center [422, 186] width 35 height 11
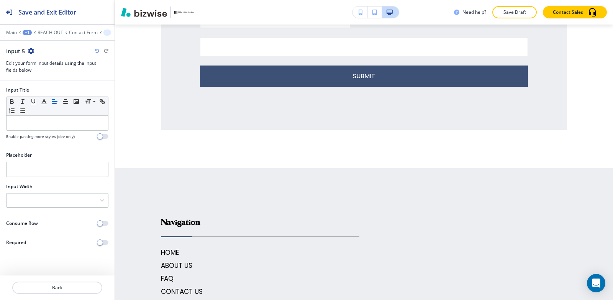
scroll to position [248, 0]
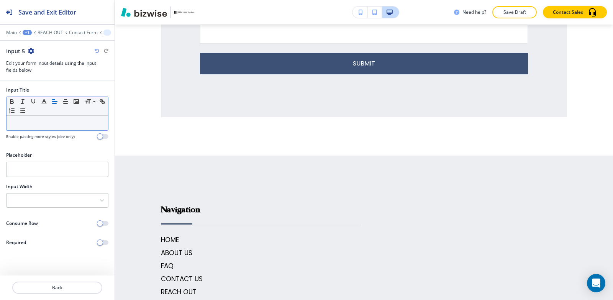
click at [75, 129] on div at bounding box center [58, 123] width 102 height 15
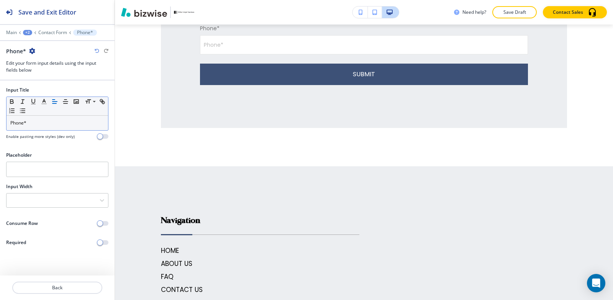
drag, startPoint x: 80, startPoint y: 137, endPoint x: 77, endPoint y: 128, distance: 8.7
click at [78, 130] on div "Input Title Small Normal Large Huge Phone* Enable pasting more styles (dev only)" at bounding box center [57, 113] width 102 height 53
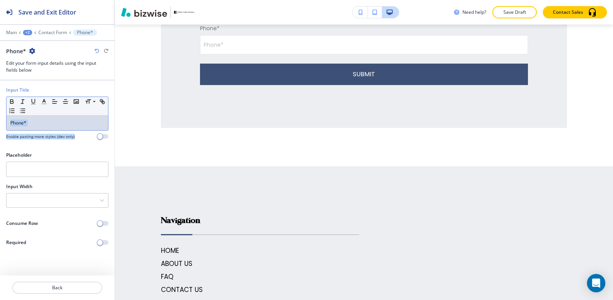
click at [49, 125] on p "Phone*" at bounding box center [57, 123] width 94 height 7
click at [49, 124] on p "Phone*" at bounding box center [57, 123] width 94 height 7
click at [47, 105] on button "button" at bounding box center [44, 101] width 11 height 9
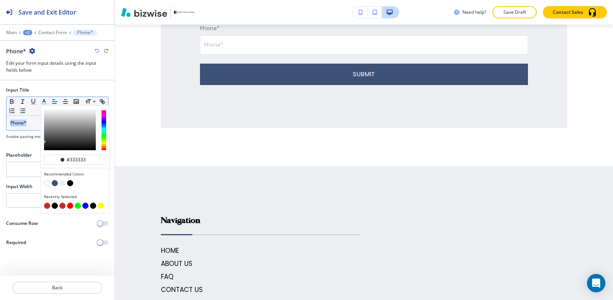
click at [54, 207] on button "button" at bounding box center [55, 206] width 6 height 6
type input "#000000"
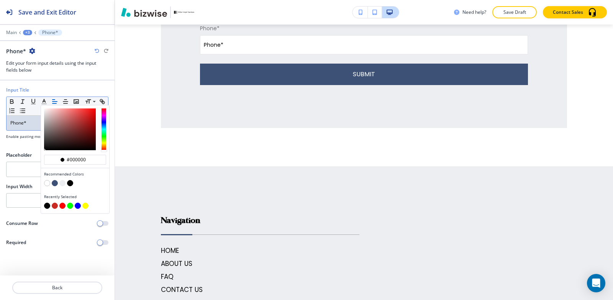
click at [35, 120] on p "Phone*" at bounding box center [57, 123] width 94 height 7
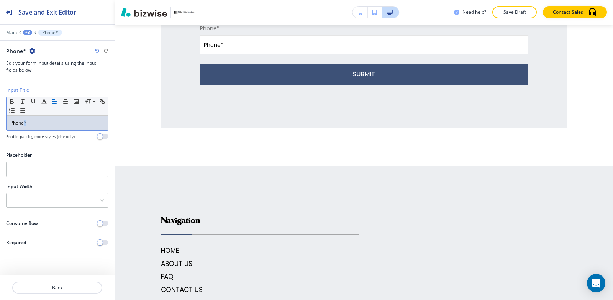
drag, startPoint x: 35, startPoint y: 119, endPoint x: 25, endPoint y: 123, distance: 11.2
click at [25, 123] on p "Phone*" at bounding box center [57, 123] width 94 height 7
click at [43, 102] on line "button" at bounding box center [44, 102] width 2 height 0
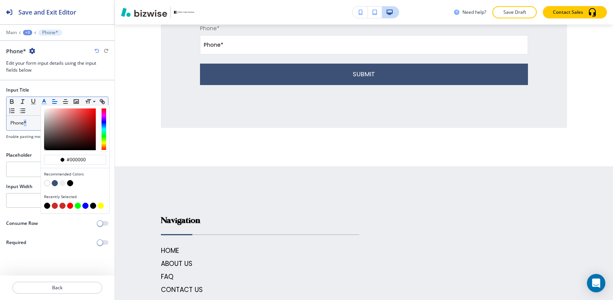
click at [52, 208] on button "button" at bounding box center [55, 206] width 6 height 6
type input "#ca2a24"
click at [20, 147] on div at bounding box center [57, 149] width 115 height 6
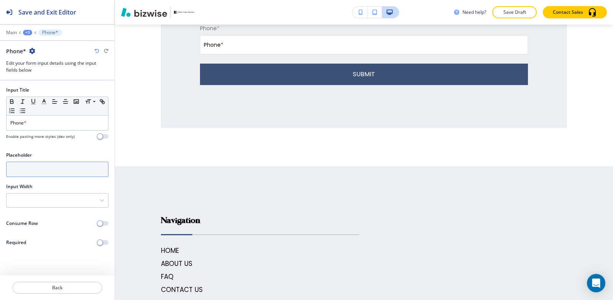
click at [21, 169] on input "text" at bounding box center [57, 169] width 102 height 15
type input "d"
click at [29, 204] on div at bounding box center [58, 201] width 102 height 14
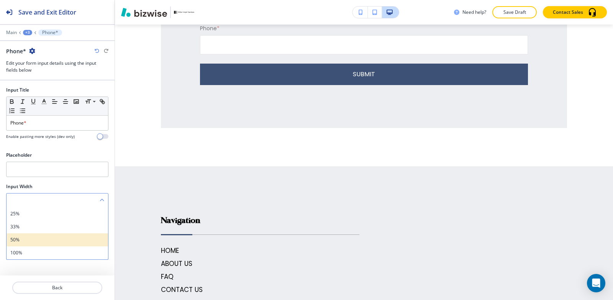
click at [33, 245] on div "50%" at bounding box center [58, 239] width 102 height 13
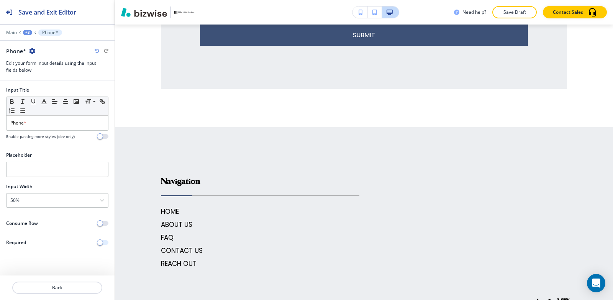
click at [100, 245] on span "button" at bounding box center [100, 243] width 6 height 6
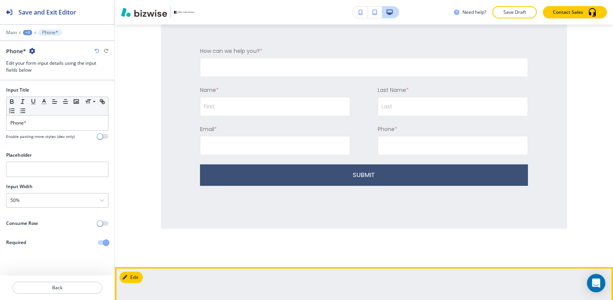
scroll to position [56, 0]
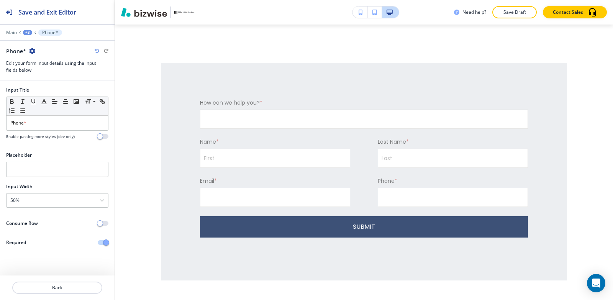
click at [25, 31] on div "+3" at bounding box center [27, 32] width 9 height 5
click at [44, 75] on p "Contact Form" at bounding box center [47, 72] width 39 height 7
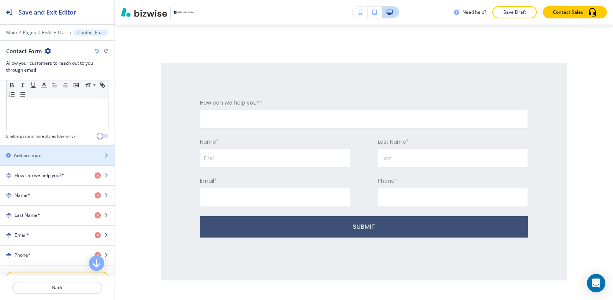
scroll to position [268, 0]
click at [62, 150] on div "button" at bounding box center [57, 148] width 115 height 6
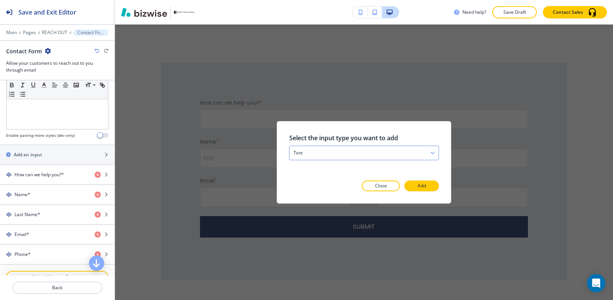
click at [385, 151] on div "text" at bounding box center [364, 153] width 149 height 14
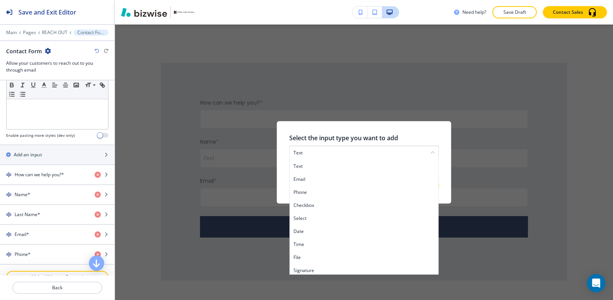
click at [337, 256] on h4 "file" at bounding box center [364, 257] width 141 height 7
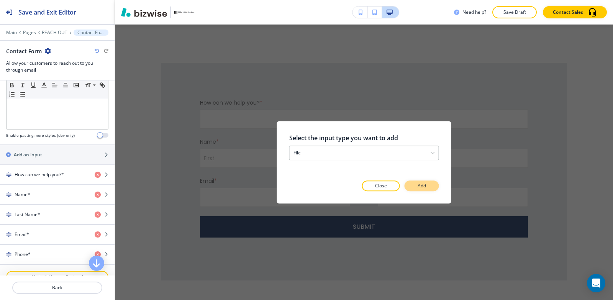
click at [437, 187] on button "Add" at bounding box center [422, 186] width 35 height 11
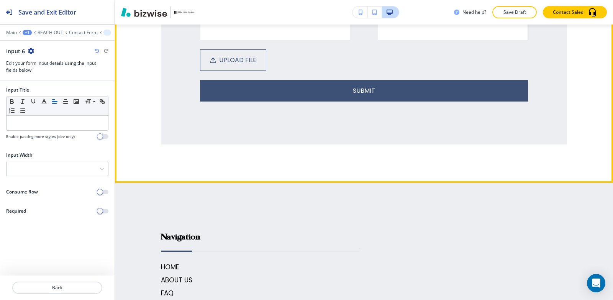
scroll to position [209, 0]
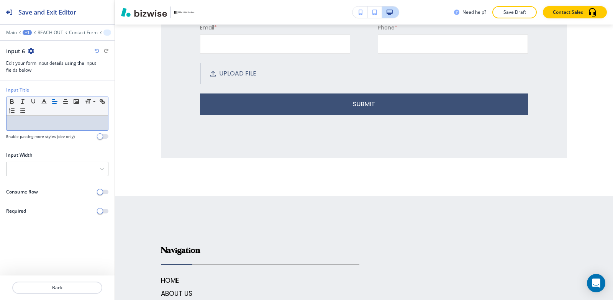
click at [21, 124] on p at bounding box center [57, 123] width 94 height 7
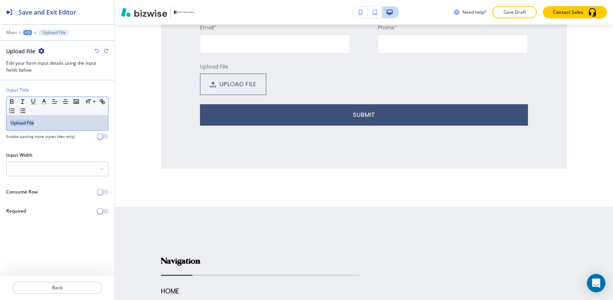
drag, startPoint x: 67, startPoint y: 125, endPoint x: 0, endPoint y: 136, distance: 67.6
click at [0, 136] on div "Input Title Small Normal Large Huge Upload File Enable pasting more styles (dev…" at bounding box center [57, 116] width 115 height 59
click at [43, 99] on icon "button" at bounding box center [44, 101] width 7 height 7
click button "button"
type input "#000000"
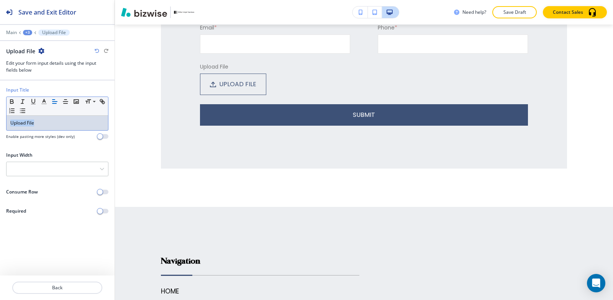
click at [22, 168] on div at bounding box center [58, 169] width 102 height 14
click at [0, 0] on h4 "100%" at bounding box center [0, 0] width 0 height 0
click at [269, 85] on div "UPLOAD FILE" at bounding box center [364, 84] width 328 height 21
click at [99, 138] on span "button" at bounding box center [100, 136] width 6 height 6
click at [103, 136] on span "button" at bounding box center [100, 136] width 6 height 6
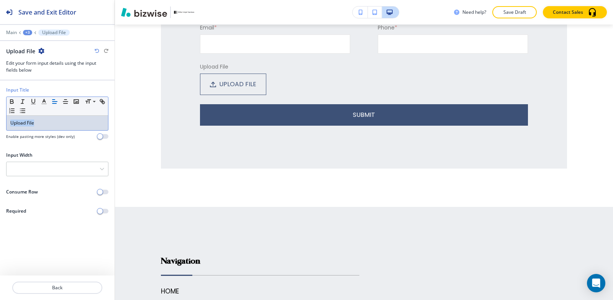
click at [261, 90] on button "UPLOAD FILE" at bounding box center [233, 84] width 66 height 21
click at [26, 31] on div "+3" at bounding box center [27, 32] width 9 height 5
click p "Contact Form"
click h4 "Background Color"
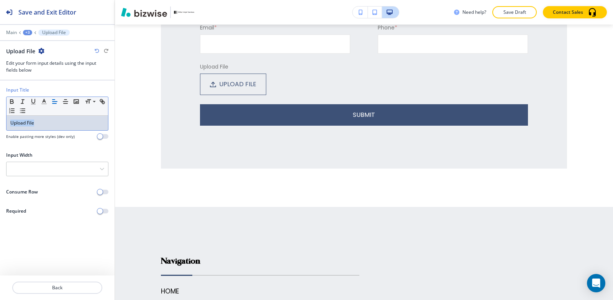
click button "button"
type input "#eceef1"
click div "button"
drag, startPoint x: 57, startPoint y: 123, endPoint x: 5, endPoint y: 122, distance: 51.4
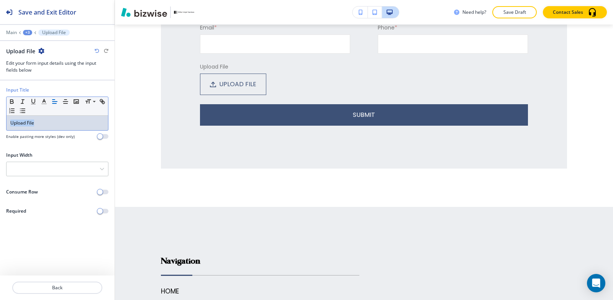
click at [5, 122] on div "Input Title Small Normal Large Huge How can we help you? * Enable pasting more …" at bounding box center [57, 116] width 115 height 59
click icon "button"
click p "How can we help you ? *"
drag, startPoint x: 60, startPoint y: 122, endPoint x: 0, endPoint y: 127, distance: 60.3
click at [0, 127] on div "Input Title Small Normal Large Huge How can we help you ? * Enable pasting more…" at bounding box center [57, 116] width 115 height 59
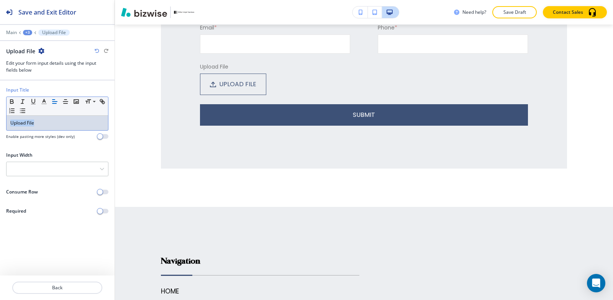
click icon "button"
click at [26, 30] on div "+3" at bounding box center [27, 32] width 9 height 5
click p "Contact Form"
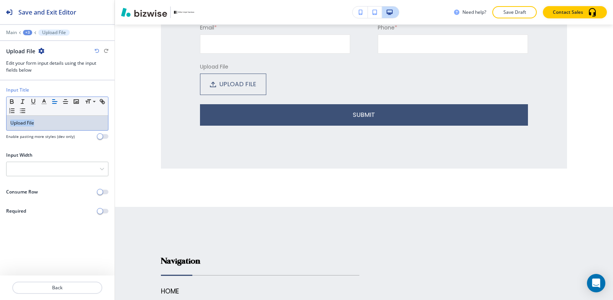
click div
drag, startPoint x: 88, startPoint y: 183, endPoint x: 0, endPoint y: 174, distance: 88.7
click div "Title Small Normal Large Huge Miller Inkjet Services Logo Enable pasting more s…"
click icon "button"
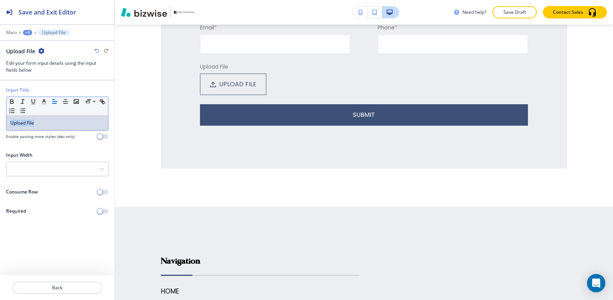
click at [527, 14] on p "Save Draft" at bounding box center [515, 12] width 25 height 7
click button "Close"
click at [42, 33] on p "Pages" at bounding box center [54, 32] width 24 height 5
click icon "button"
click button "Edit This Section"
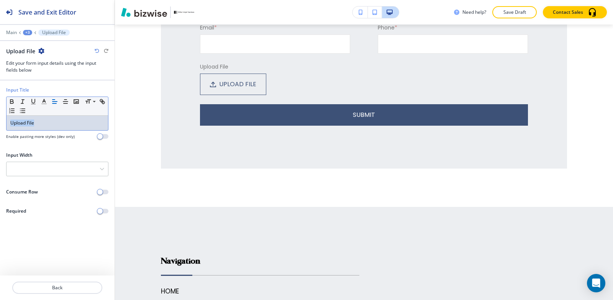
click div "Continuous Inkjet Printer Service"
click \(page\/section\) "Manual Input"
click div "REACH OUT"
type \(page\/section\) "REACH OUT"
click button "Edit This Section"
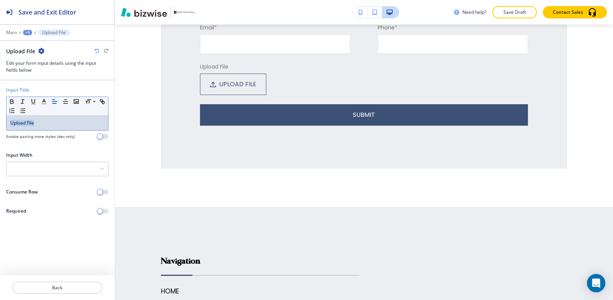
click h4 "Continuous Inkjet Printer Service"
click h4 "My Photos"
click div "Upload Videos"
click video "button"
click p "Add"
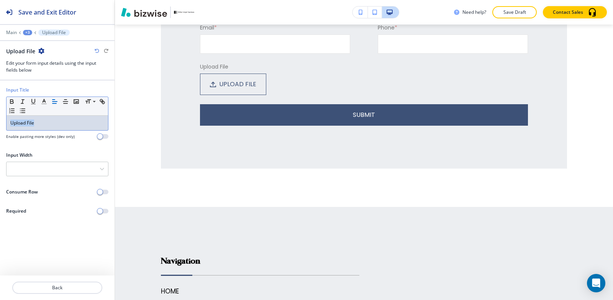
click icon "button"
click h4 "My Photos"
click div "button"
click video "button"
click p "Add"
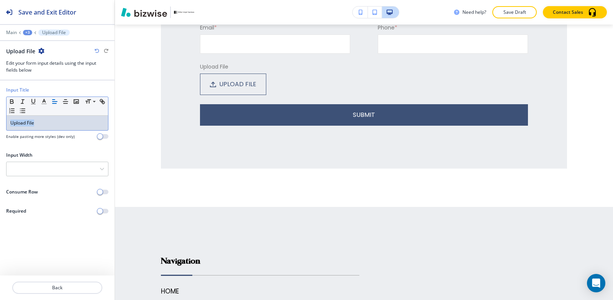
click button "Edit This Section"
drag, startPoint x: 195, startPoint y: 248, endPoint x: 92, endPoint y: 175, distance: 126.4
click icon "button"
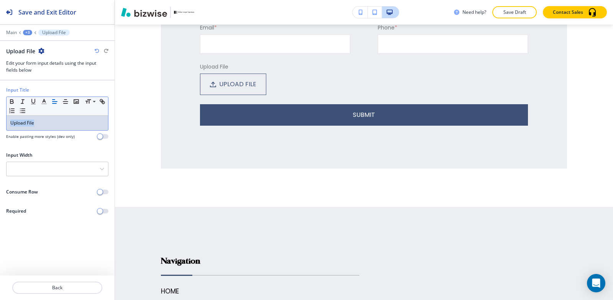
click icon "button"
click div "button"
click icon "button"
click input "text"
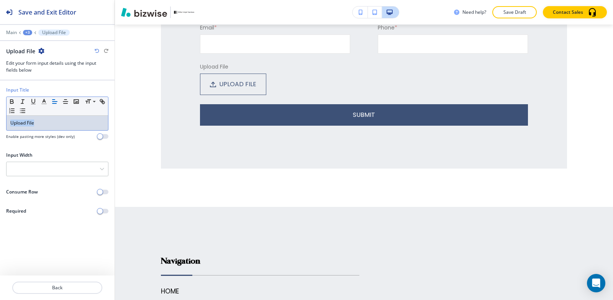
type input "printer"
click img "button"
click span "button"
click icon "button"
click h4 "Find Icons"
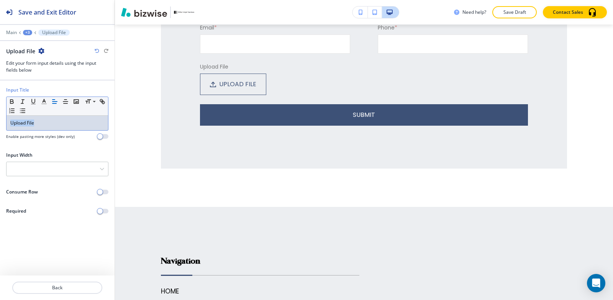
type input "printer"
click img "button"
click p
click div
click h4 "Select Button Type"
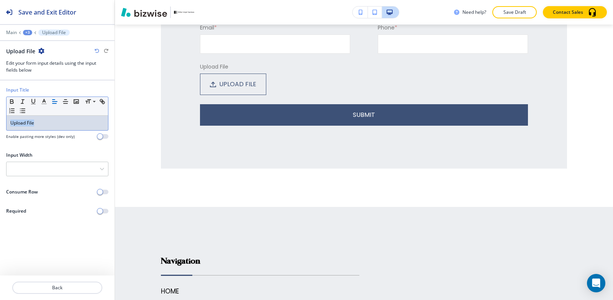
click h4 "Internal Link"
click input "text"
type input "learn more"
click \(page\/section\) "Manual Input"
click h4 "REACH OUT"
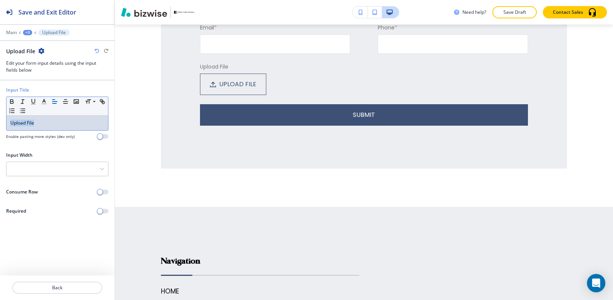
type \(page\/section\) "REACH OUT"
click div "+3"
click p "Icons"
click div "Add a new item"
click h4 "Find Icons"
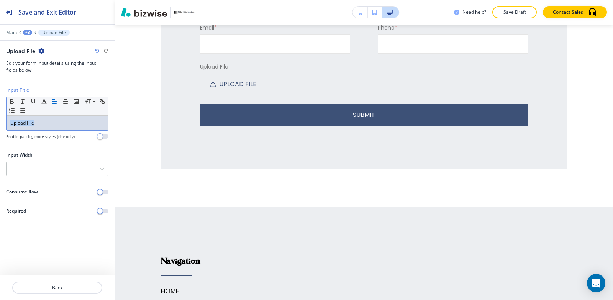
click div "Use Online Icons"
click input "text"
click input "tools"
type input "t"
drag, startPoint x: 299, startPoint y: 97, endPoint x: 242, endPoint y: 95, distance: 57.1
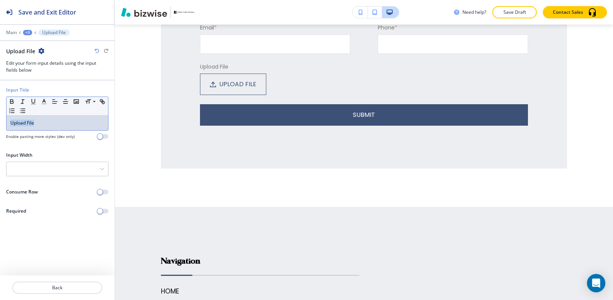
click div "Media Library Use Online Icons Use Online Icons Search with a keyword to find f…"
type input "tools"
click img "button"
click span "button"
click div
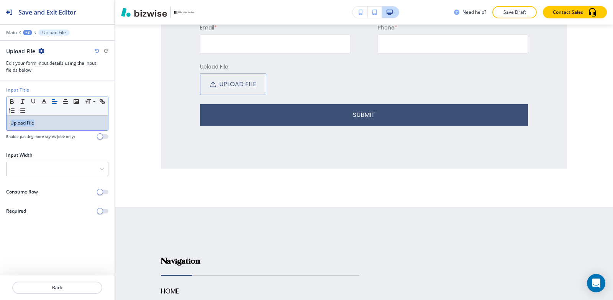
click div
click div "Select Button Type"
click h4 "Internal Link"
click input "text"
type input "learn more"
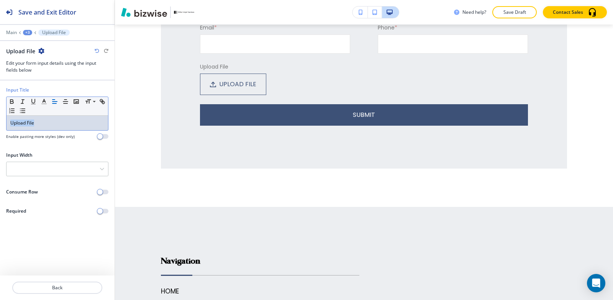
click \(page\/section\) "Manual Input"
click h4 "REACH OUT"
type \(page\/section\) "REACH OUT"
click div "+3"
click p "Icons"
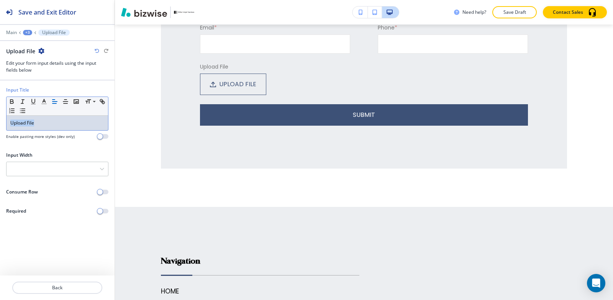
click h2 "Add a new item"
click div "Find Icons"
type input "r"
type input "refresh"
click img "button"
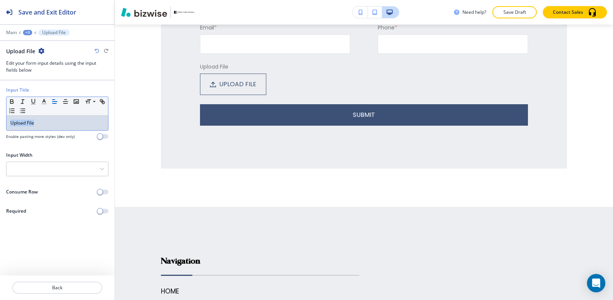
click span "button"
click p
click div
click h4 "Select Button Type"
click div "Internal Link"
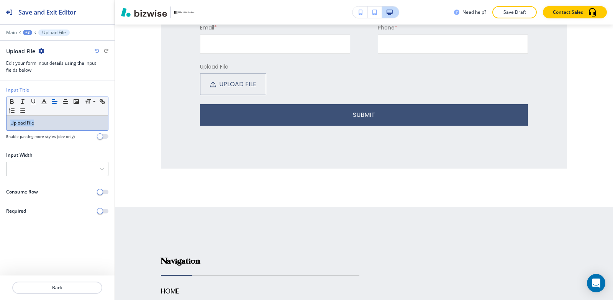
click input "text"
type input "learn more"
click \(page\/section\) "Manual Input"
click h4 "REACH OUT"
type \(page\/section\) "REACH OUT"
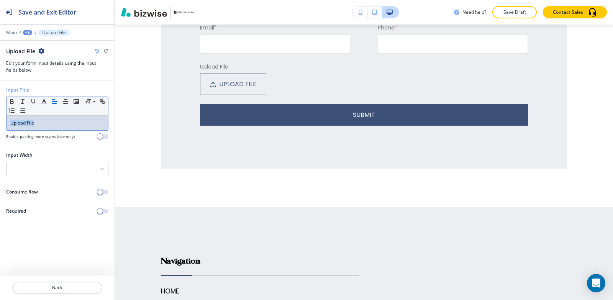
click div "+3"
click p "Icons"
click h4 "Background Color"
click div "#ffffff"
drag, startPoint x: 59, startPoint y: 219, endPoint x: 53, endPoint y: 219, distance: 6.5
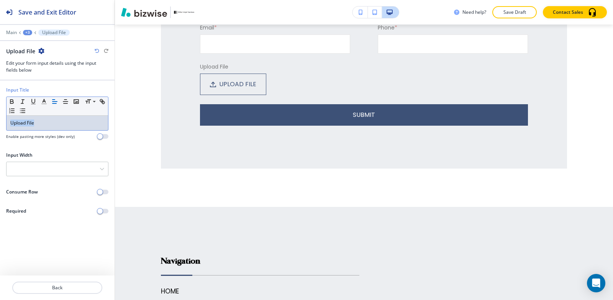
click div "#ffffff"
click input "#ffffff"
type input "#3d517"
type input "#3d5177"
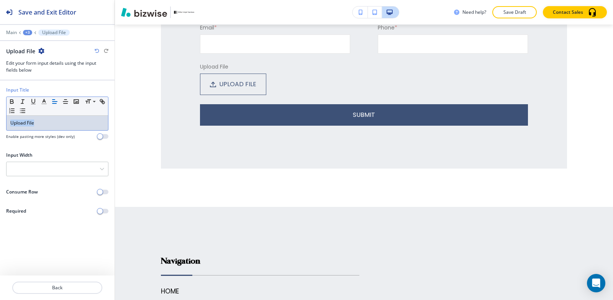
type input "#3d5177"
click button "Edit This Section"
click icon "button"
click p "Delete Section"
click button "Delete"
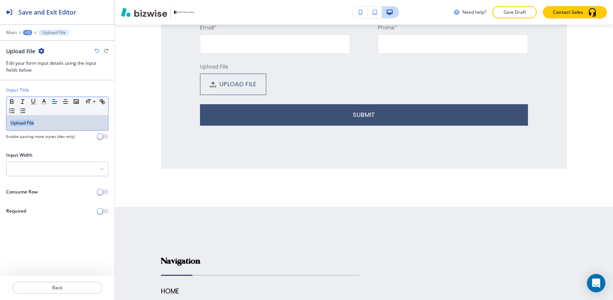
click p "Add Section"
click img
click button "Add"
click button "Edit This Section"
click icon "button"
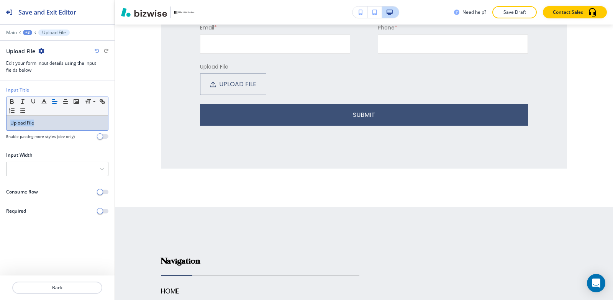
click p "Delete Section"
click p "Delete"
click button "Edit This Section"
click h2 "Add a new item"
click div
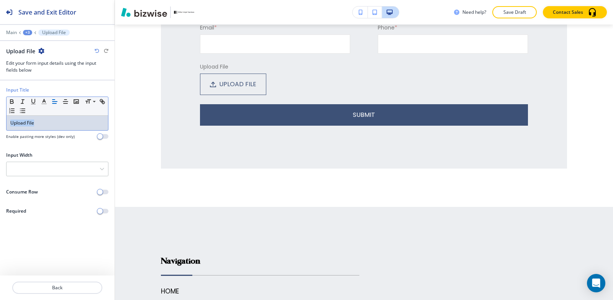
click div
click div "Select Button Type"
click h4 "Internal Link"
click input "text"
type input "let's get started"
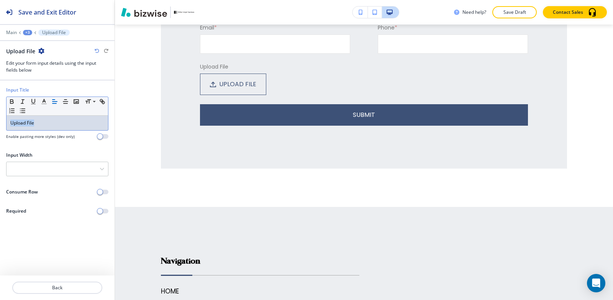
click \(page\/section\) "Manual Input"
click div "REACH OUT"
type \(page\/section\) "REACH OUT"
click button "My Photos"
click img "button"
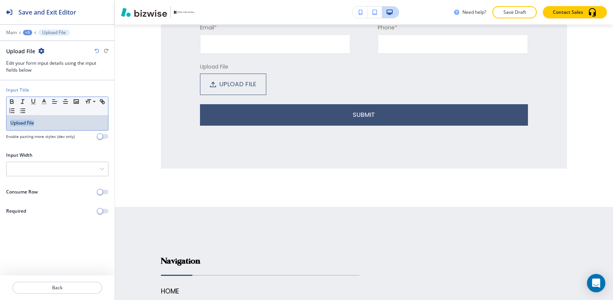
click p "Add"
click p "Crop"
click div "Rotate Left Rotate Right"
click div "Crop Photo Drag the region and corners below to crop the image. Use the mouse o…"
click div
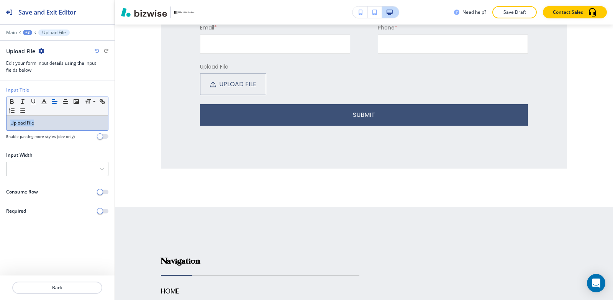
click span
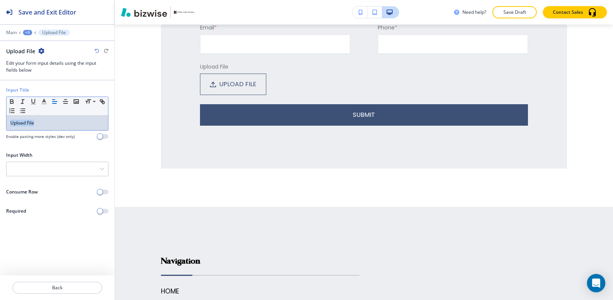
click div
click p "Select"
click p "Crop"
click div "Rotate Left Rotate Right"
click div "Crop Photo Drag the region and corners below to crop the image. Use the mouse o…"
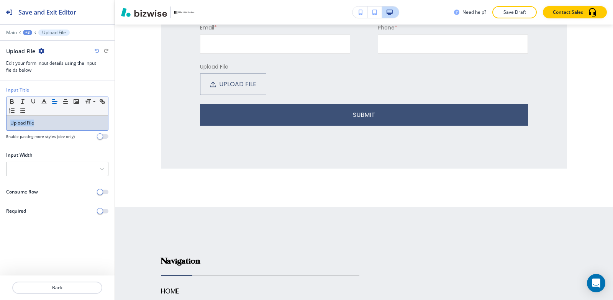
click span
click div
click span
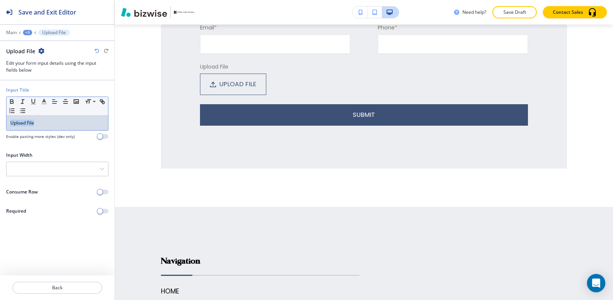
click span
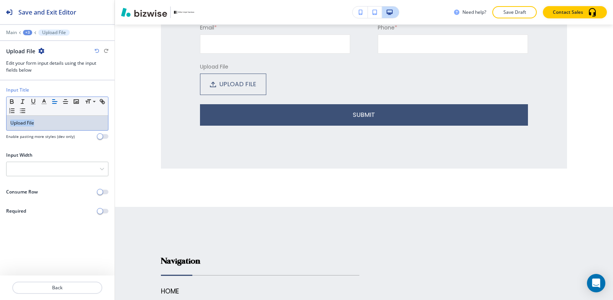
click p "Select"
click div "Crop"
click div "Crop Photo Drag the region and corners below to crop the image. Use the mouse o…"
click div "Rotate Left Rotate Right"
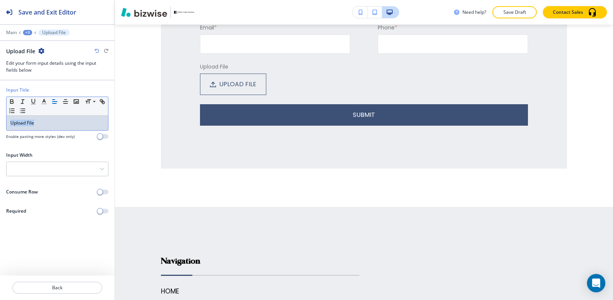
click span
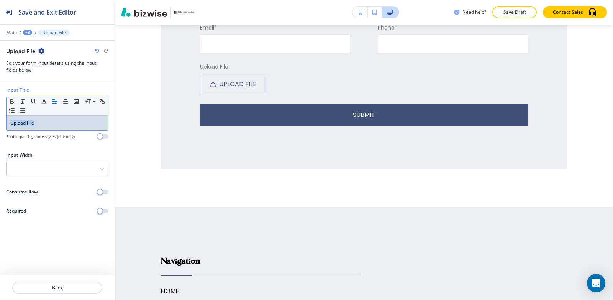
click span
click button "Select"
